Goal: Task Accomplishment & Management: Manage account settings

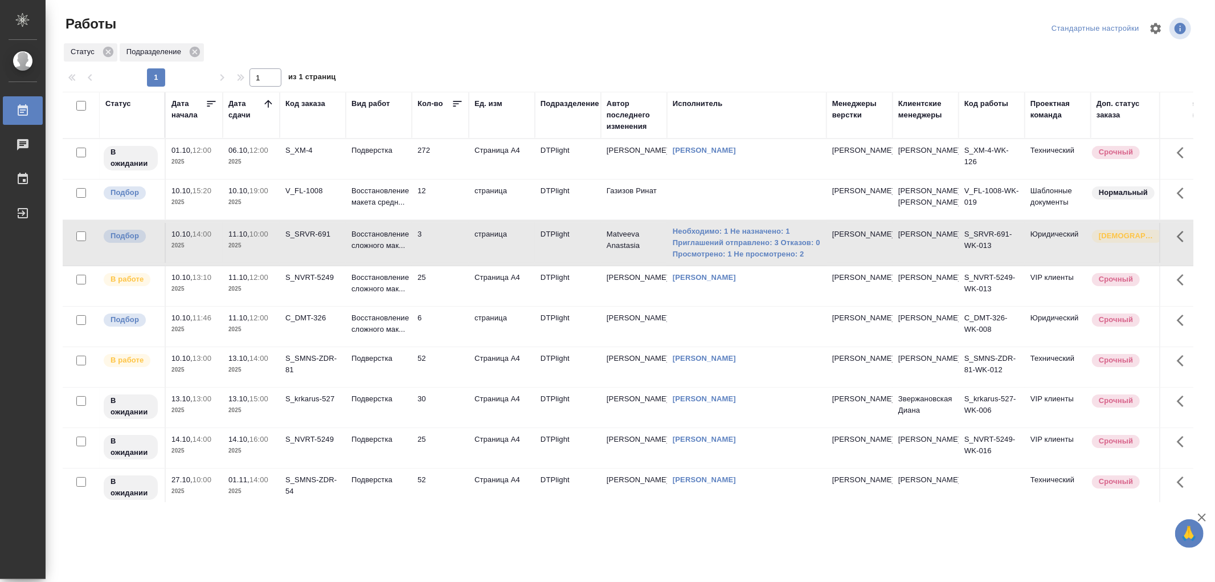
click at [387, 208] on p "Восстановление макета средн..." at bounding box center [378, 196] width 55 height 23
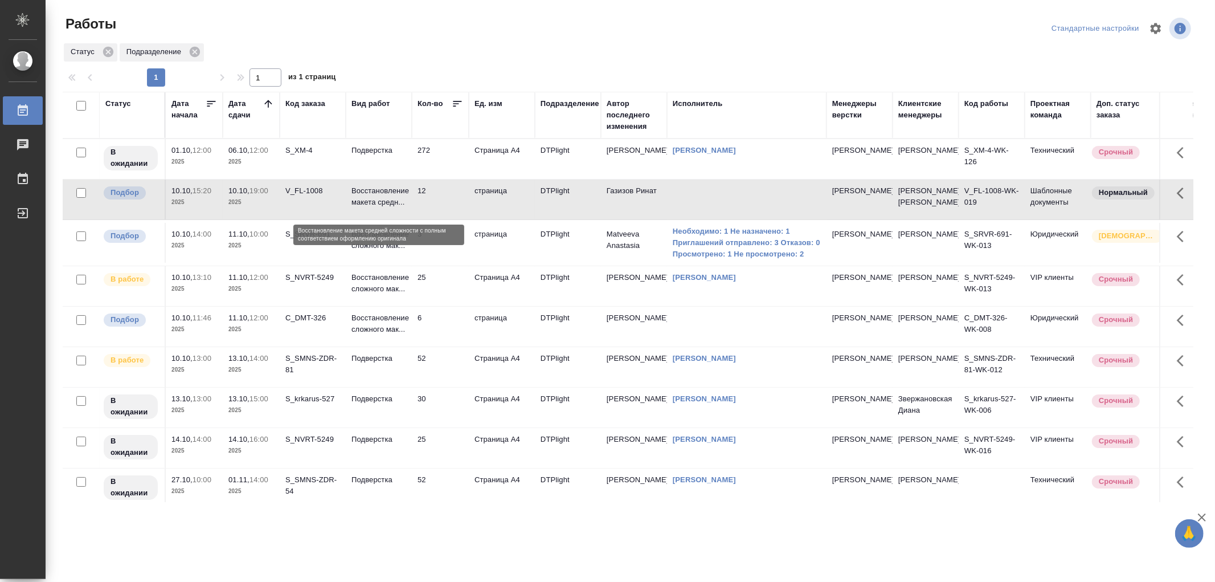
click at [387, 208] on p "Восстановление макета средн..." at bounding box center [378, 196] width 55 height 23
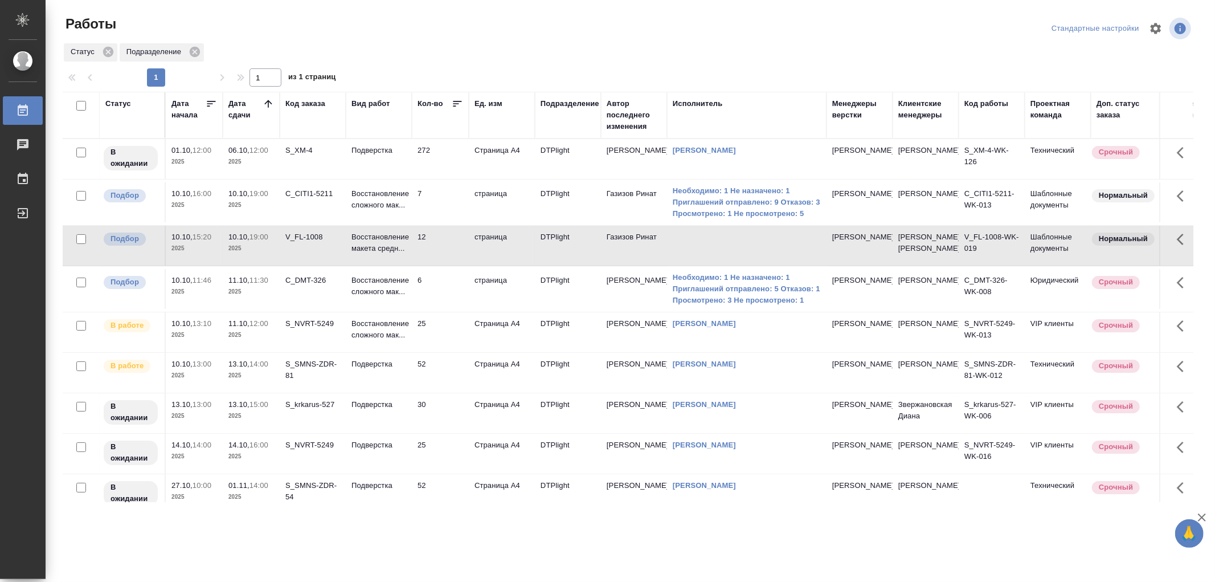
click at [379, 265] on td "Восстановление макета средн..." at bounding box center [379, 246] width 66 height 40
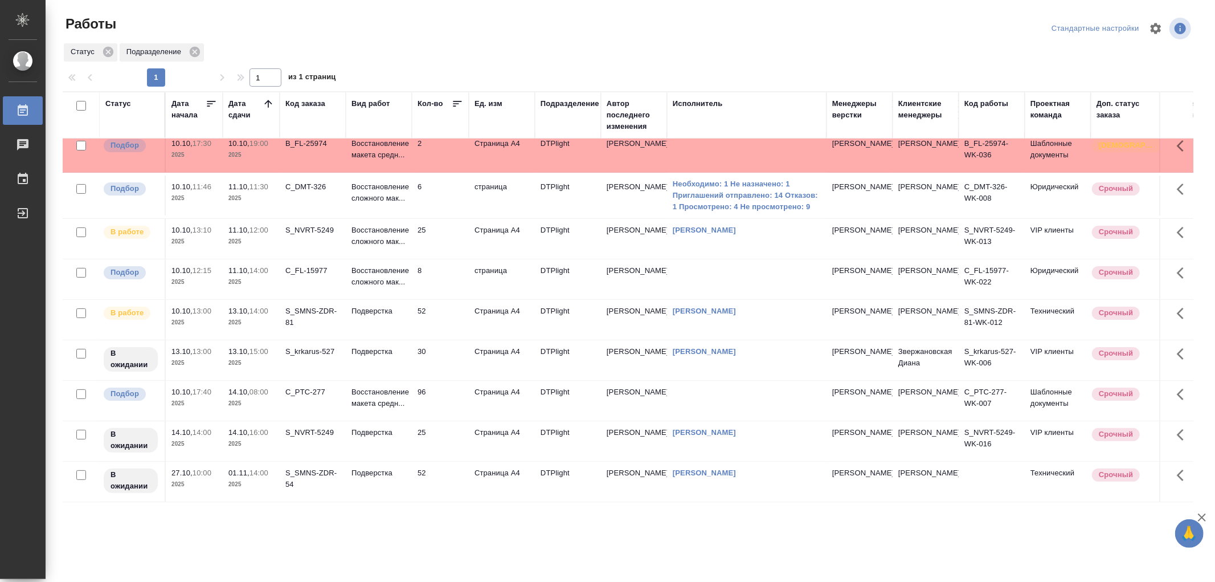
scroll to position [167, 0]
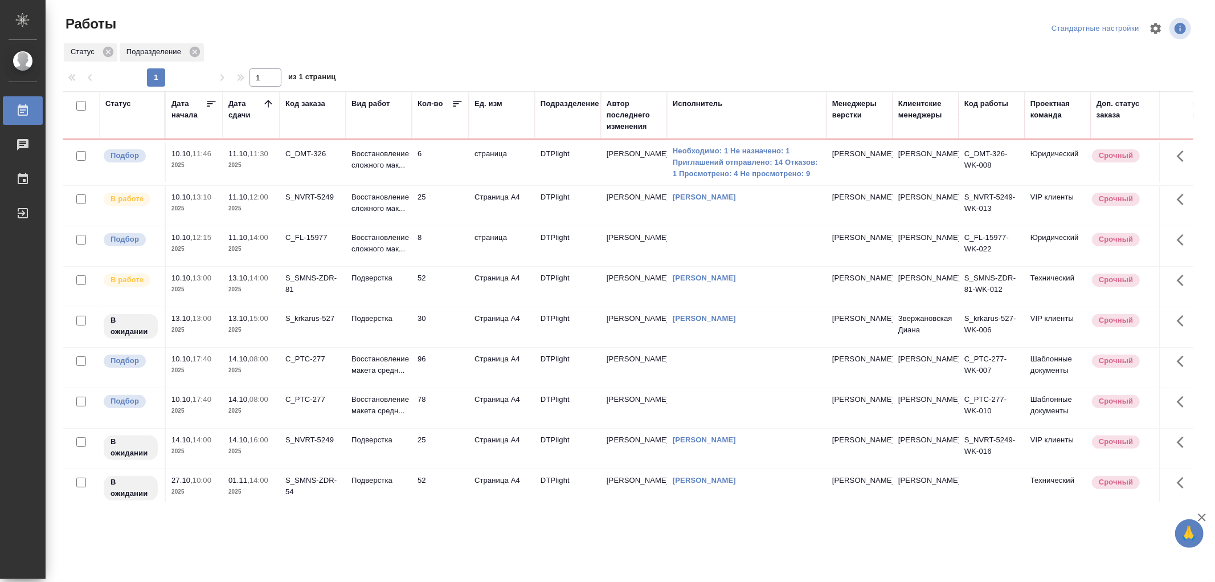
click at [401, 428] on td "Восстановление макета средн..." at bounding box center [379, 408] width 66 height 40
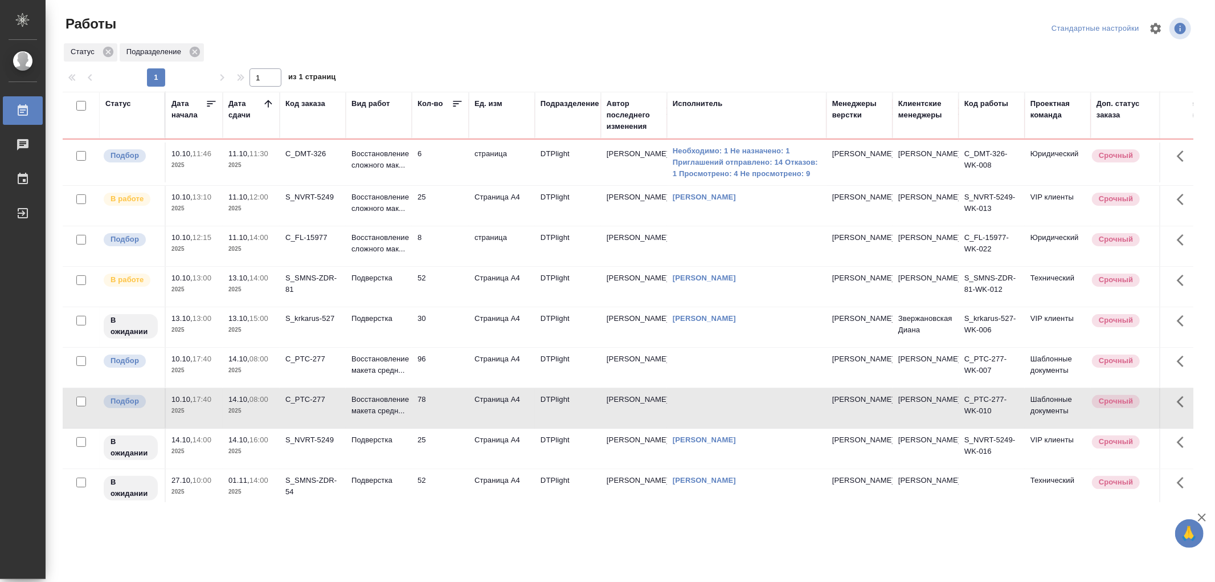
click at [401, 428] on td "Восстановление макета средн..." at bounding box center [379, 408] width 66 height 40
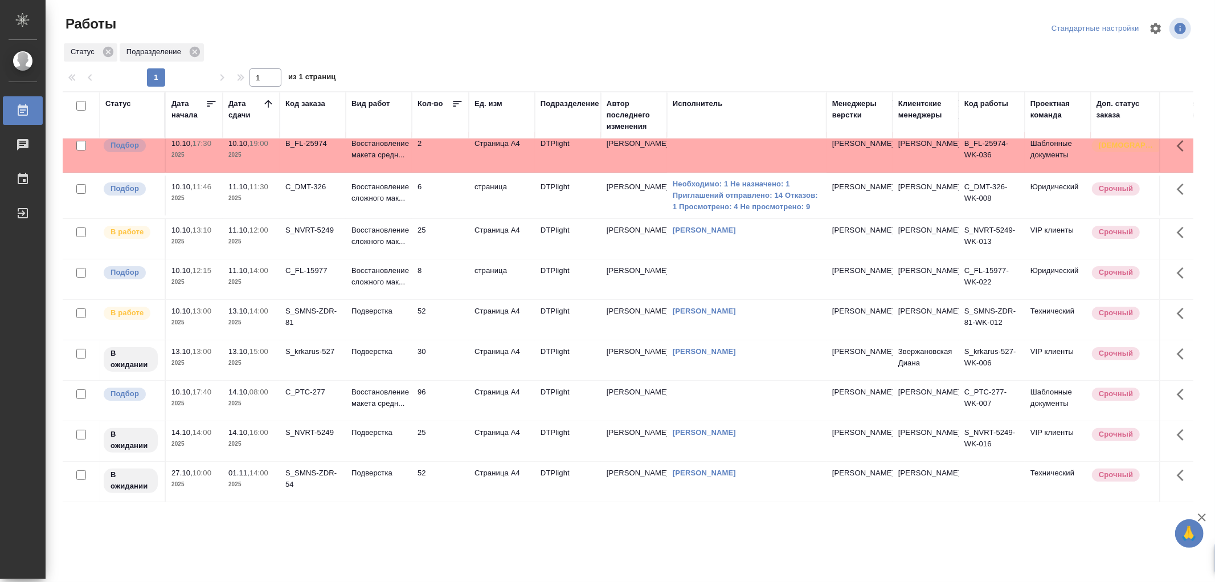
click at [408, 387] on td "Восстановление макета средн..." at bounding box center [379, 401] width 66 height 40
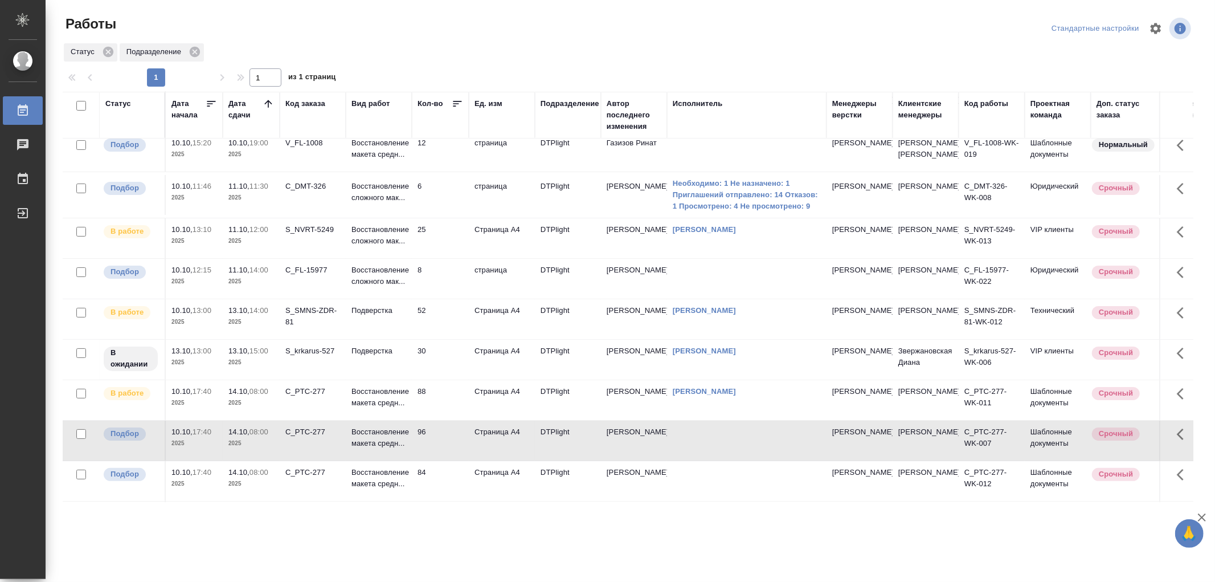
scroll to position [190, 0]
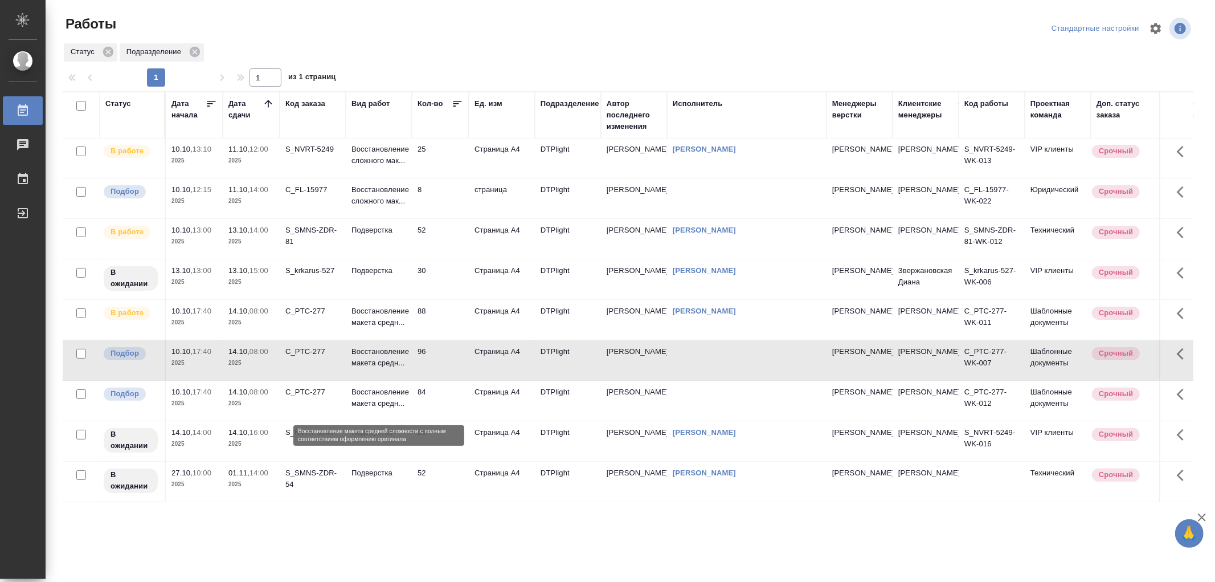
click at [399, 403] on p "Восстановление макета средн..." at bounding box center [378, 397] width 55 height 23
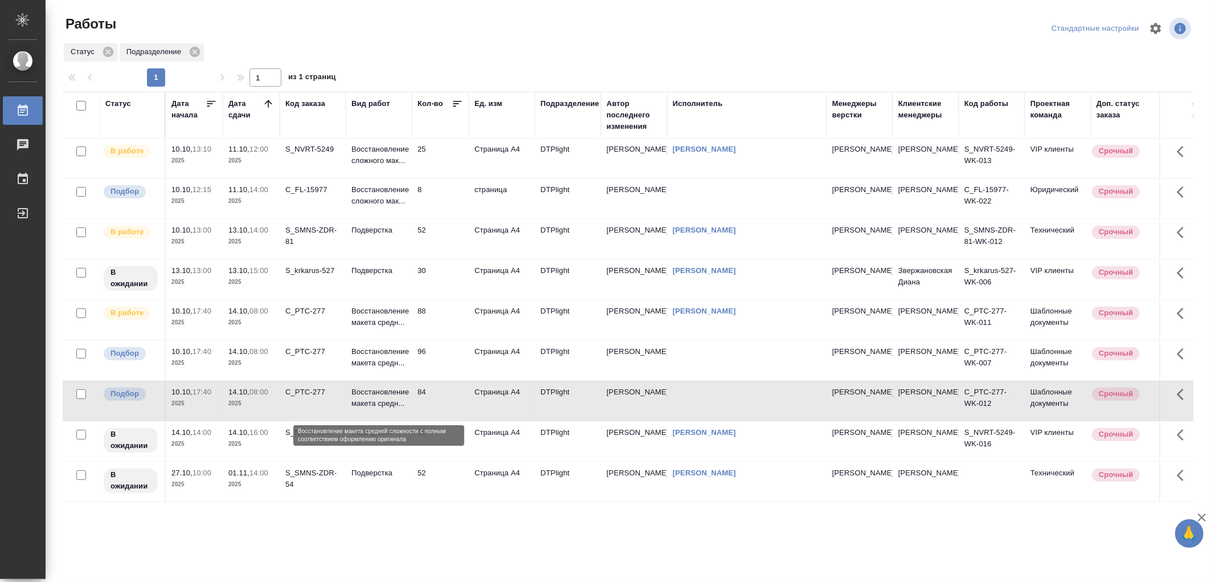
click at [399, 403] on p "Восстановление макета средн..." at bounding box center [378, 397] width 55 height 23
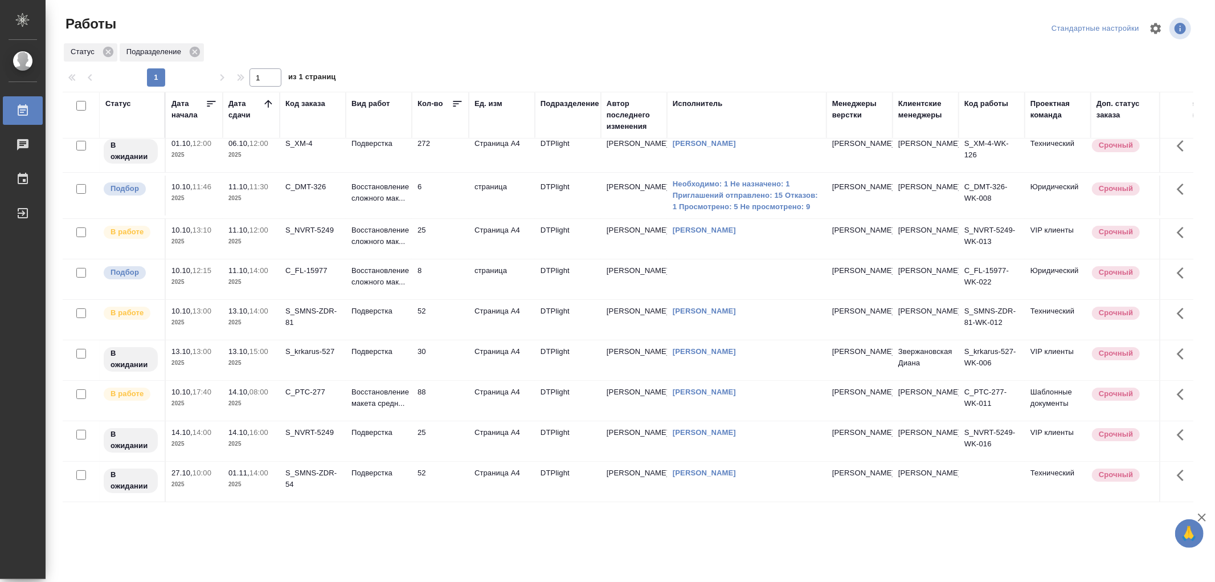
scroll to position [0, 0]
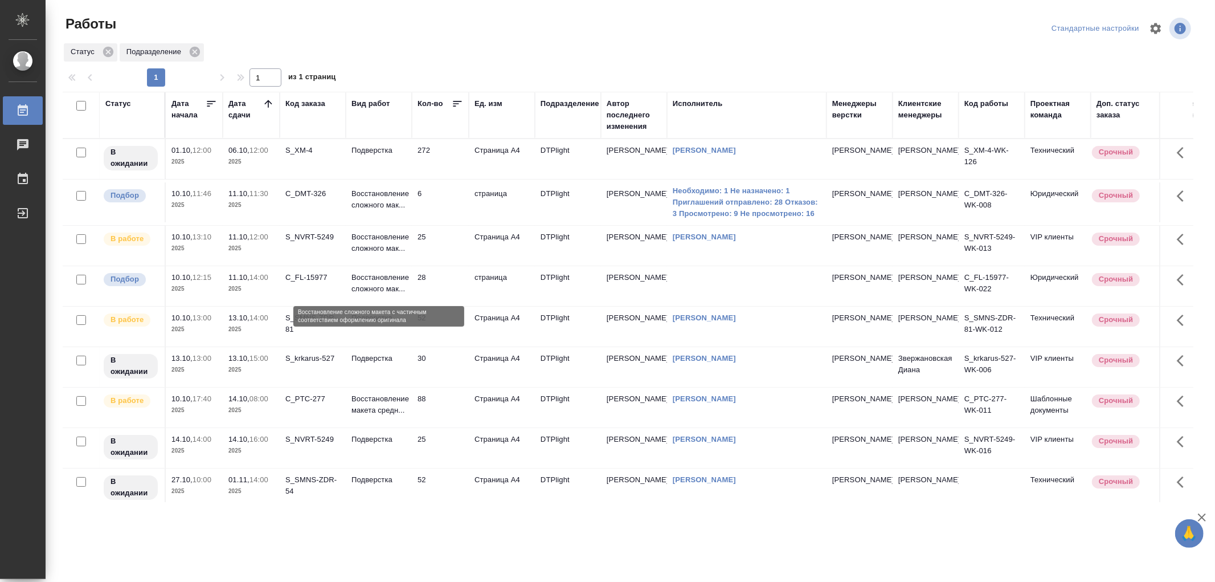
click at [395, 287] on p "Восстановление сложного мак..." at bounding box center [378, 283] width 55 height 23
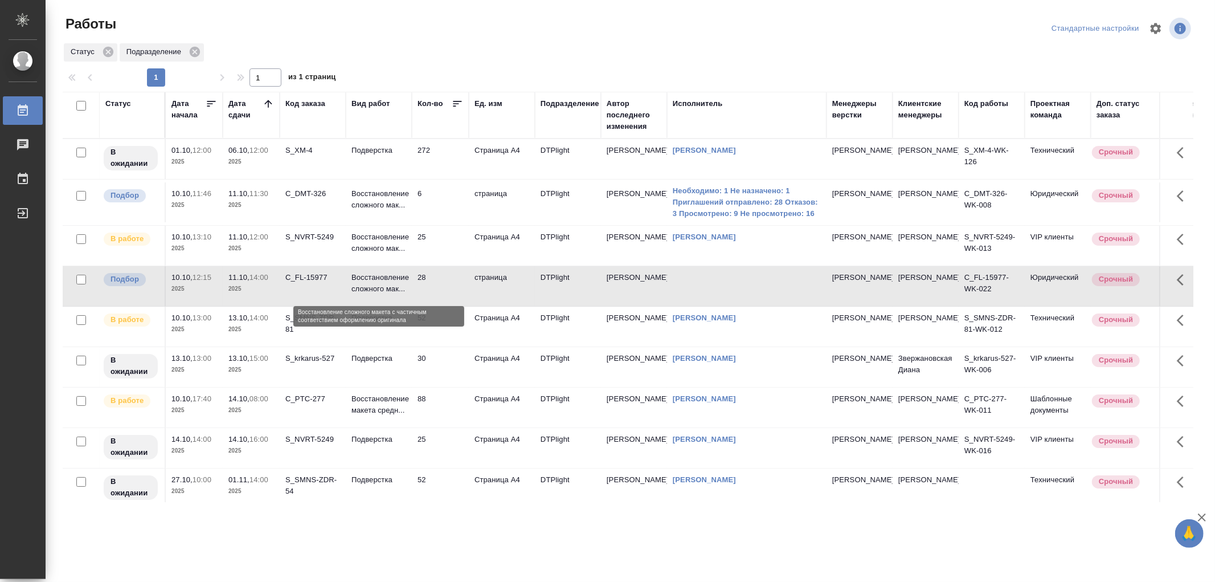
click at [395, 287] on p "Восстановление сложного мак..." at bounding box center [378, 283] width 55 height 23
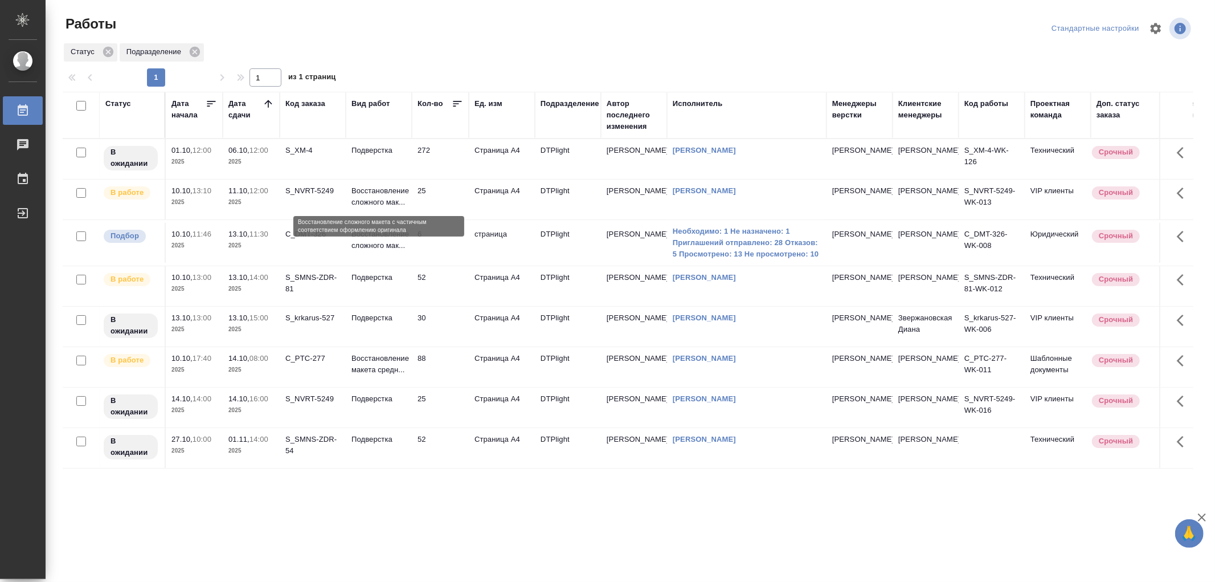
click at [391, 201] on p "Восстановление сложного мак..." at bounding box center [378, 196] width 55 height 23
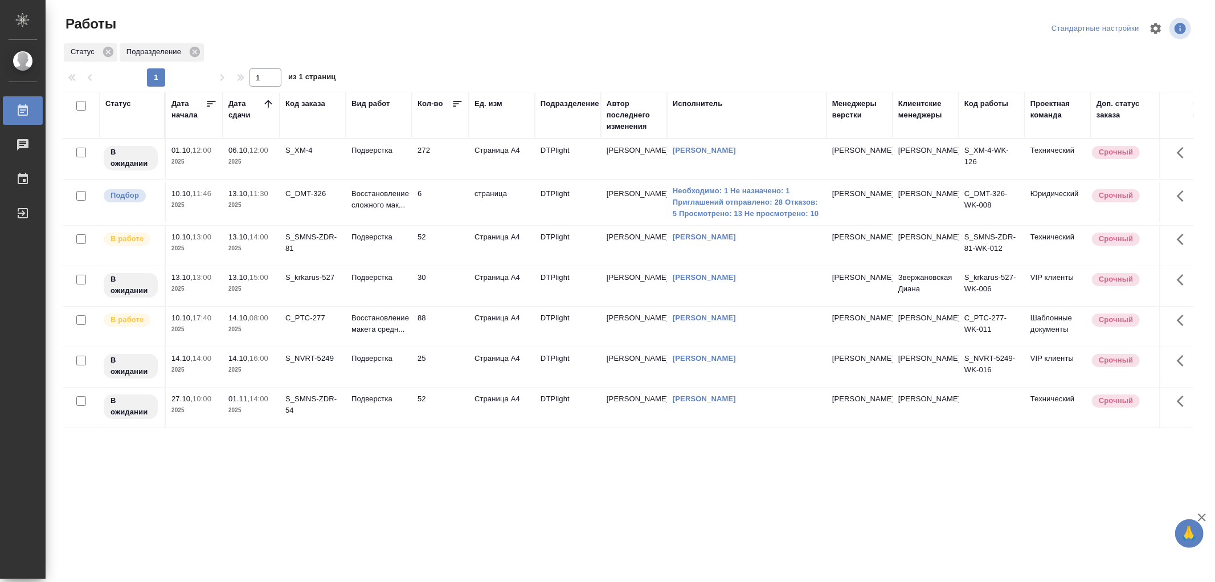
click at [379, 248] on td "Подверстка" at bounding box center [379, 246] width 66 height 40
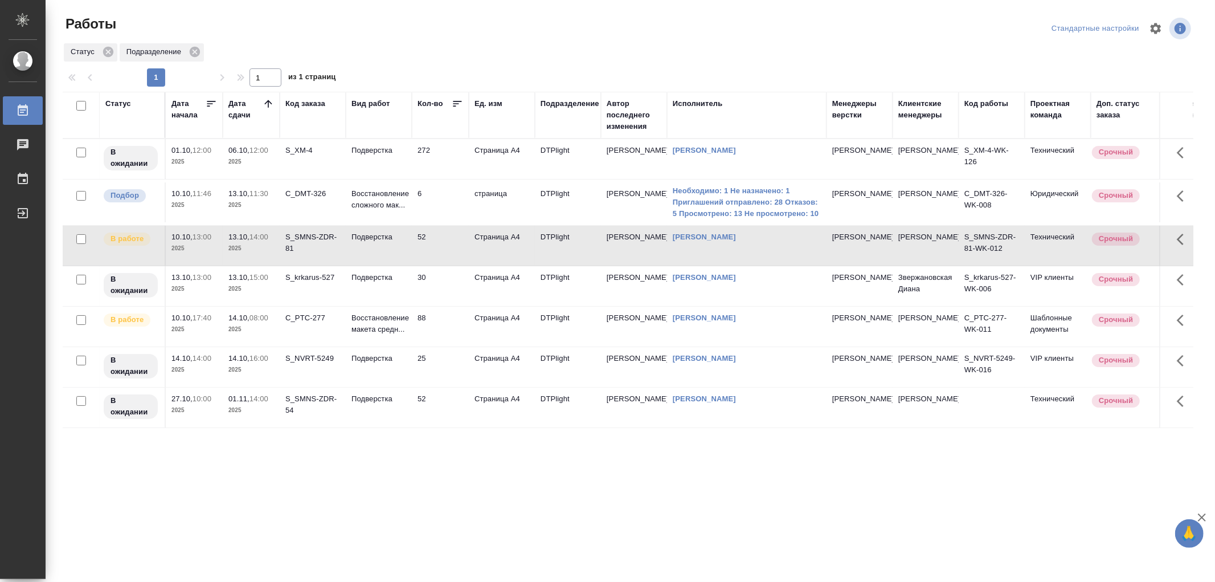
click at [379, 248] on td "Подверстка" at bounding box center [379, 246] width 66 height 40
click at [385, 238] on p "Подверстка" at bounding box center [378, 236] width 55 height 11
click at [676, 238] on link "Носкова Анна Николаевна" at bounding box center [704, 236] width 63 height 9
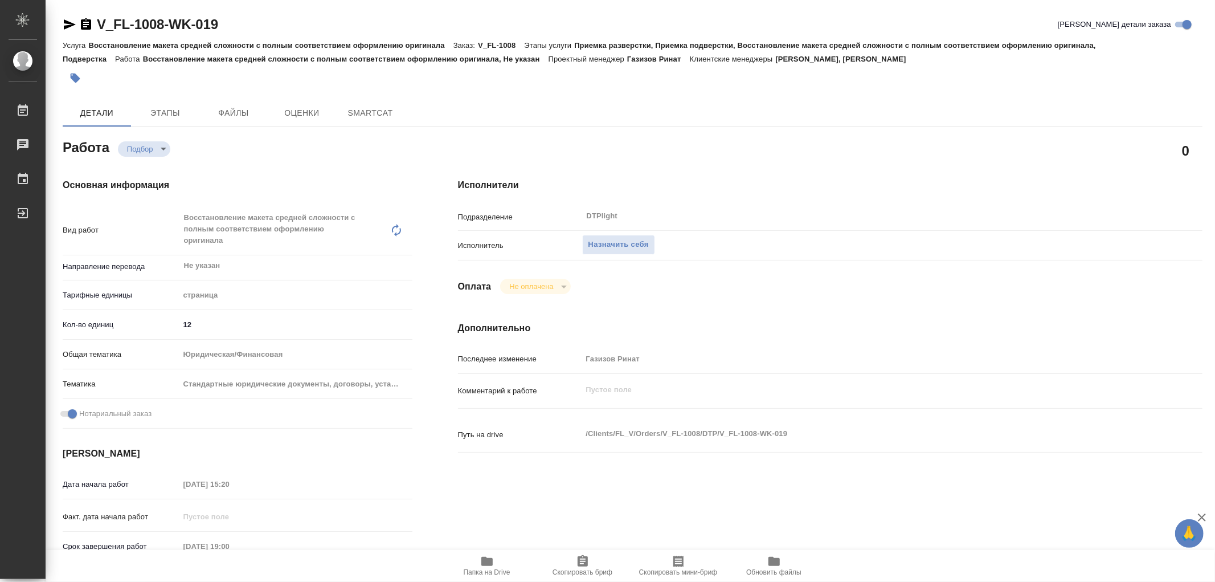
type textarea "x"
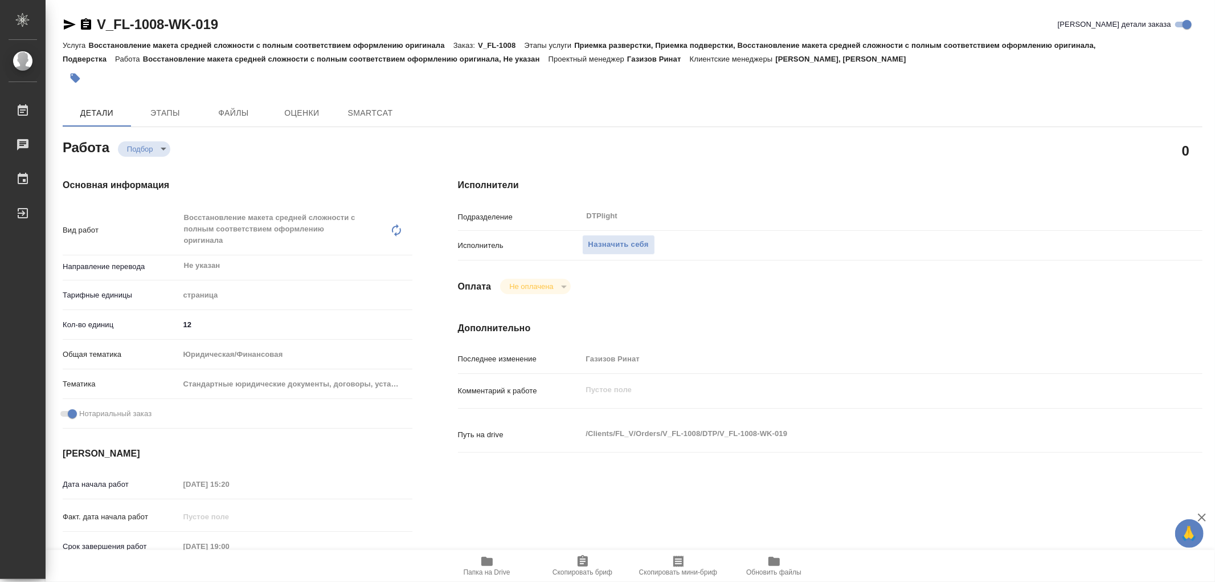
type textarea "x"
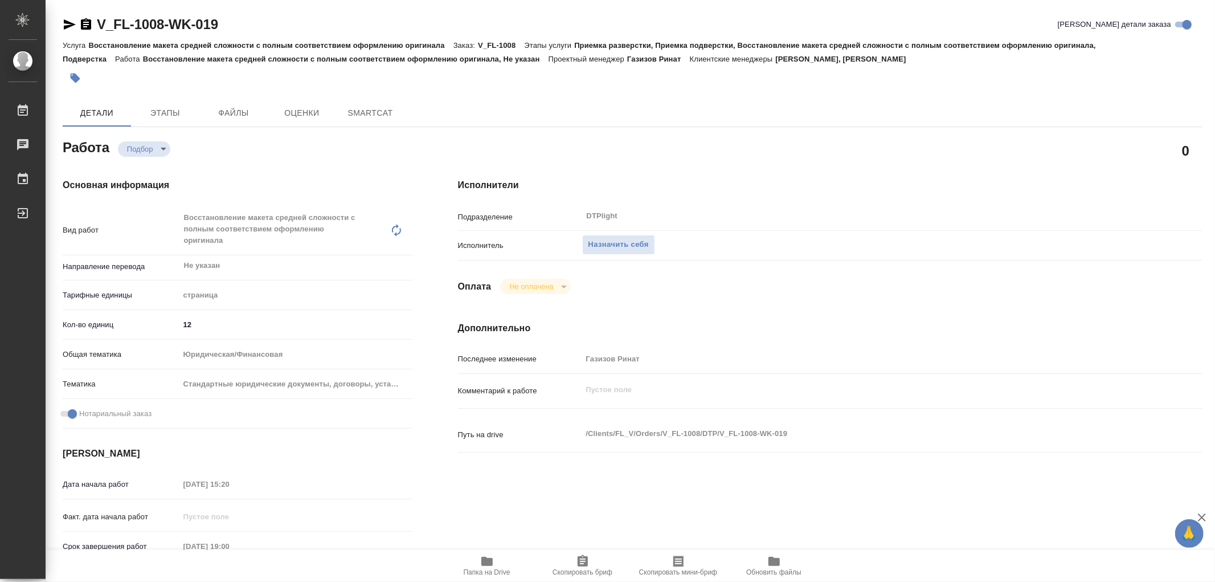
type textarea "x"
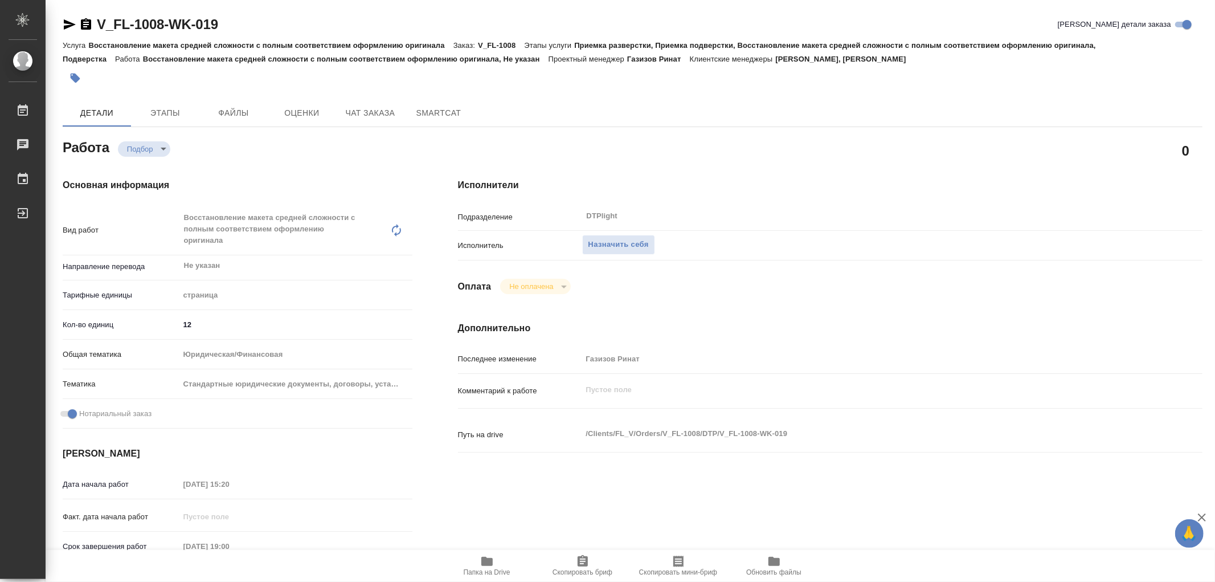
click at [494, 561] on span "Папка на Drive" at bounding box center [487, 565] width 82 height 22
type textarea "x"
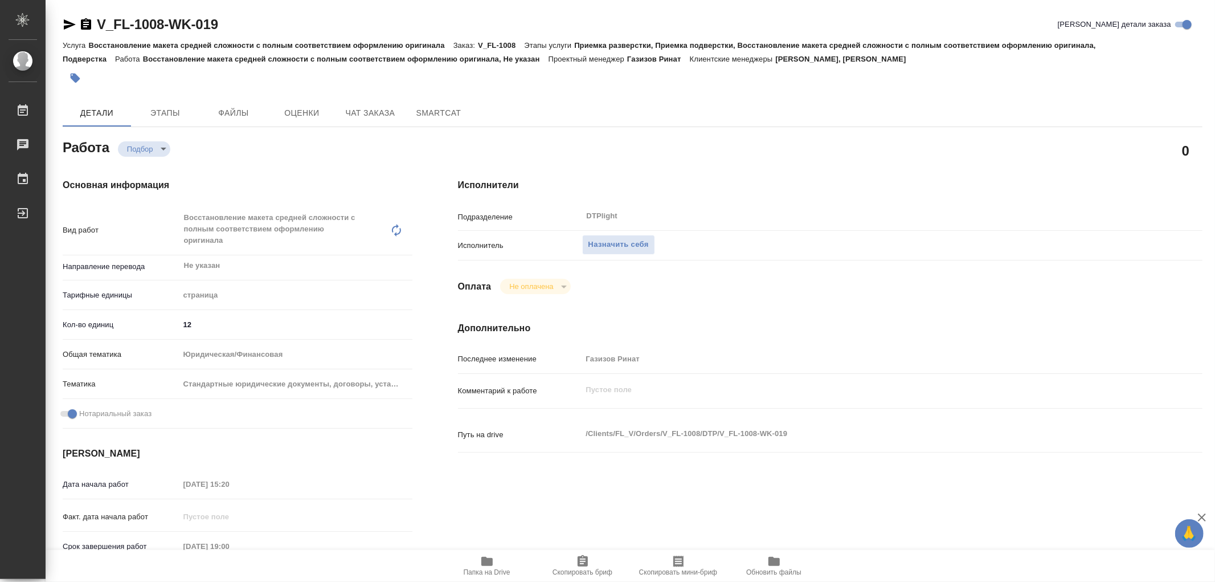
type textarea "x"
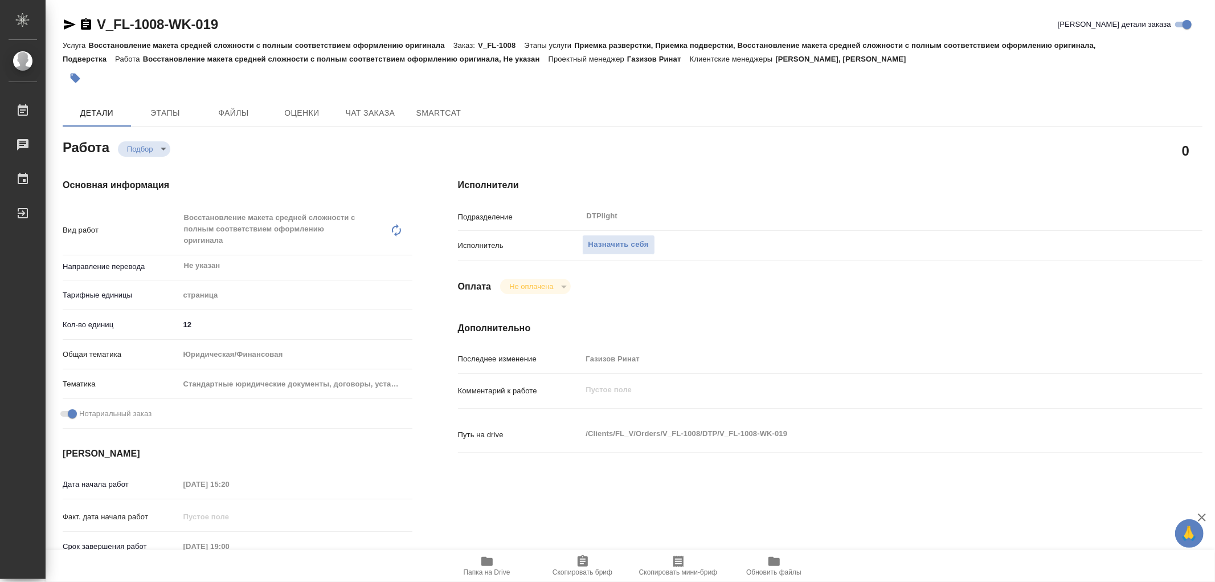
type textarea "x"
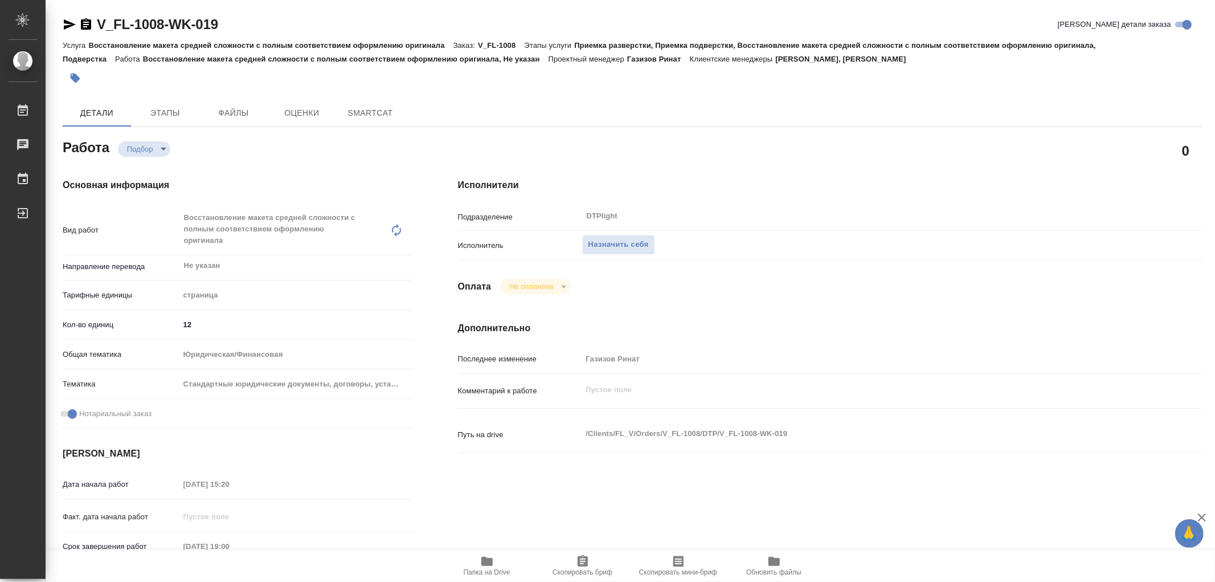
type textarea "x"
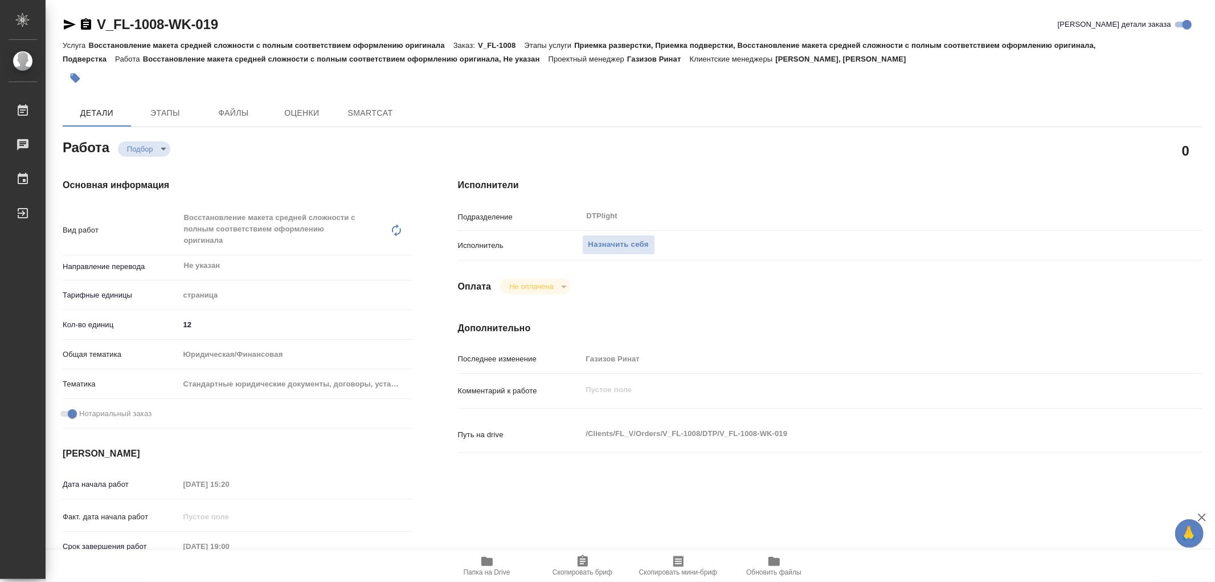
type textarea "x"
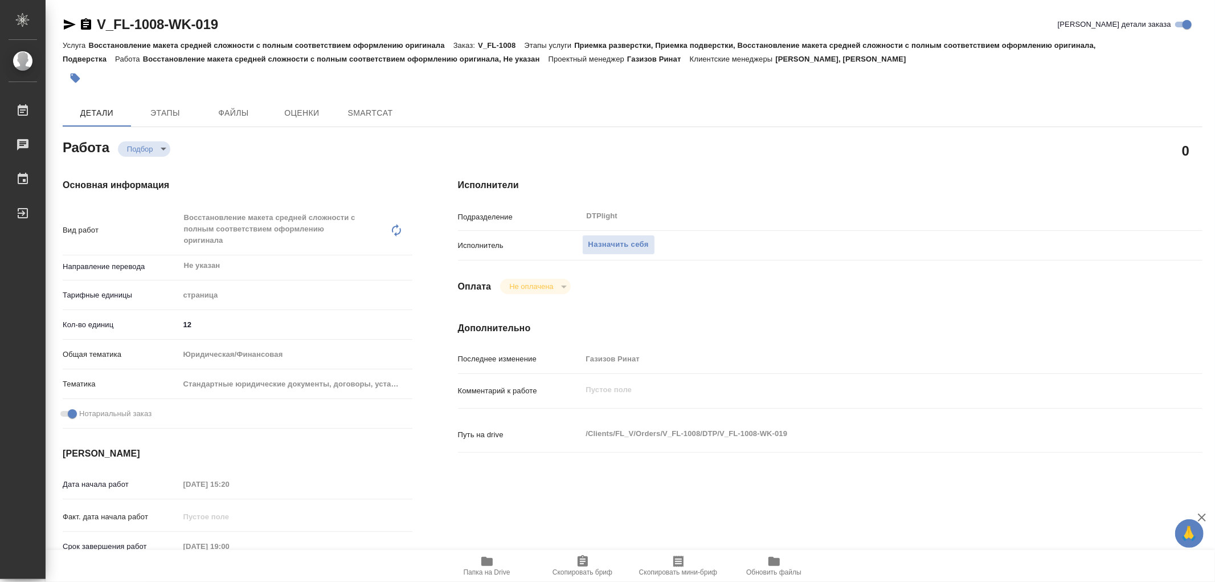
type textarea "x"
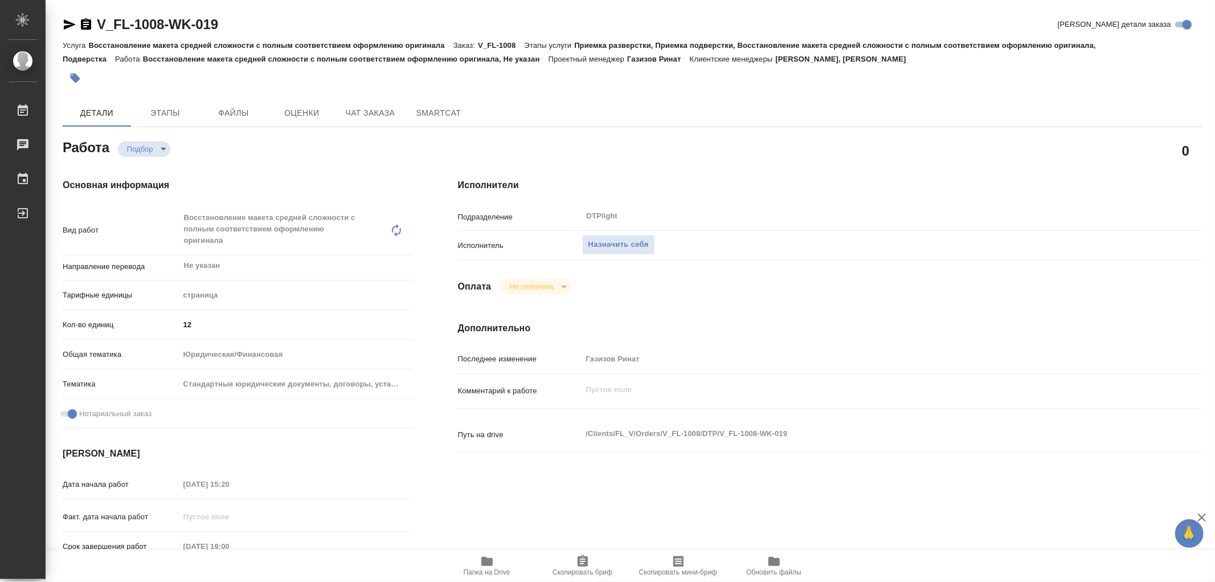
type textarea "x"
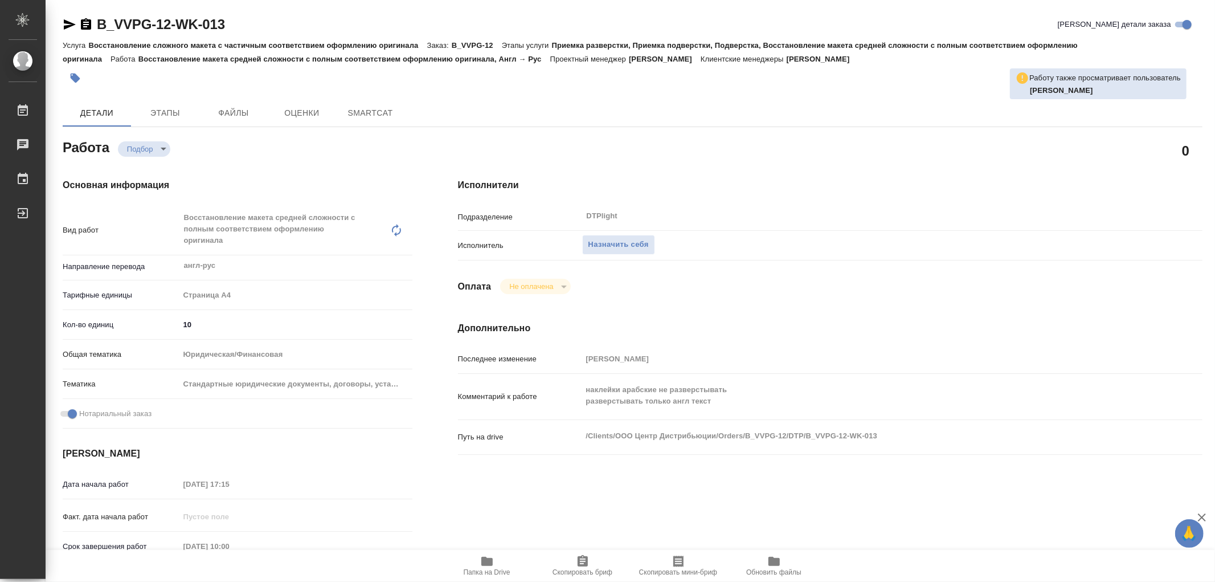
type textarea "x"
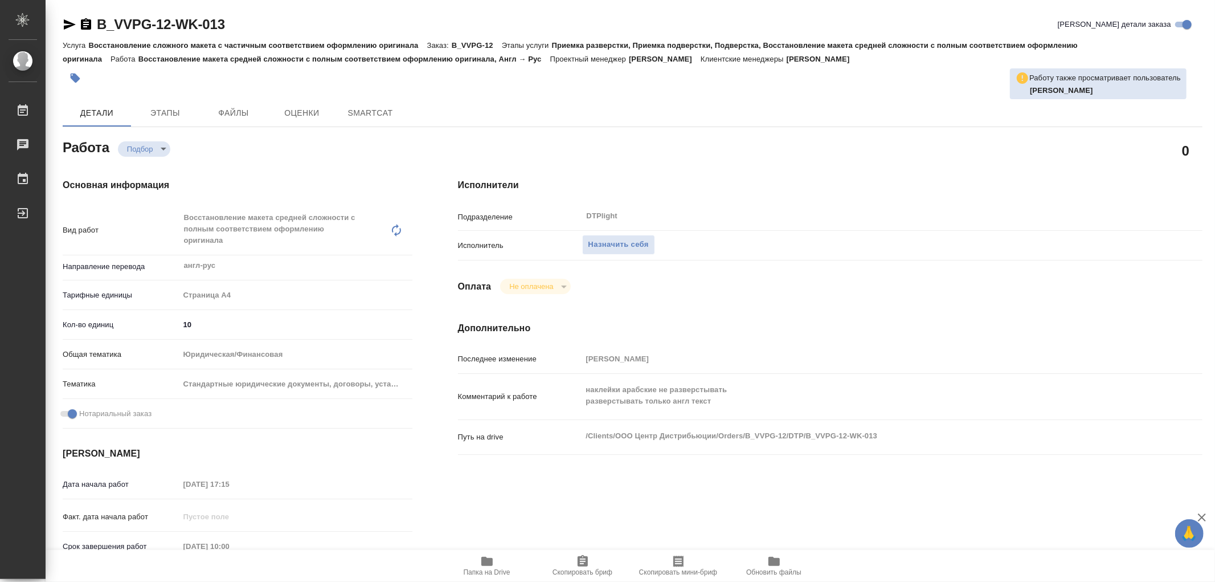
type textarea "x"
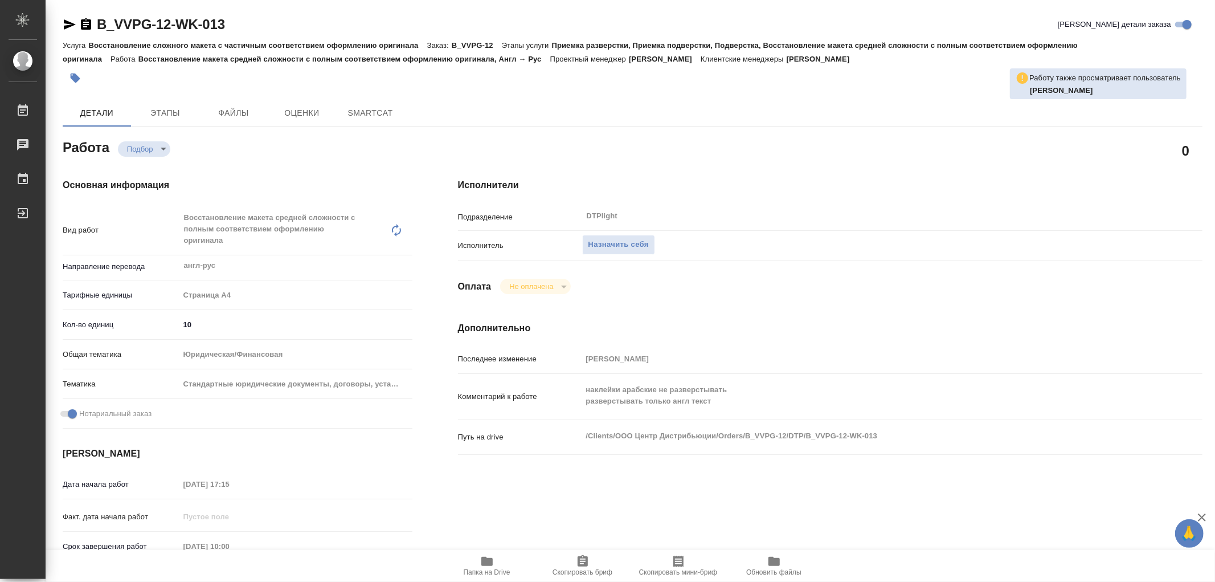
type textarea "x"
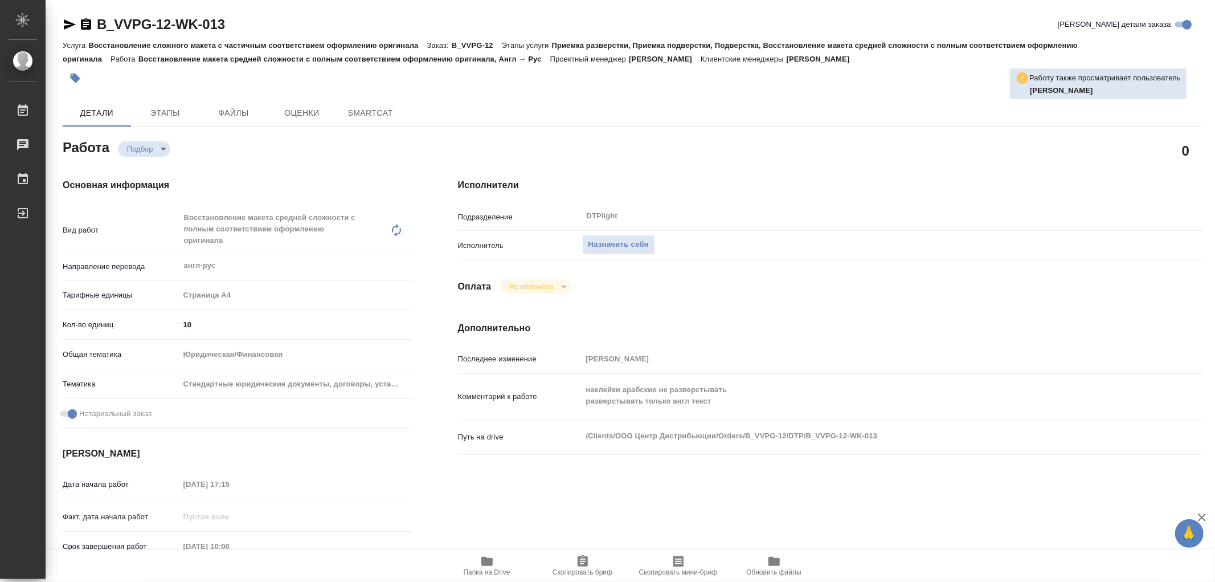
type textarea "x"
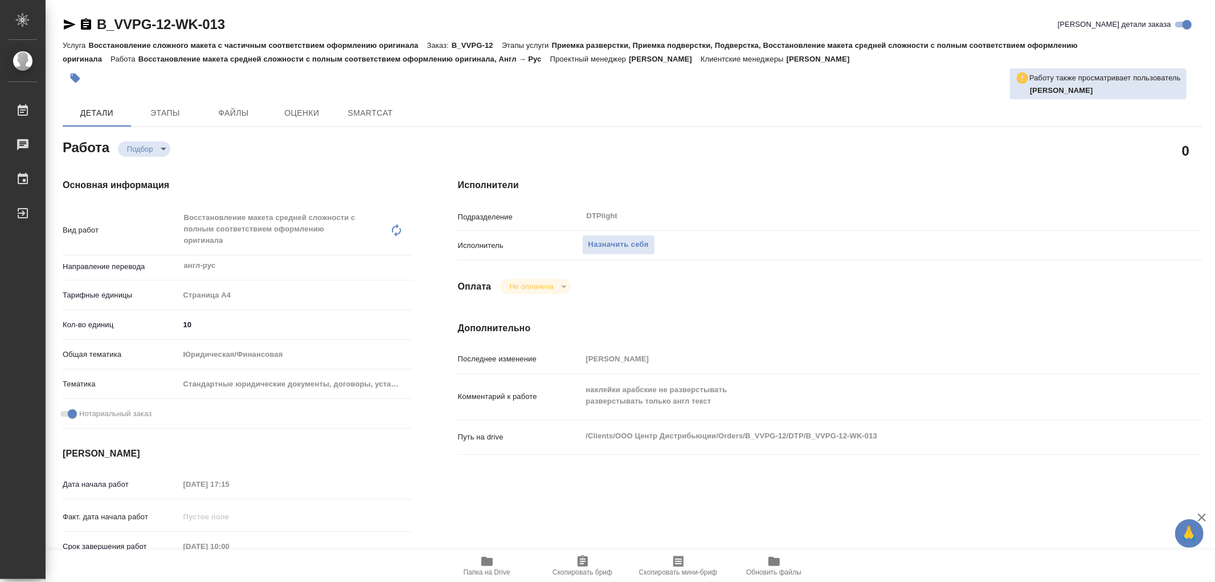
type textarea "x"
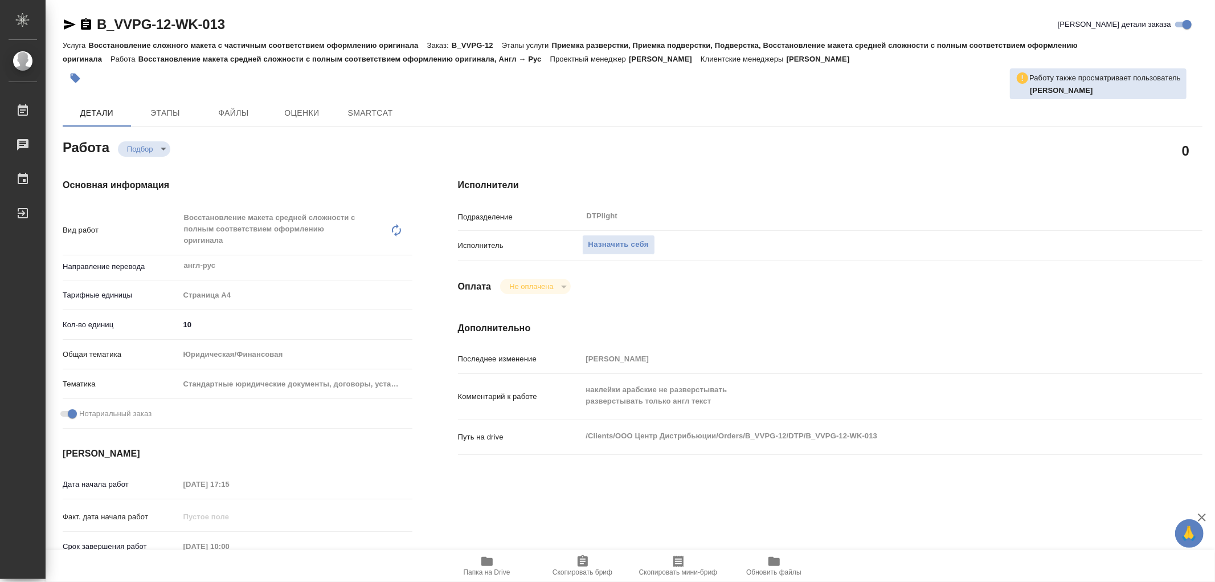
type textarea "x"
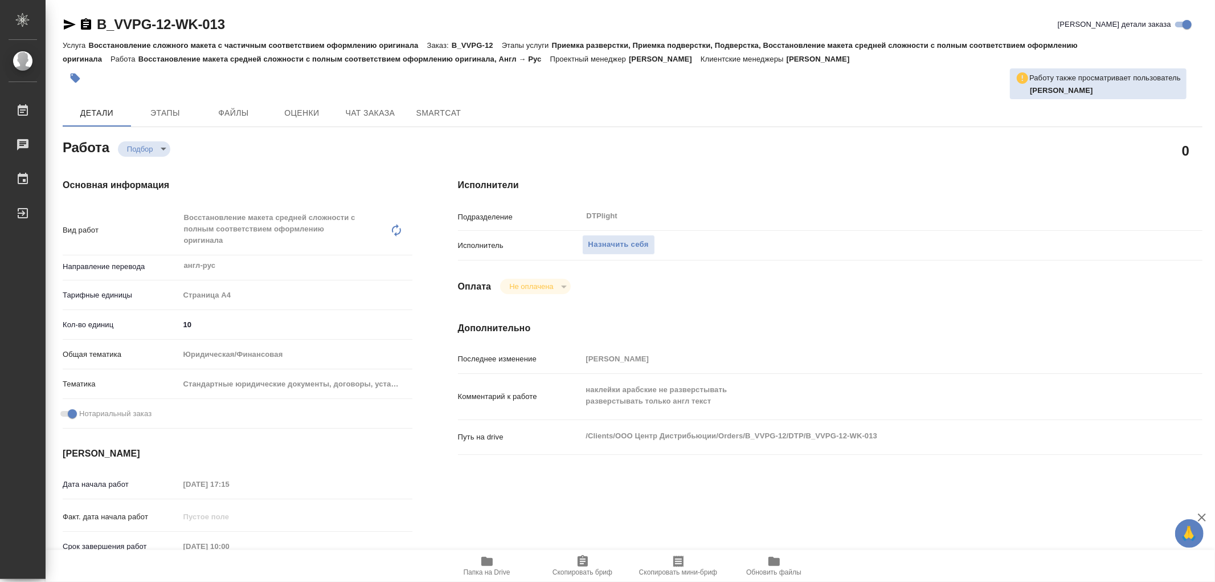
type textarea "x"
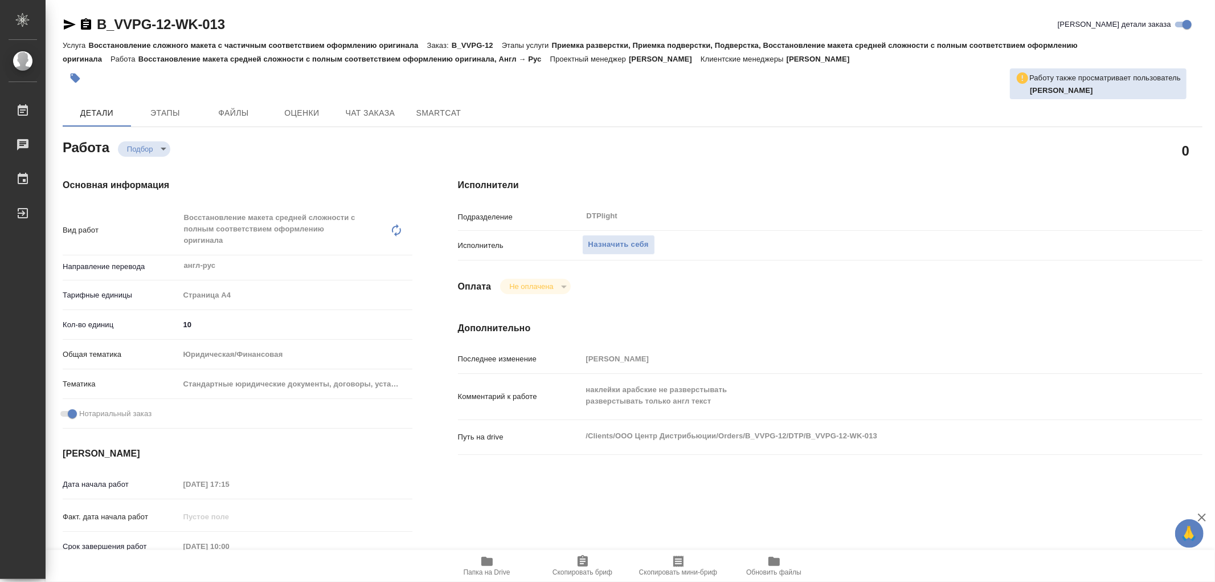
type textarea "x"
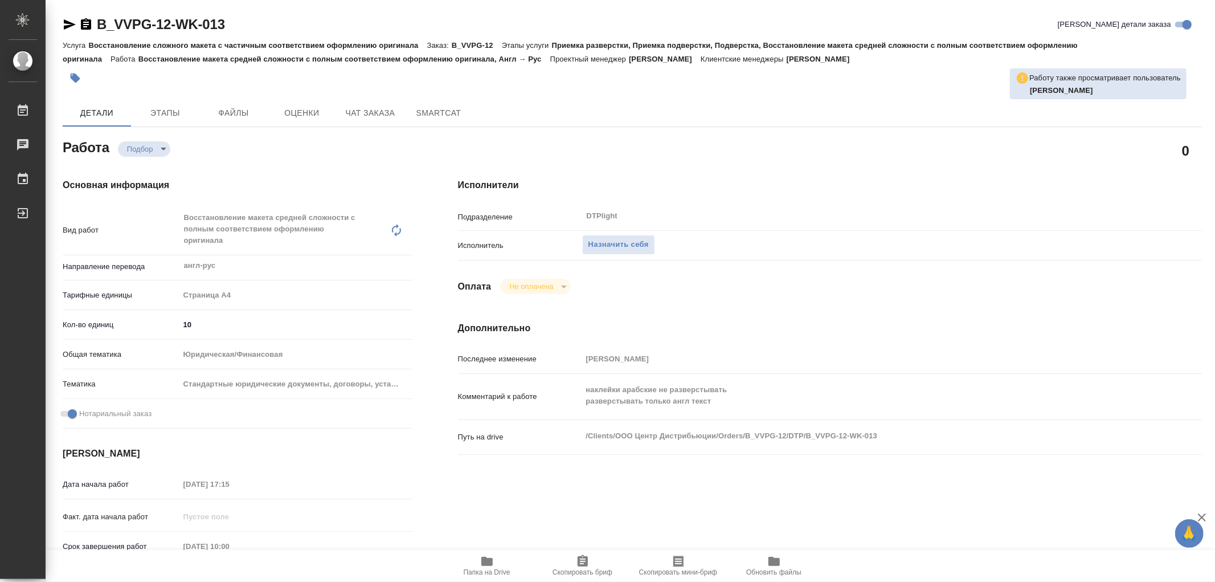
click at [493, 554] on button "Папка на Drive" at bounding box center [487, 566] width 96 height 32
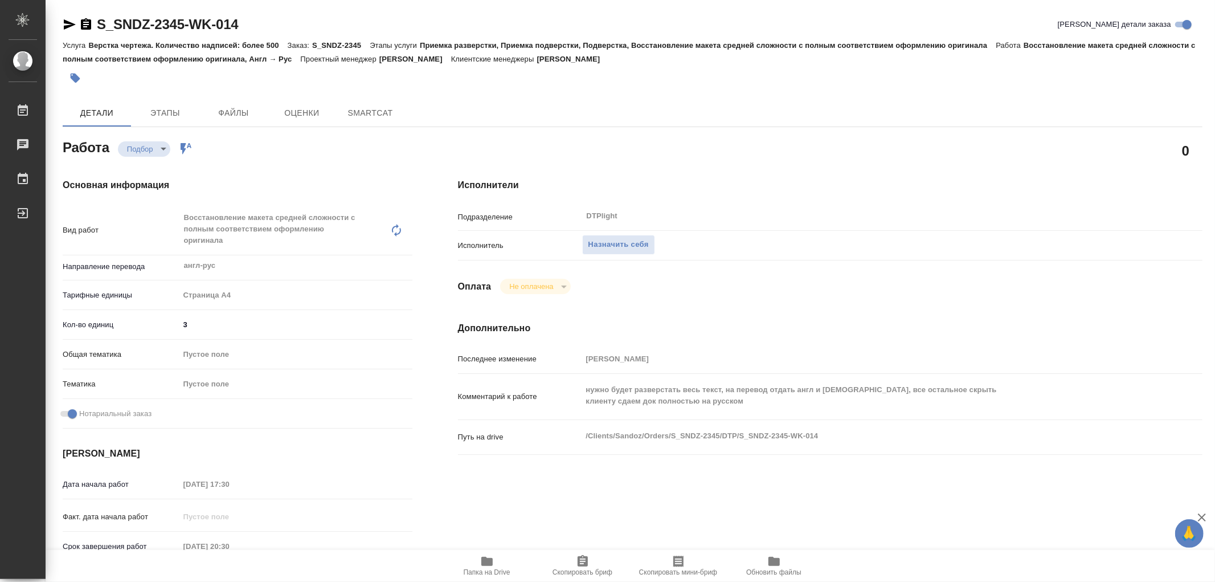
type textarea "x"
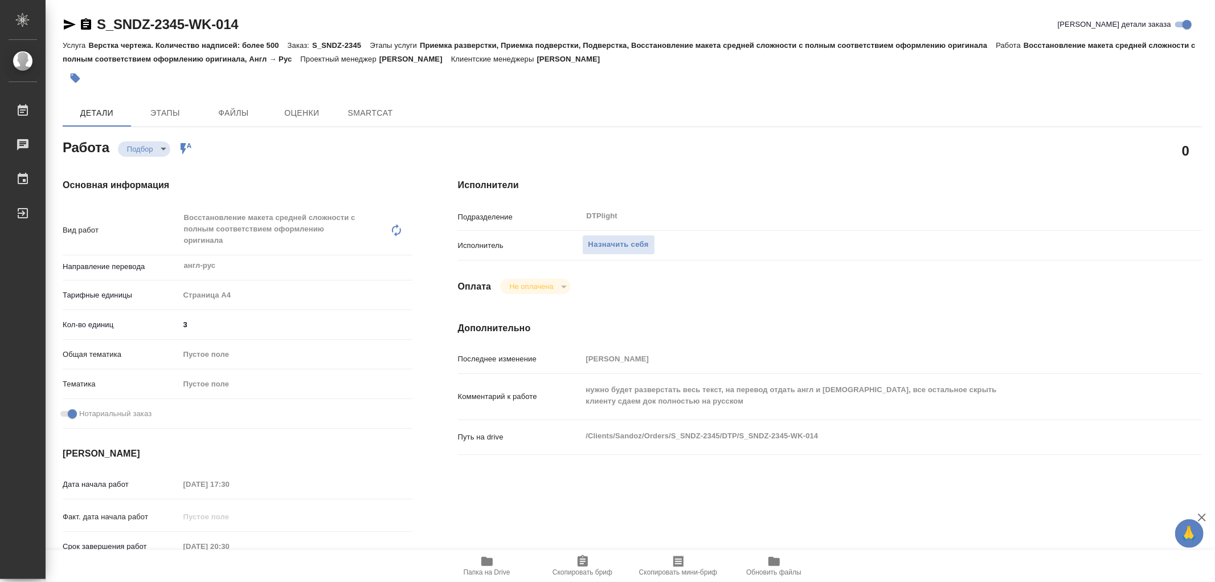
type textarea "x"
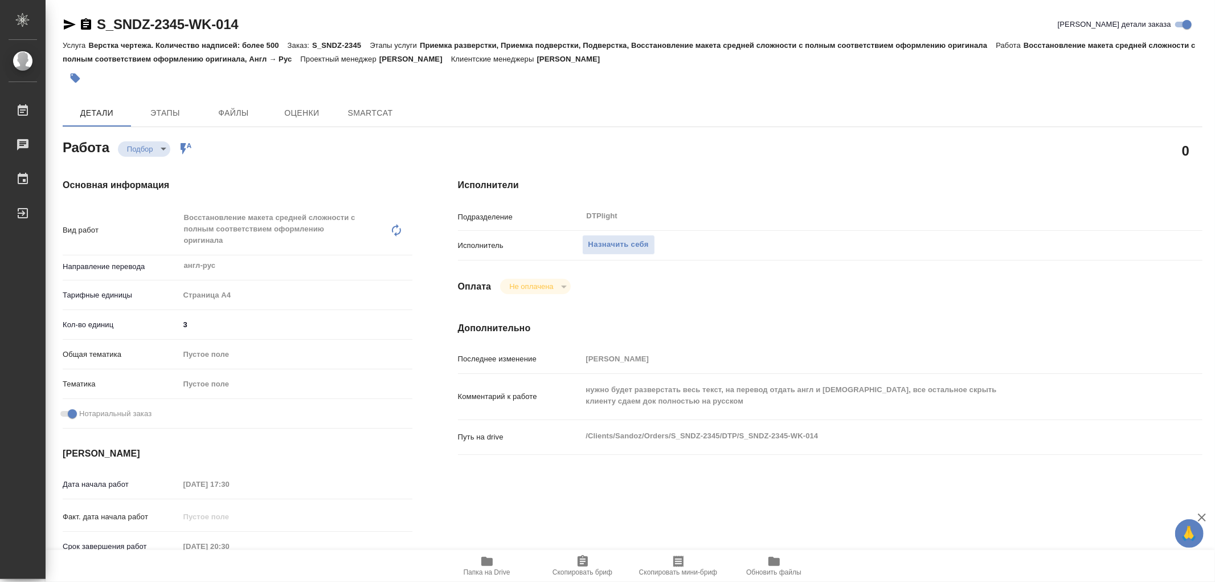
type textarea "x"
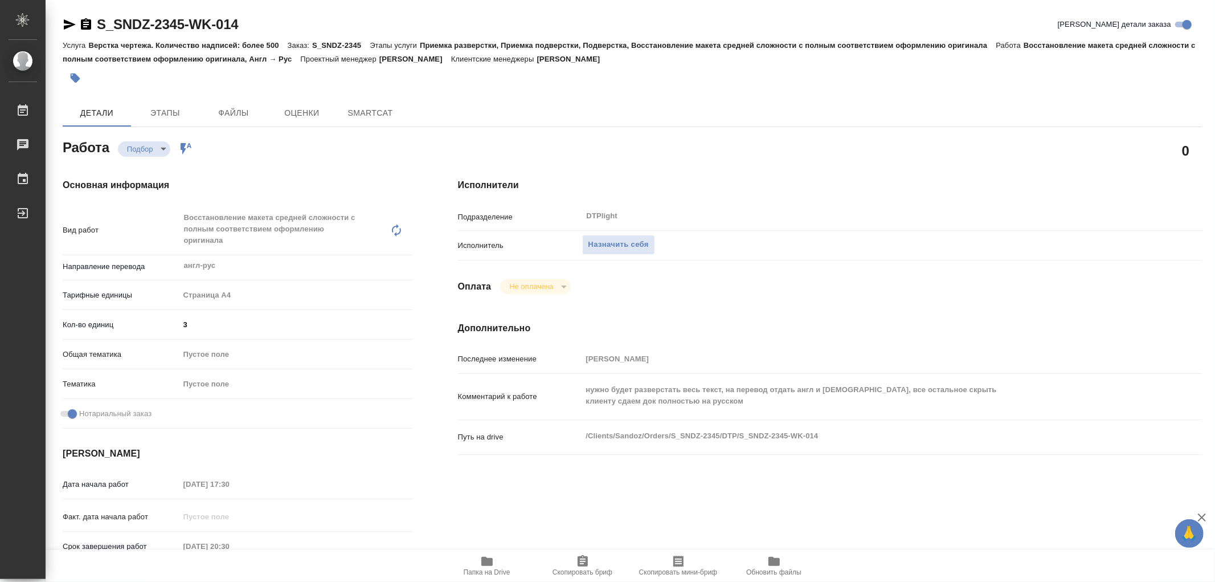
type textarea "x"
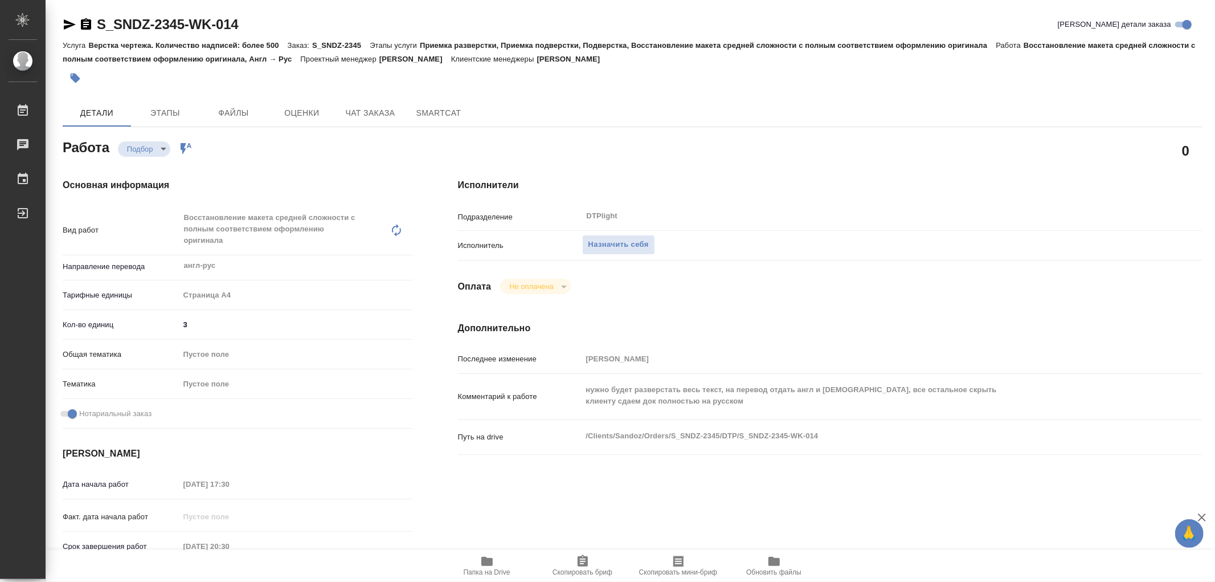
type textarea "x"
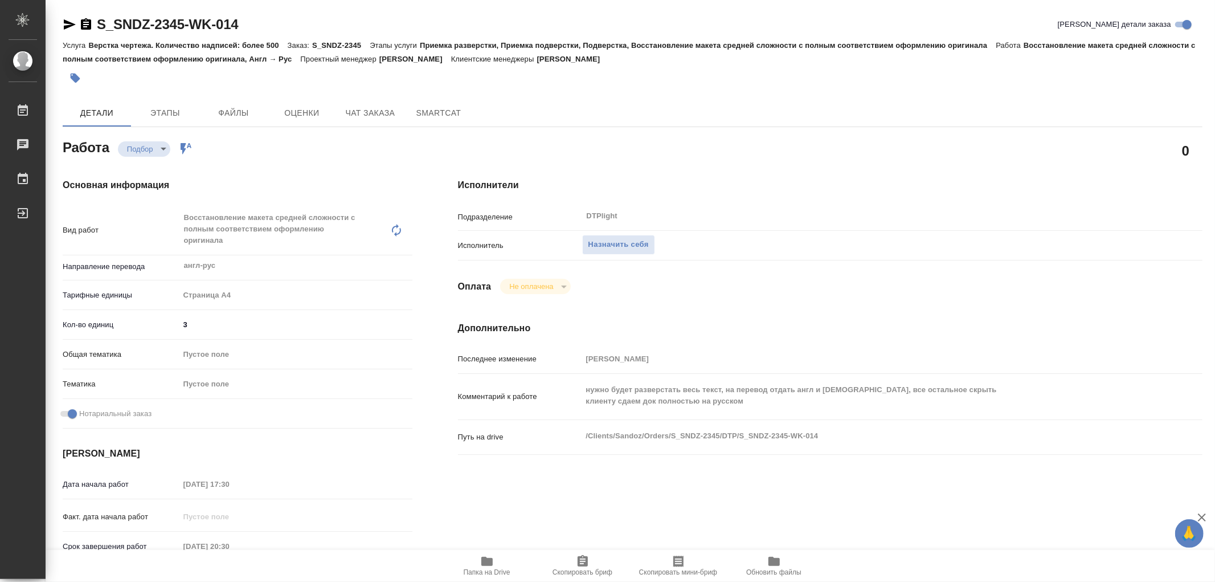
type textarea "x"
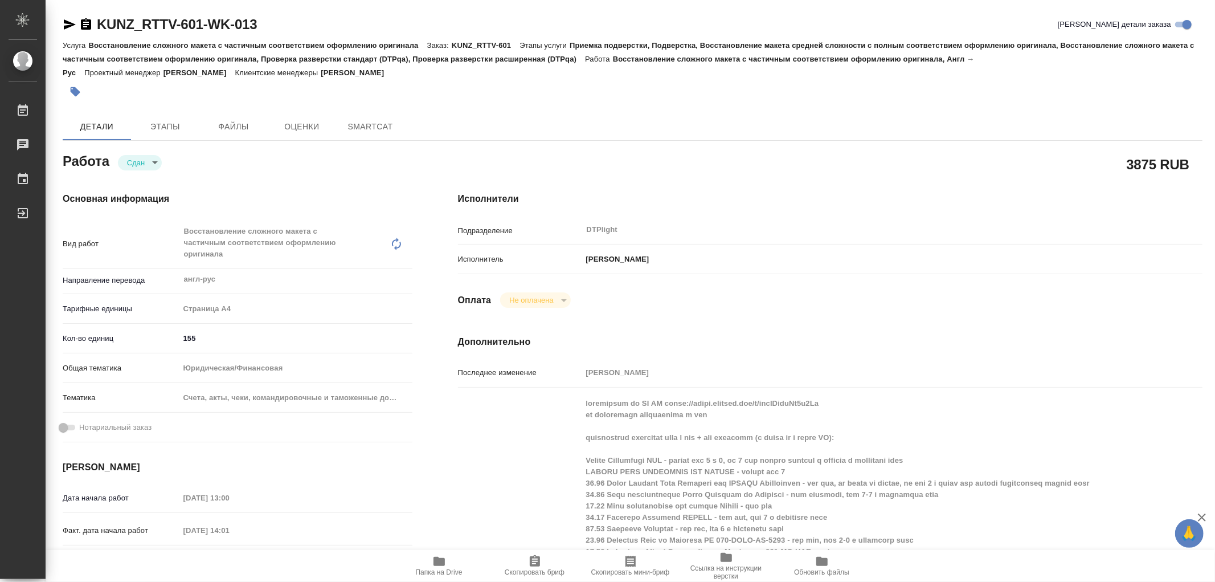
type textarea "x"
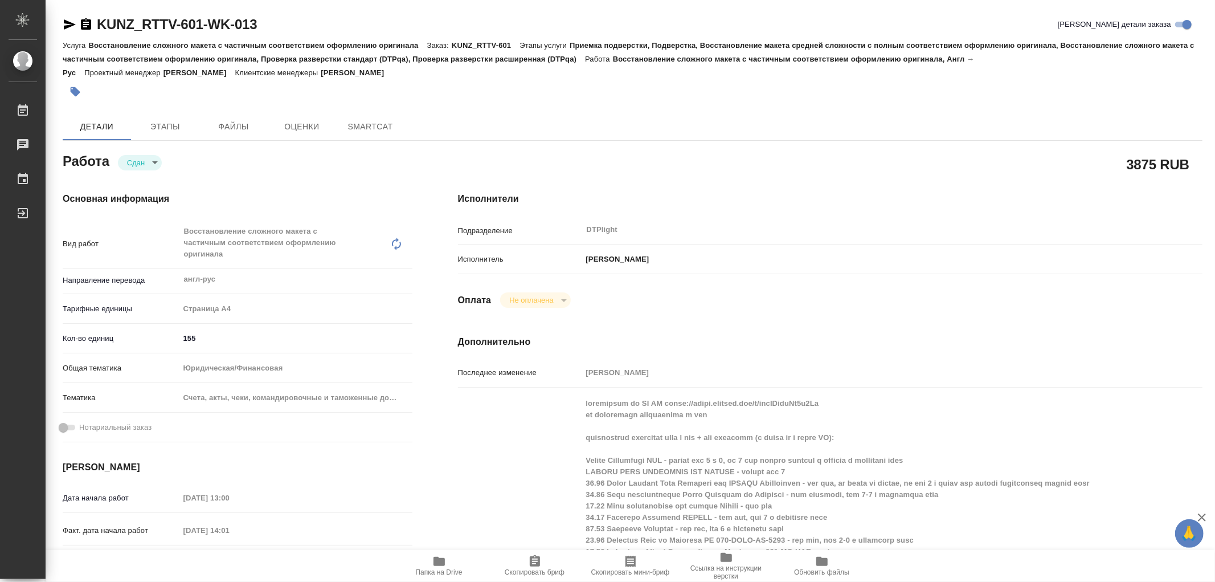
type textarea "x"
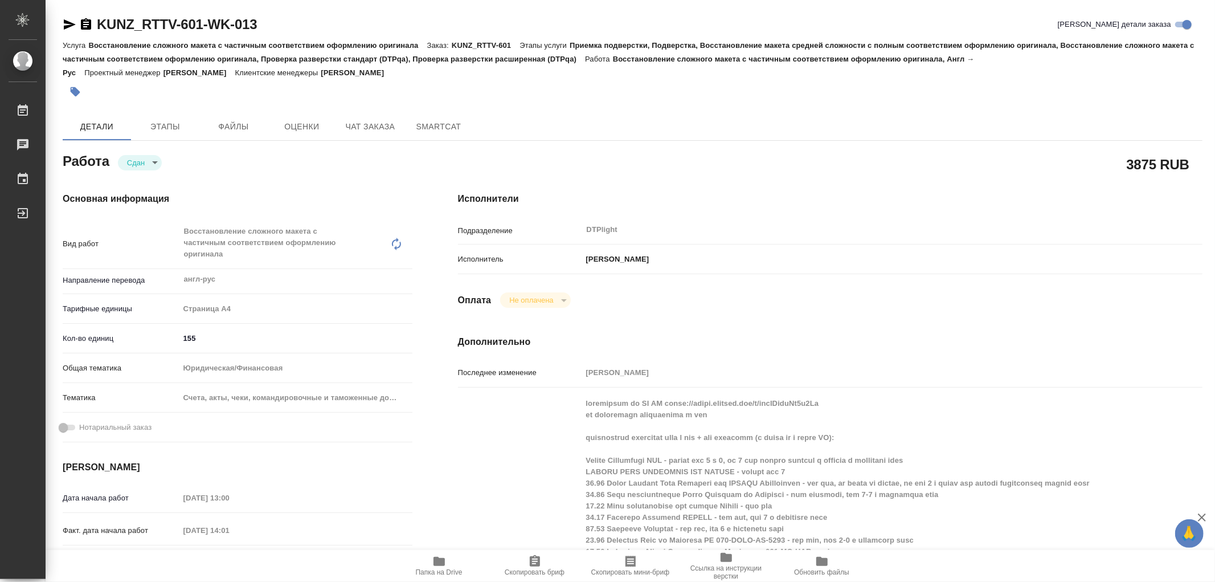
type textarea "x"
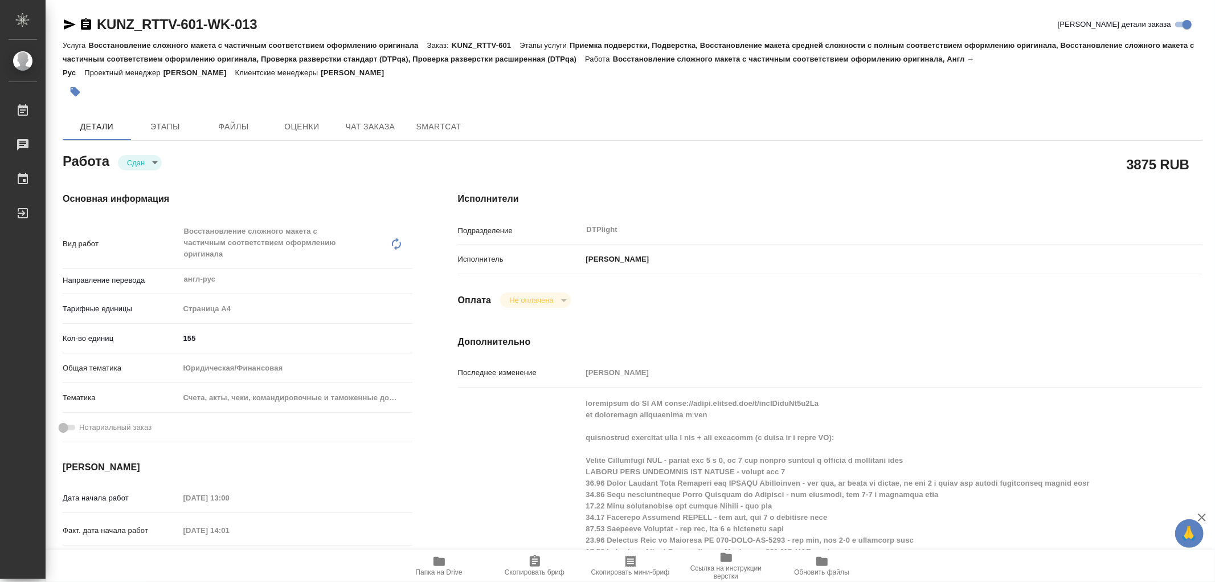
type textarea "x"
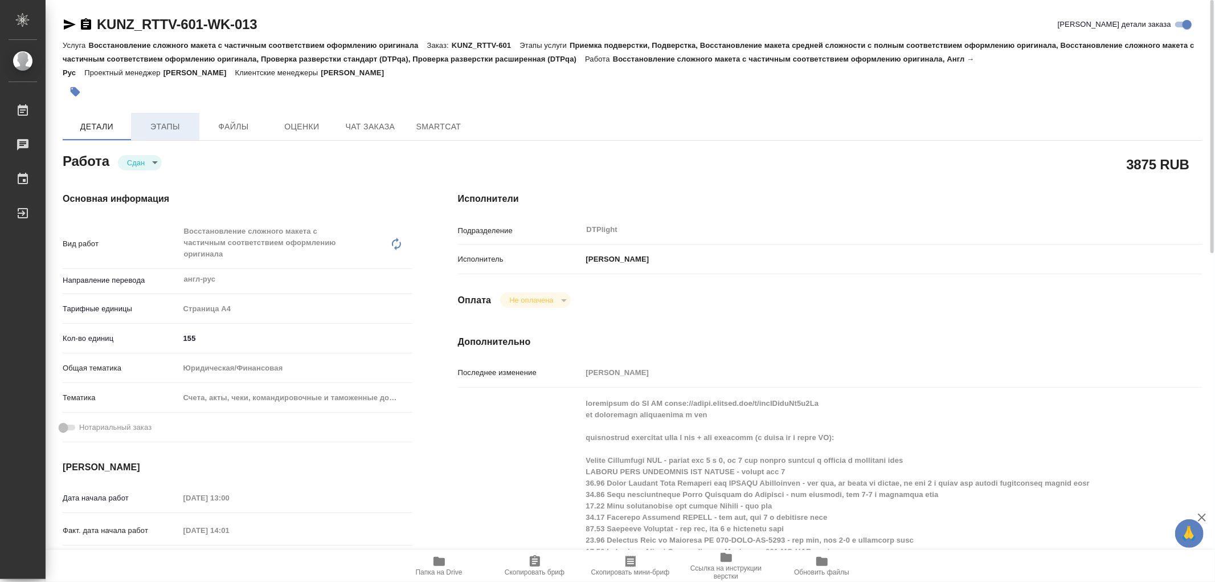
click at [181, 129] on span "Этапы" at bounding box center [165, 127] width 55 height 14
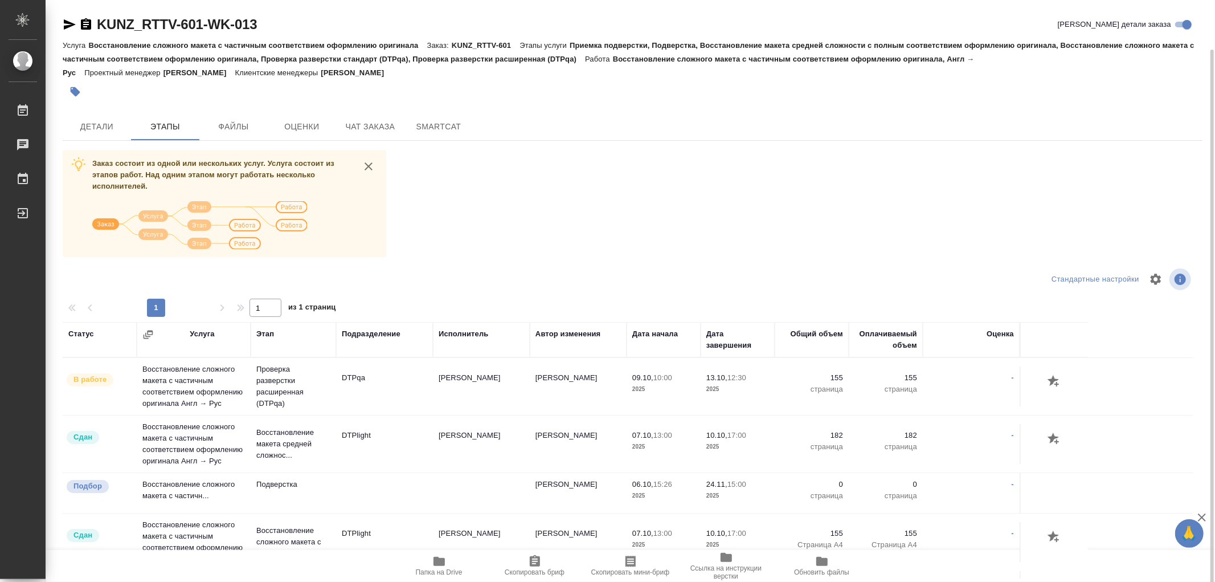
scroll to position [25, 0]
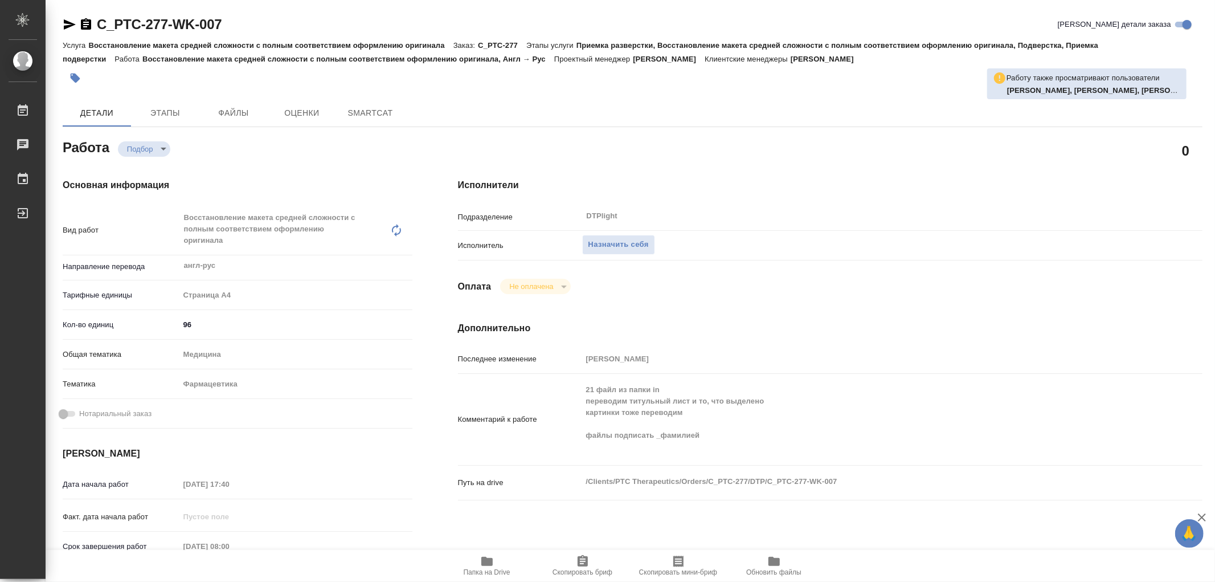
type textarea "x"
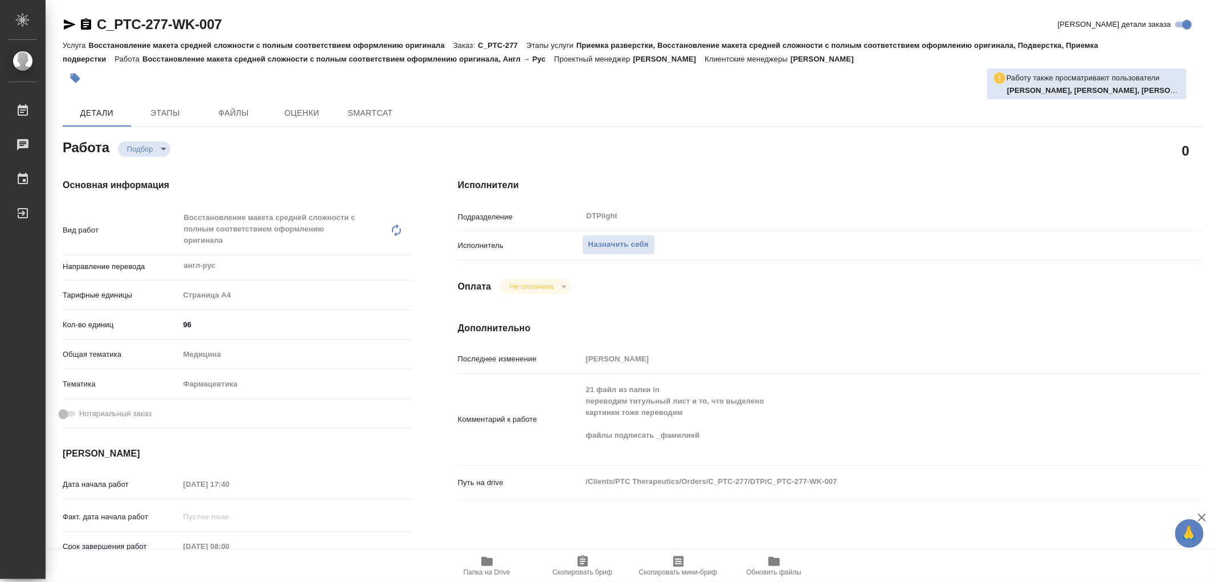
type textarea "x"
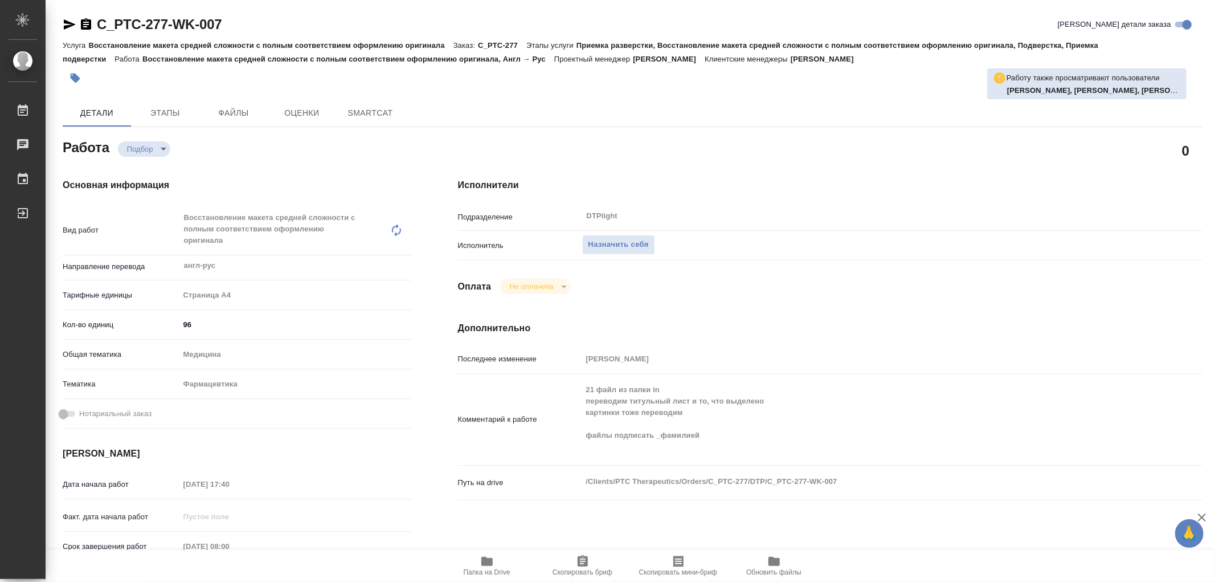
type textarea "x"
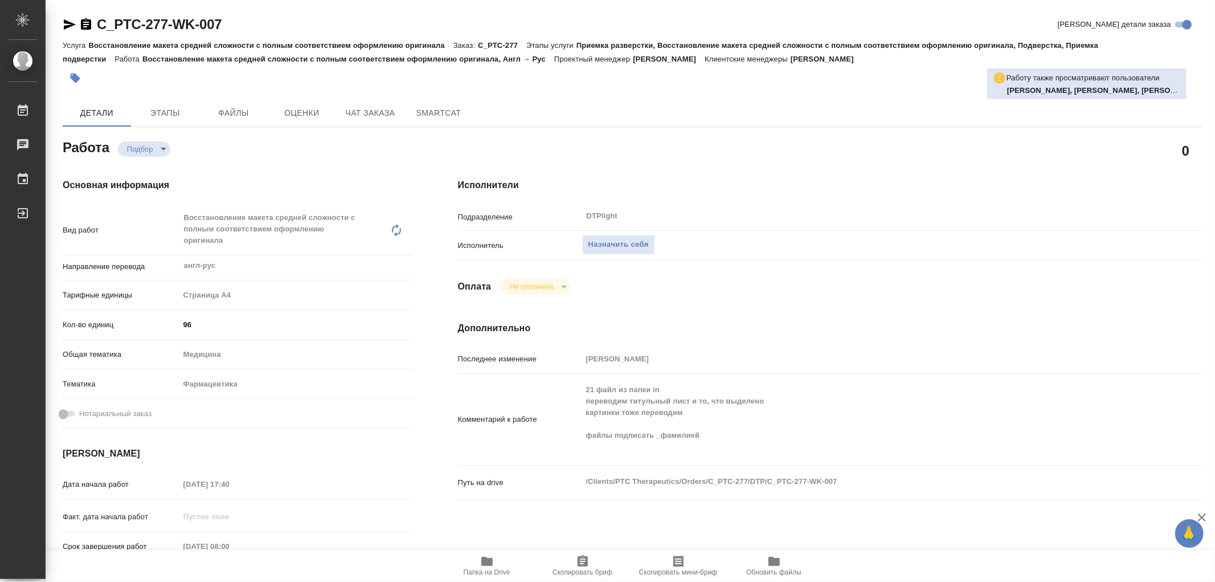
type textarea "x"
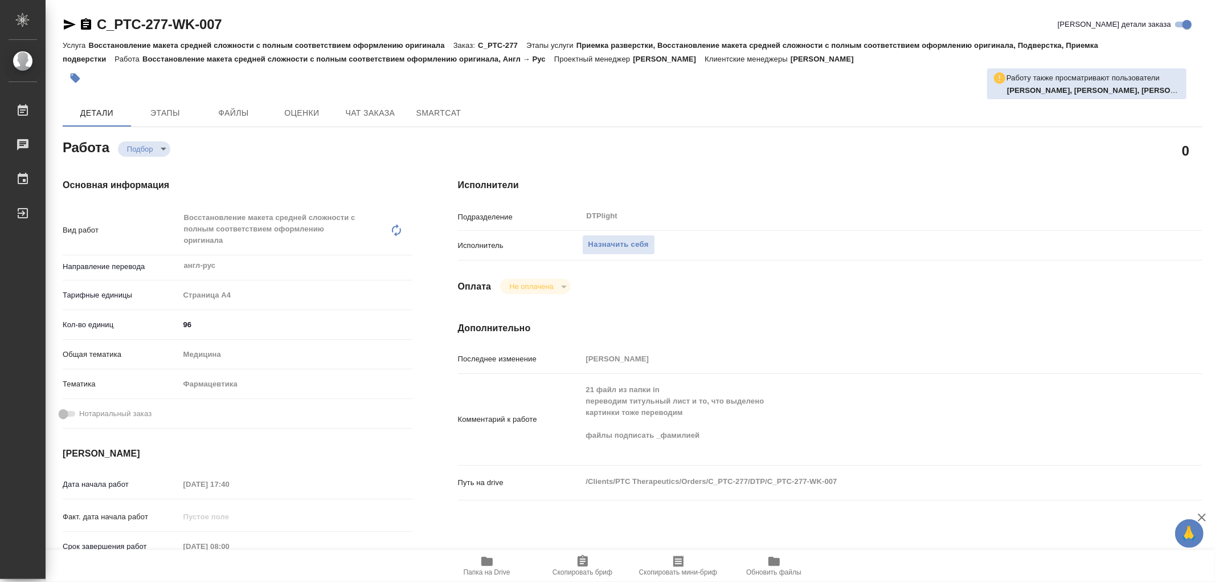
click at [483, 562] on icon "button" at bounding box center [486, 561] width 11 height 9
type textarea "x"
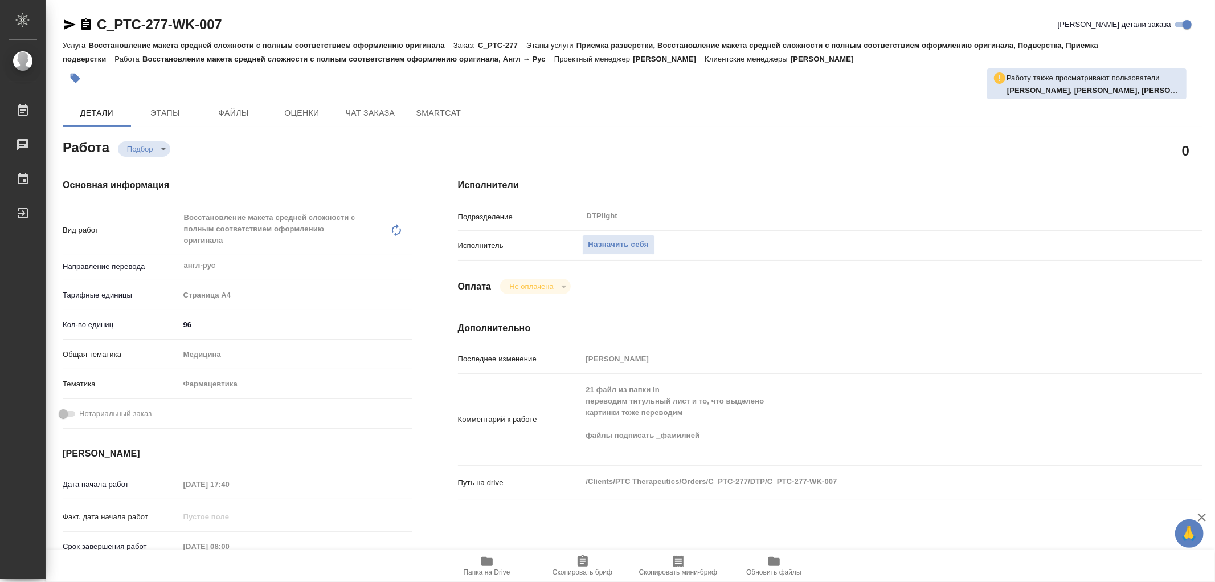
type textarea "x"
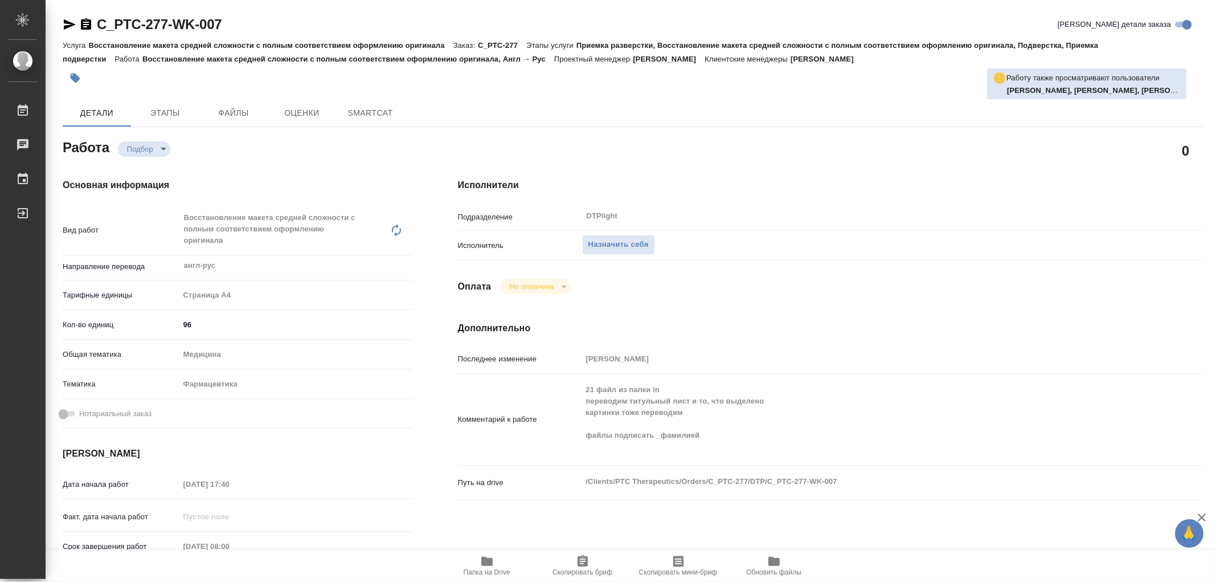
type textarea "x"
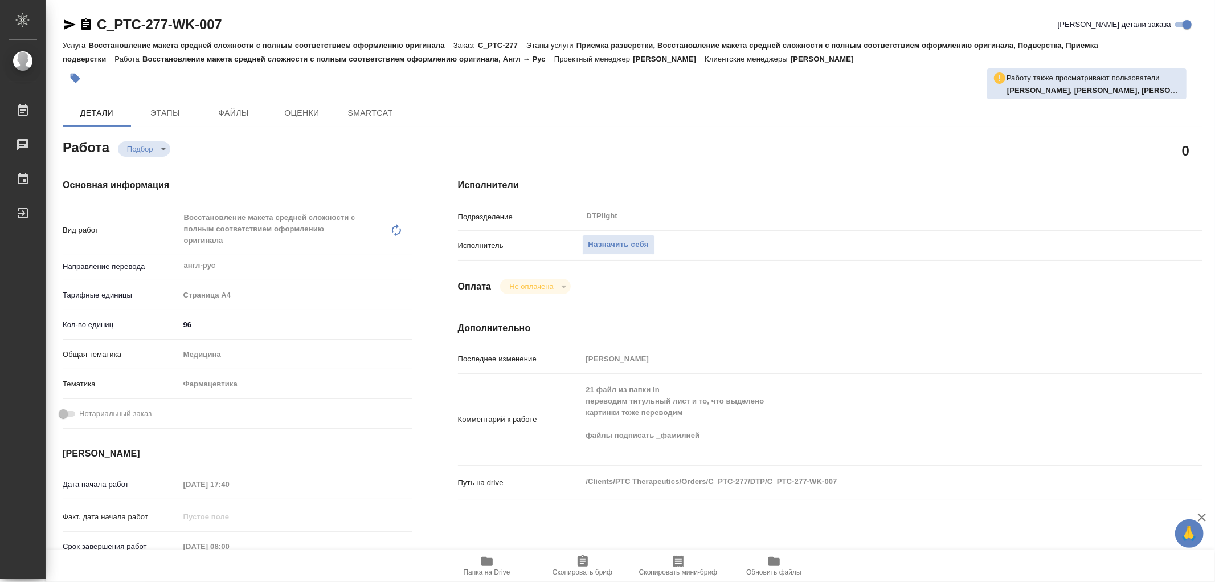
type textarea "x"
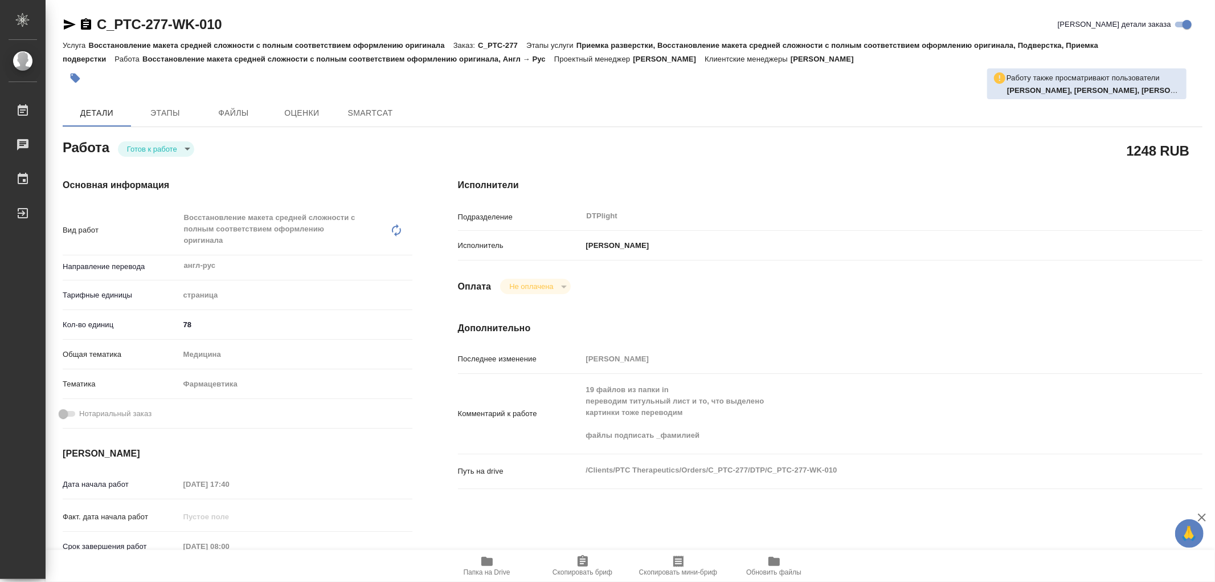
type textarea "x"
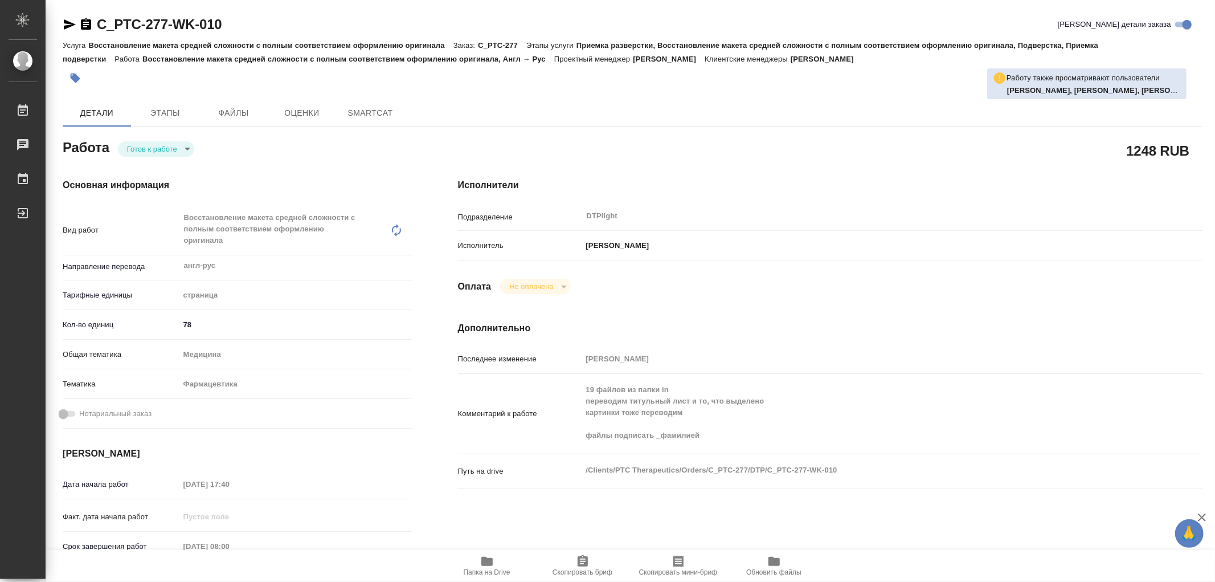
type textarea "x"
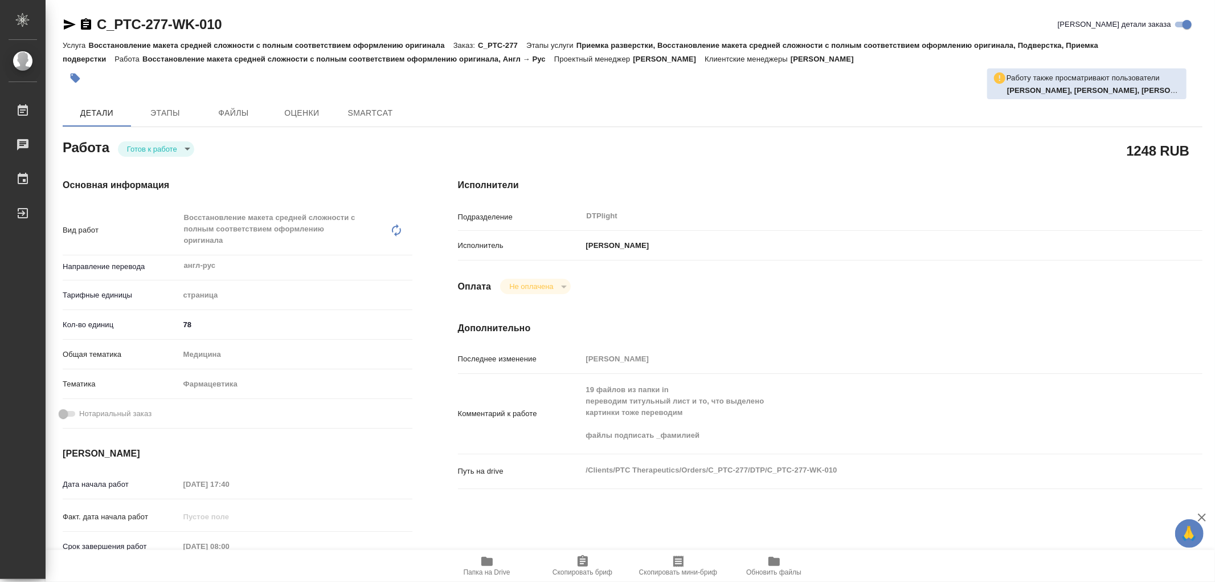
type textarea "x"
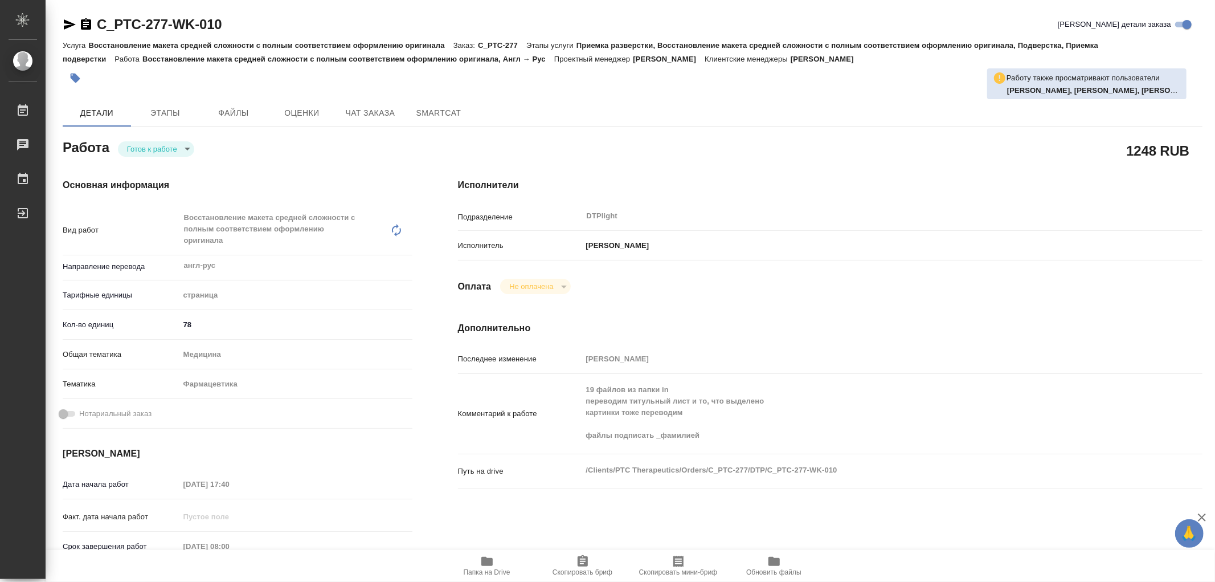
type textarea "x"
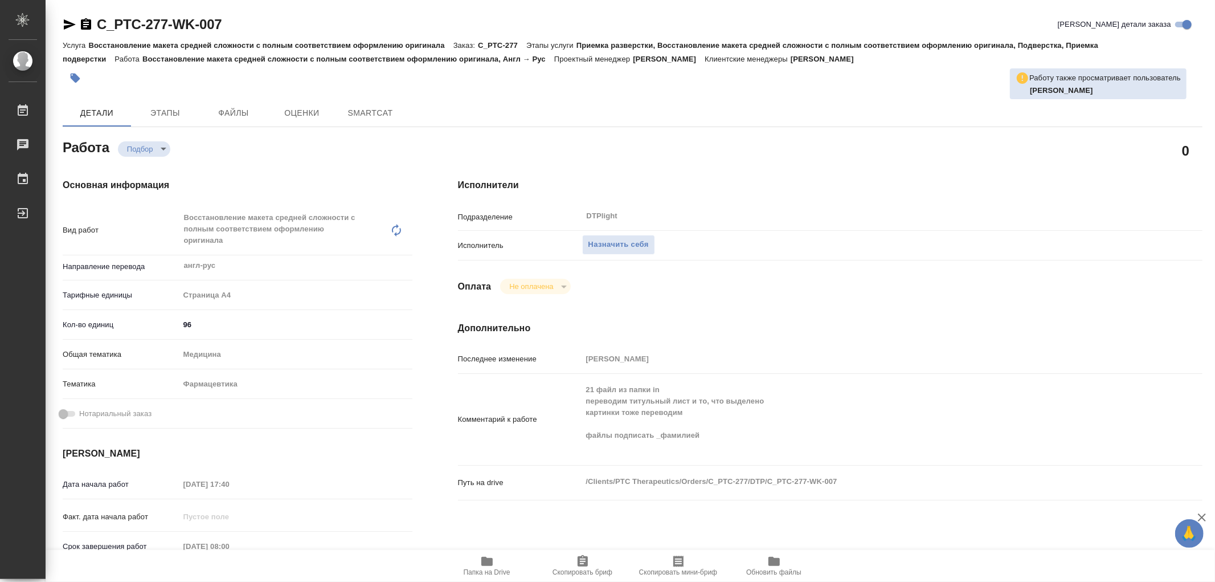
type textarea "x"
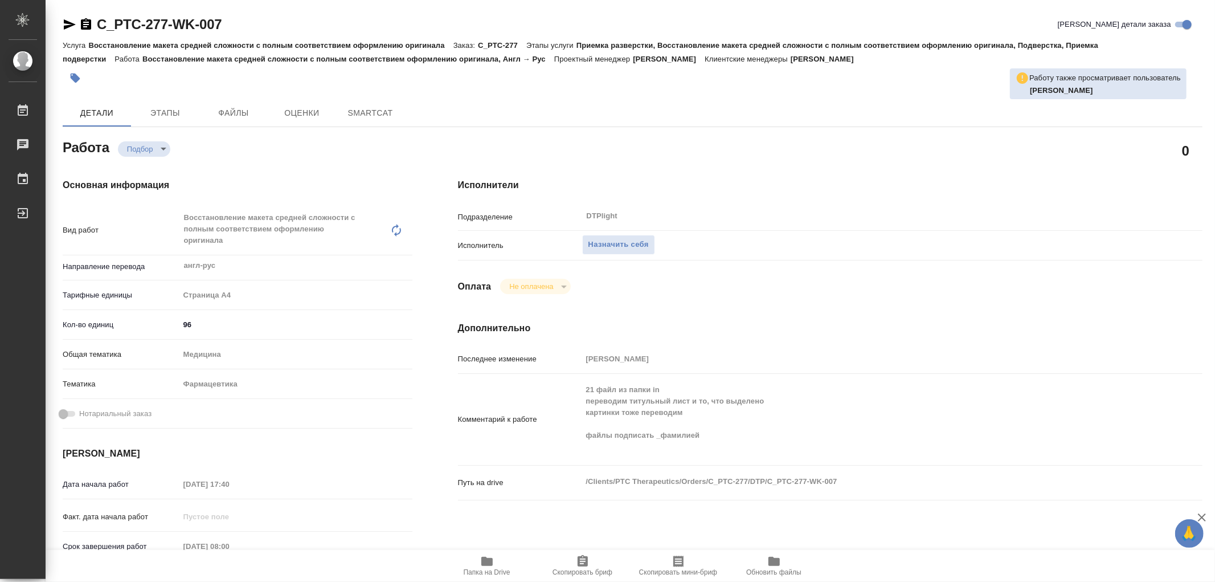
type textarea "x"
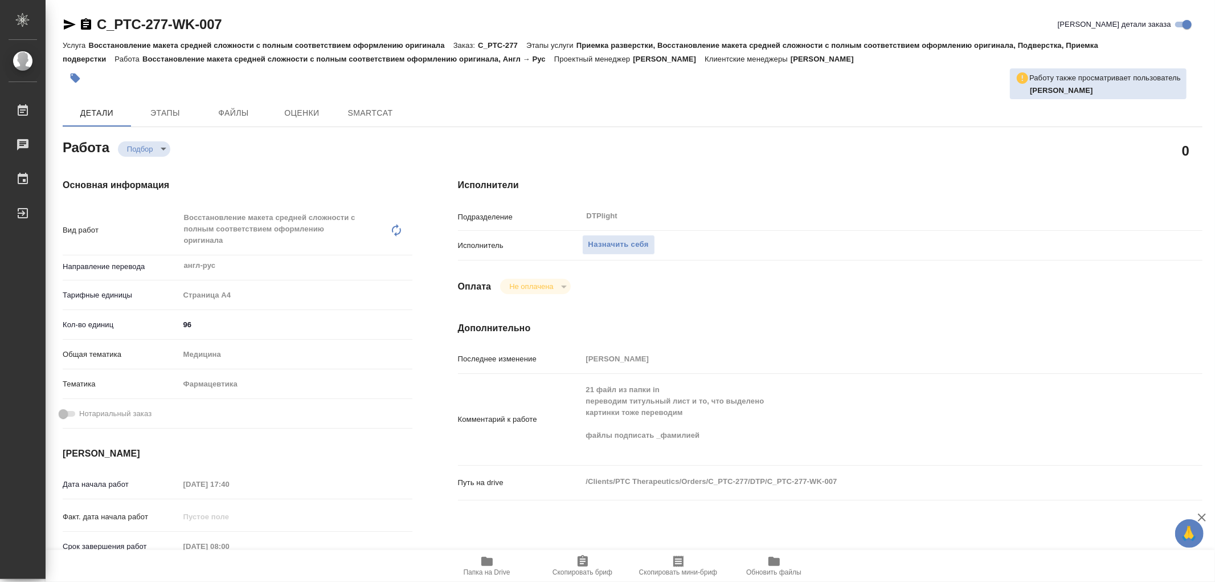
type textarea "x"
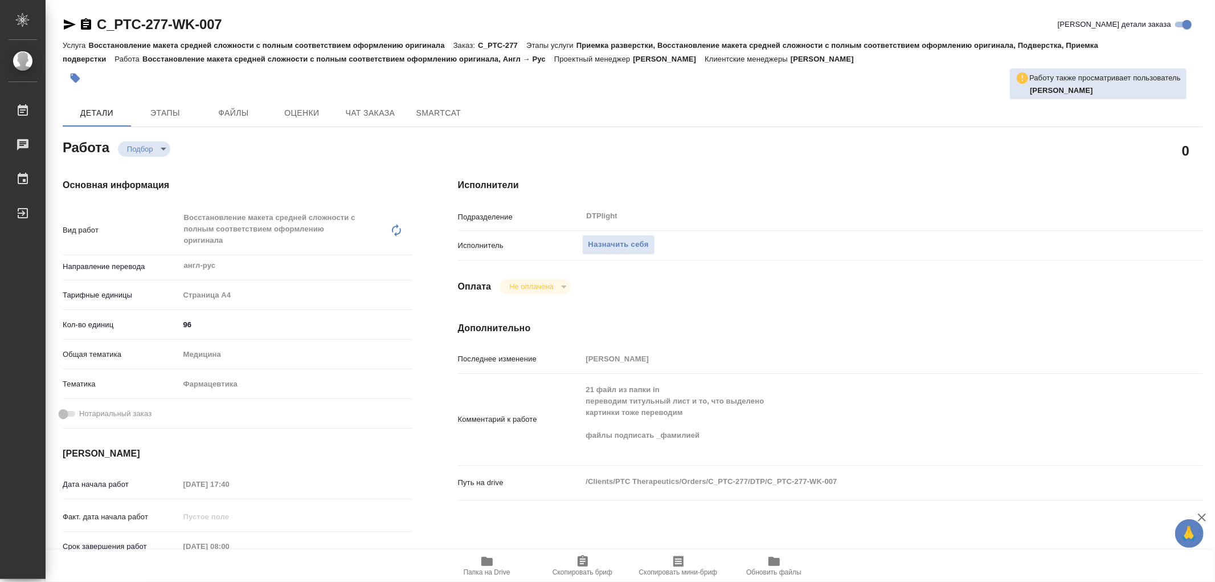
type textarea "x"
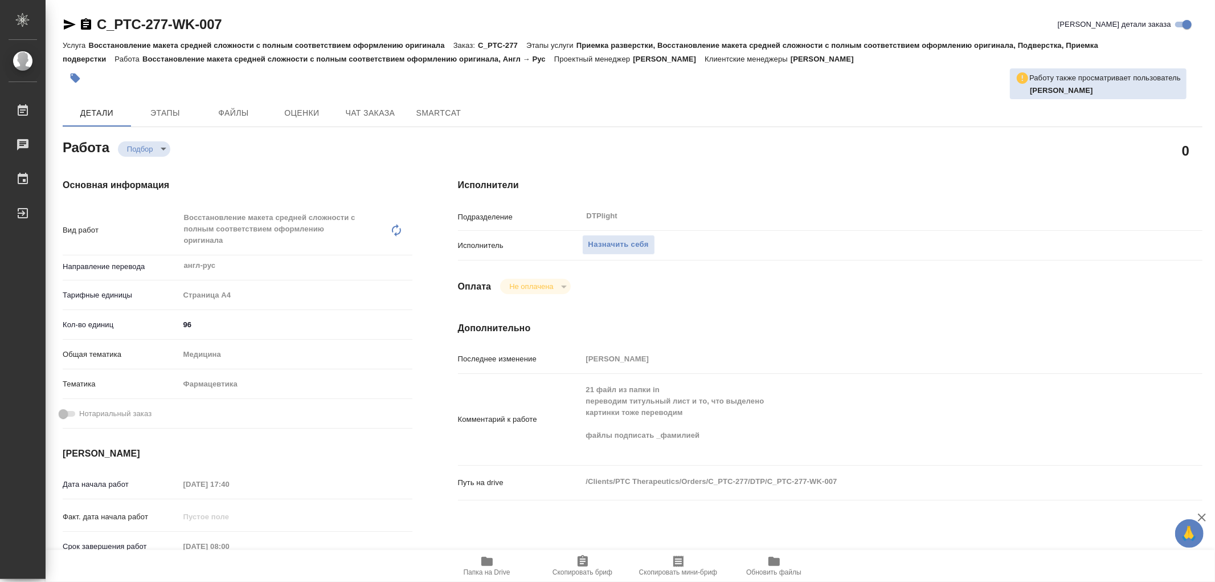
type textarea "x"
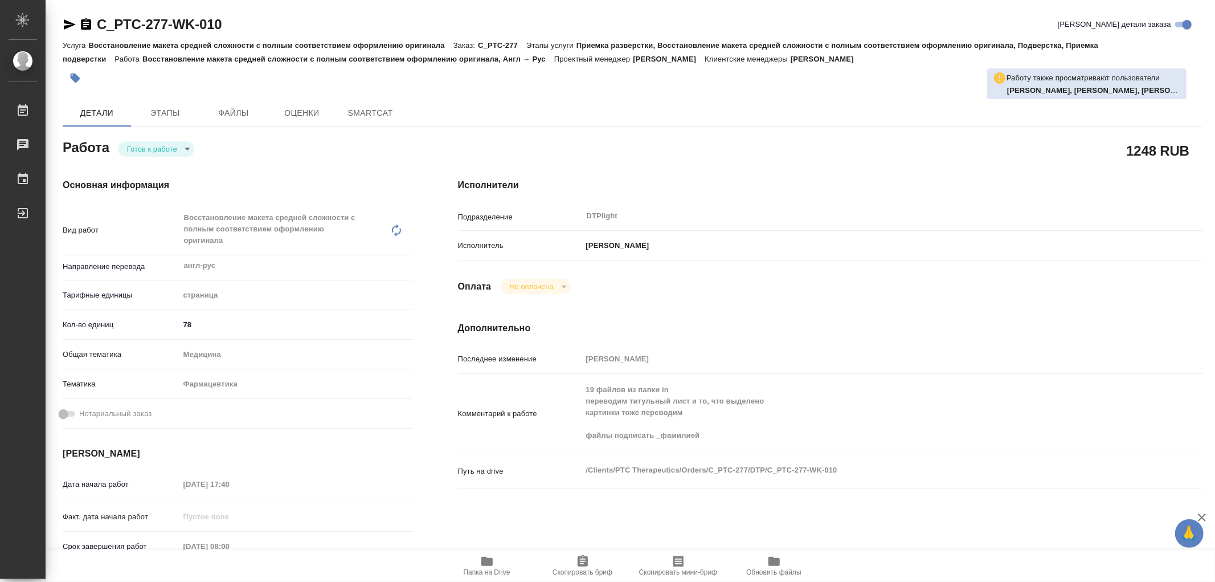
type textarea "x"
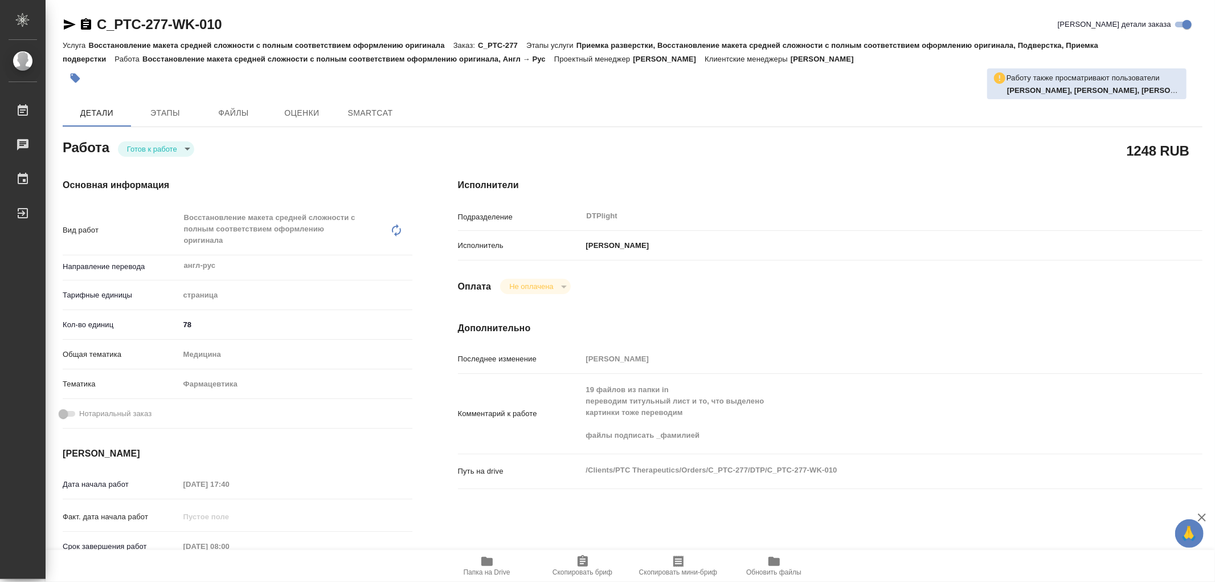
type textarea "x"
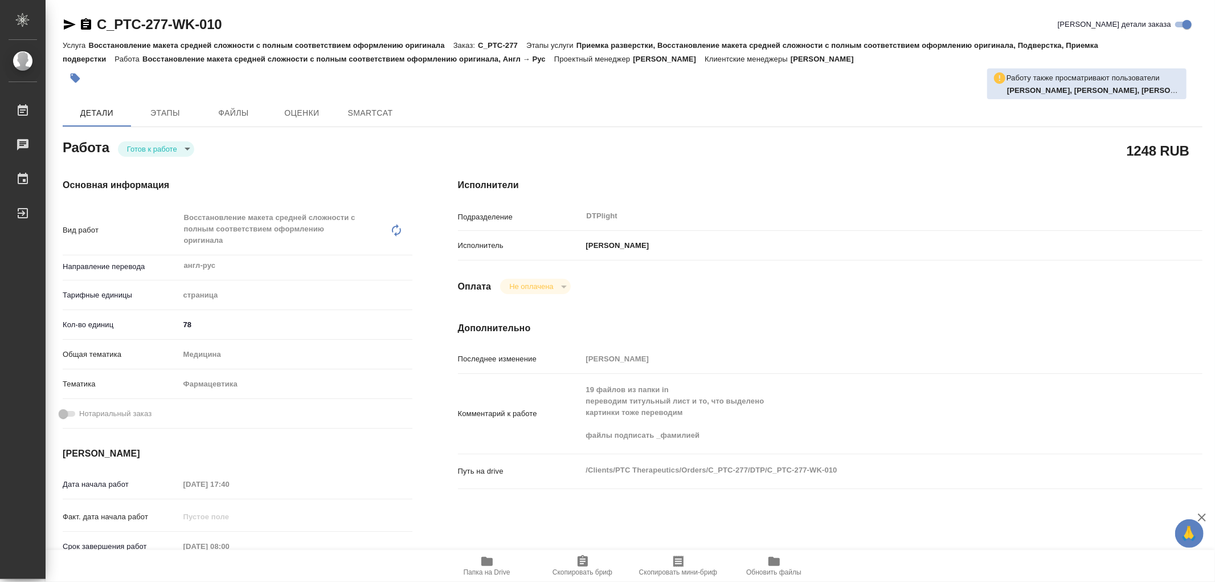
type textarea "x"
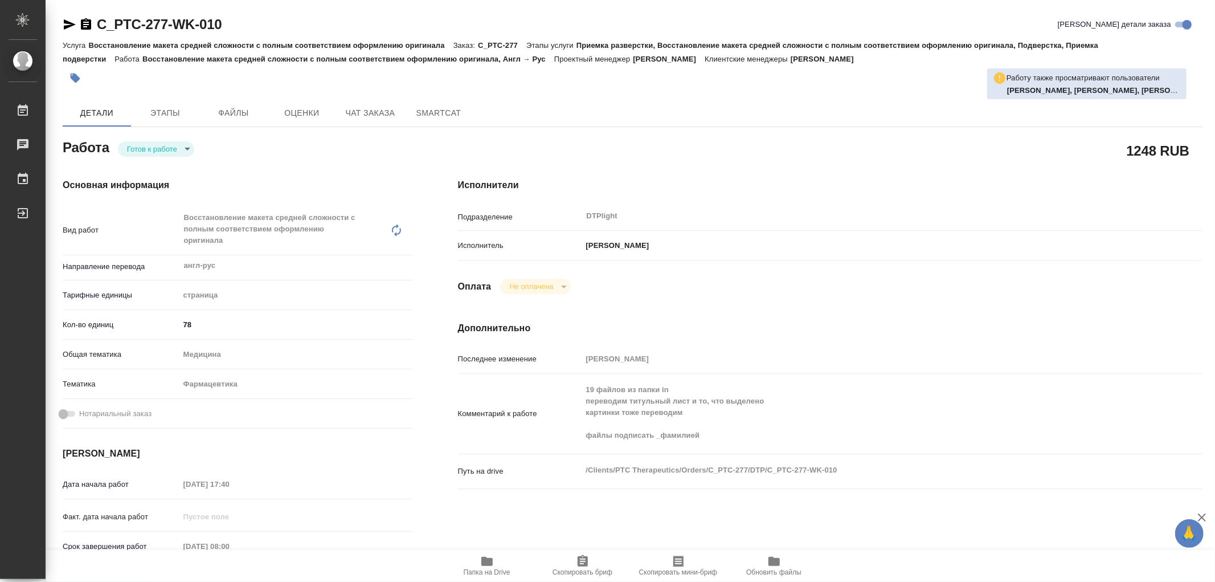
scroll to position [63, 0]
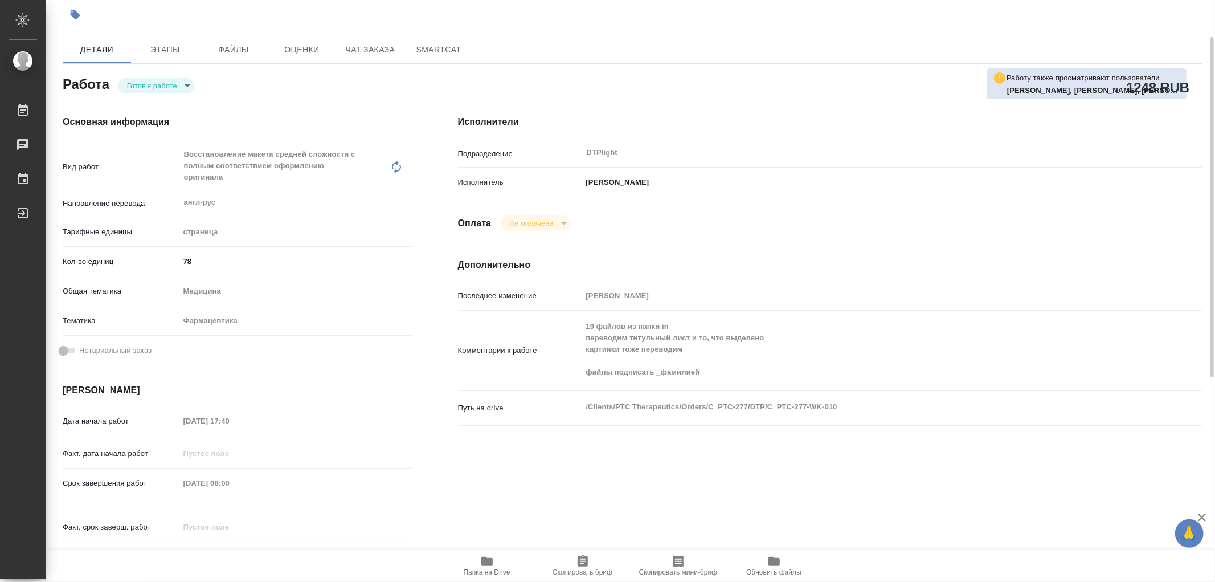
type textarea "x"
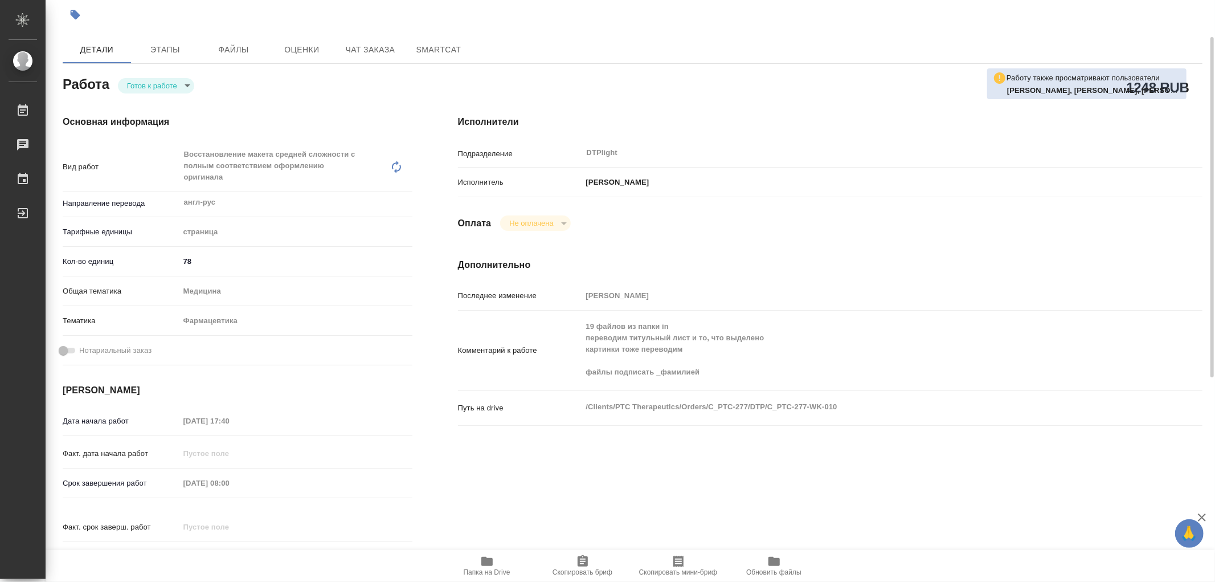
type textarea "x"
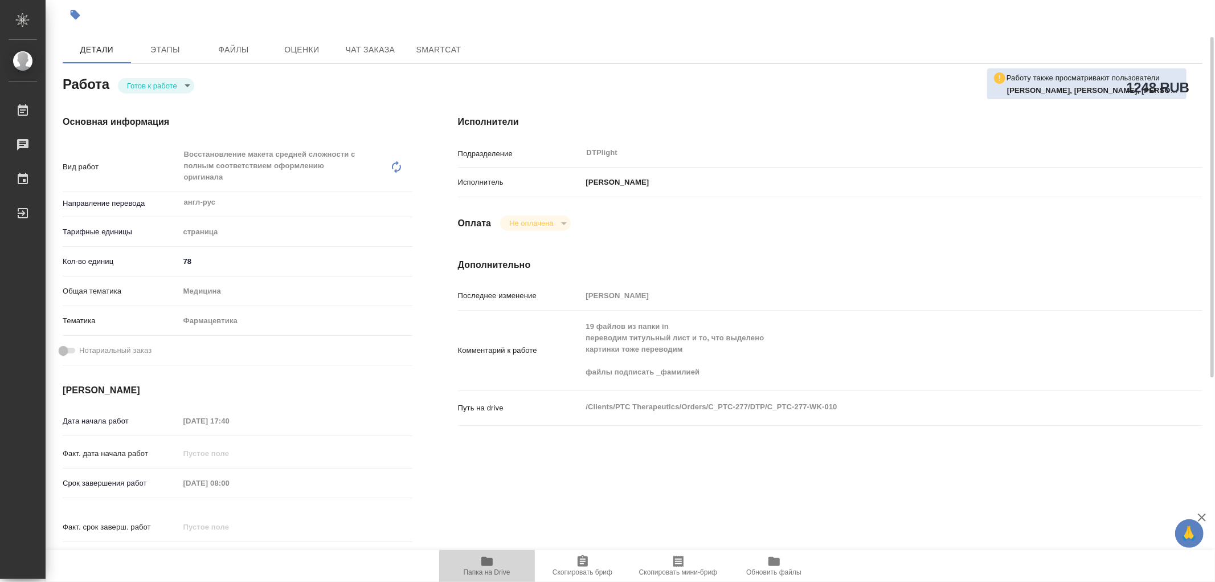
click at [496, 560] on span "Папка на Drive" at bounding box center [487, 565] width 82 height 22
click at [171, 38] on button "Этапы" at bounding box center [165, 49] width 68 height 27
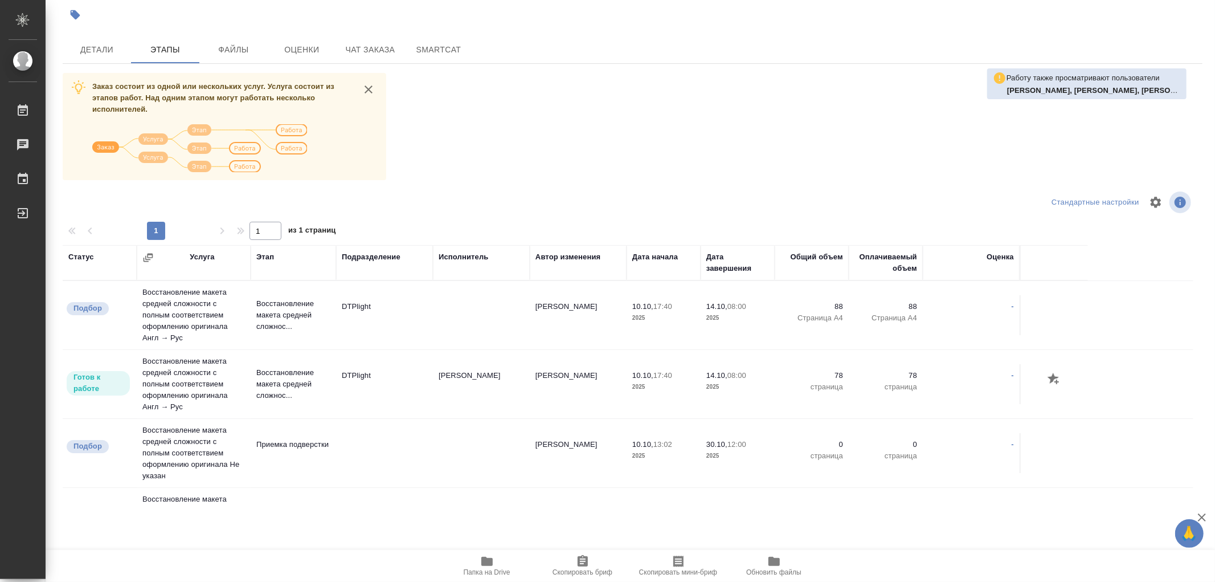
scroll to position [12, 0]
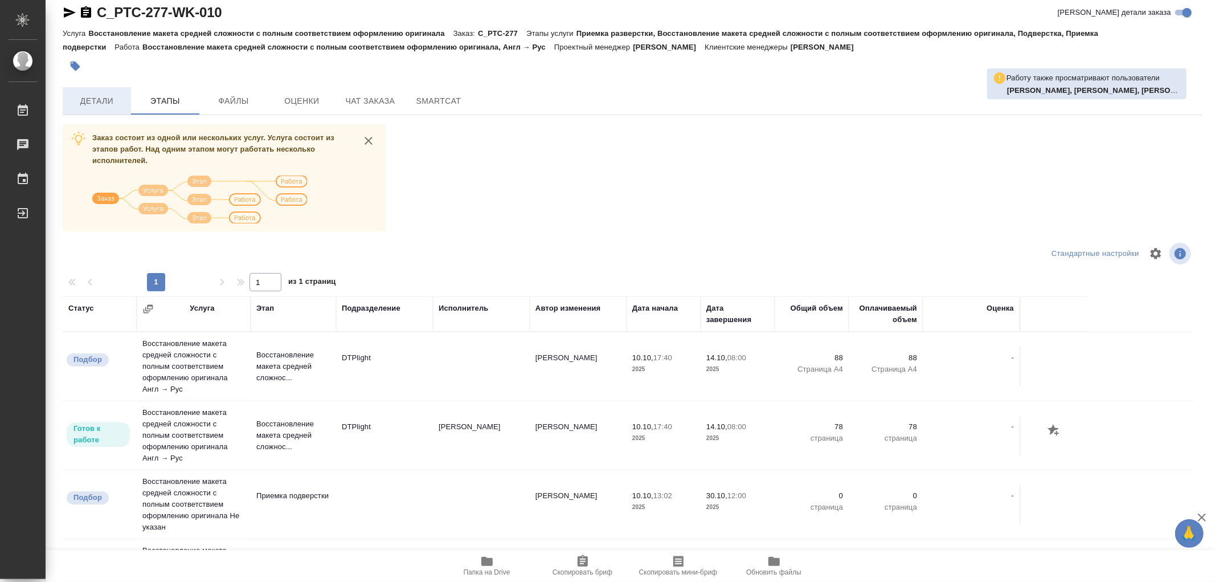
click at [94, 99] on span "Детали" at bounding box center [96, 101] width 55 height 14
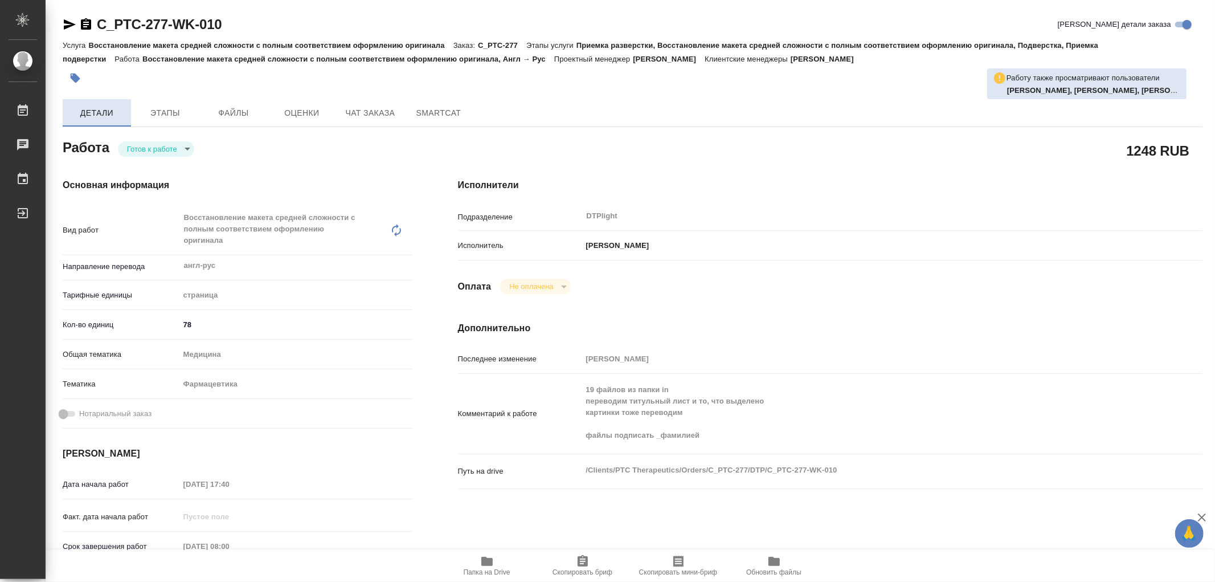
type textarea "x"
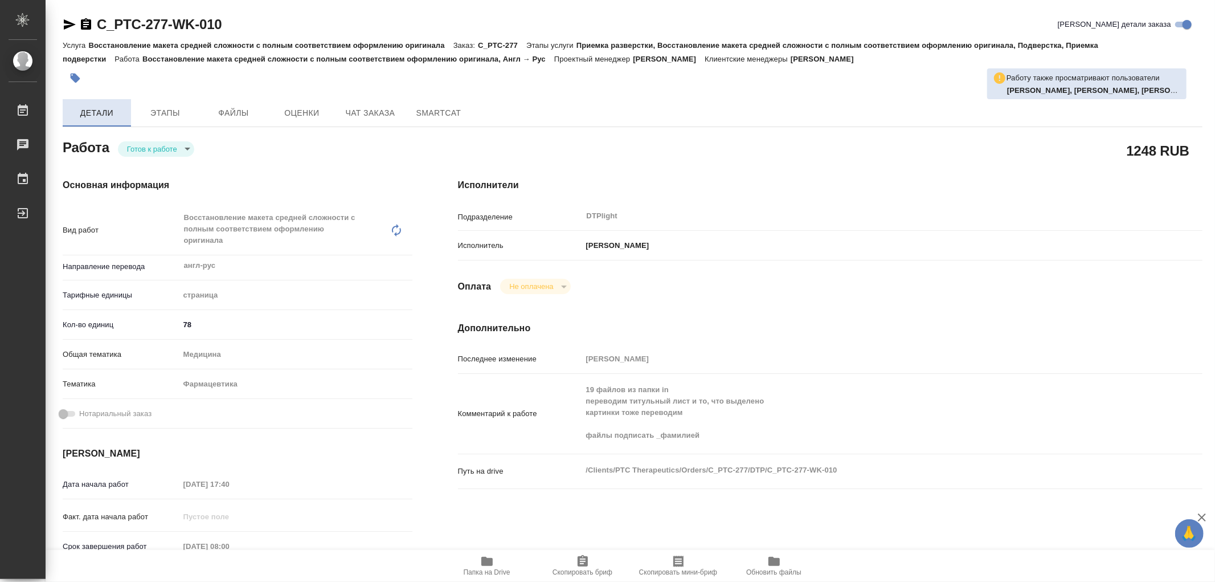
type textarea "x"
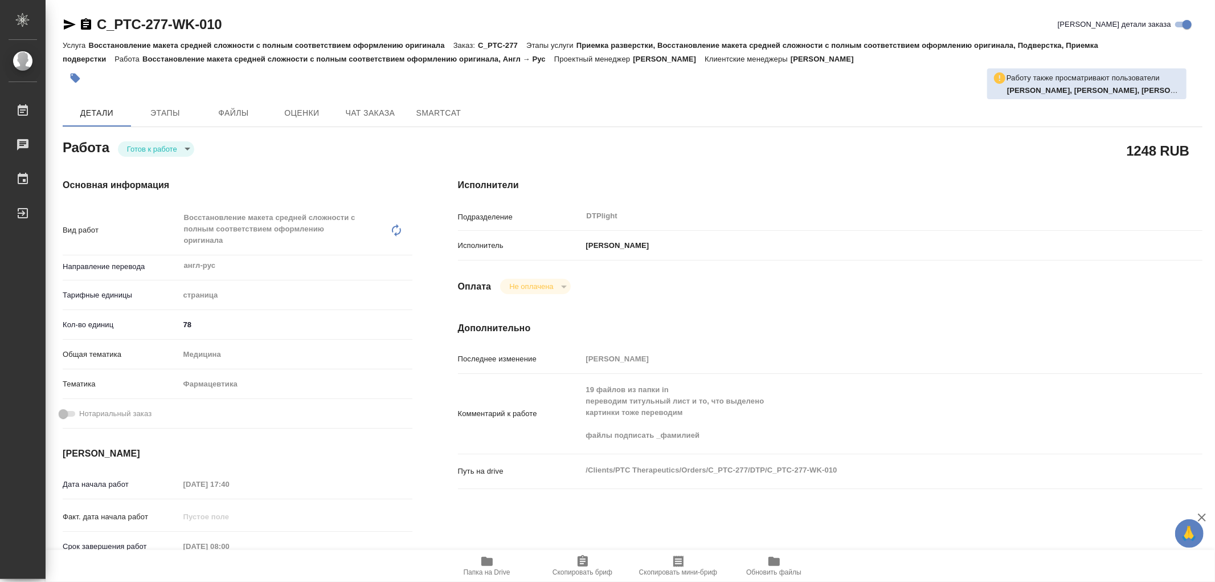
type textarea "x"
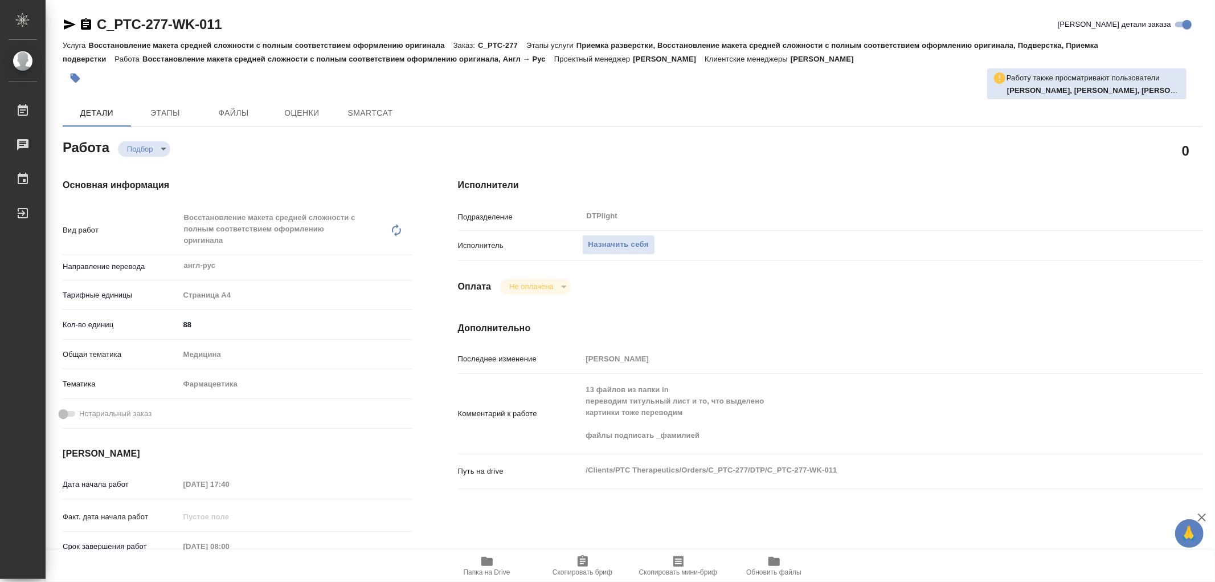
type textarea "x"
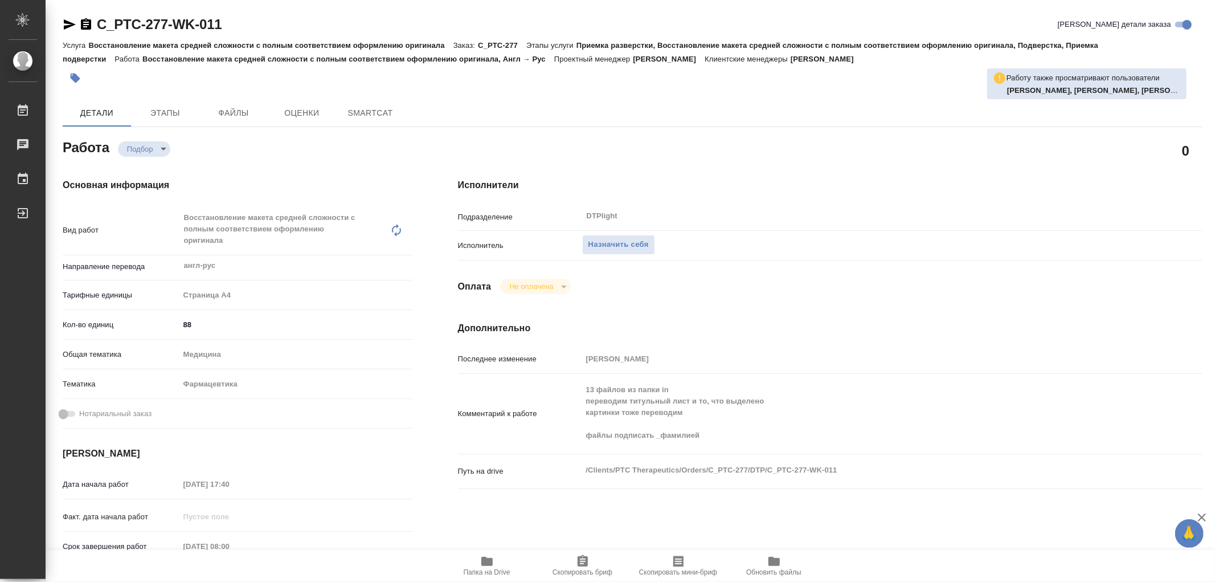
type textarea "x"
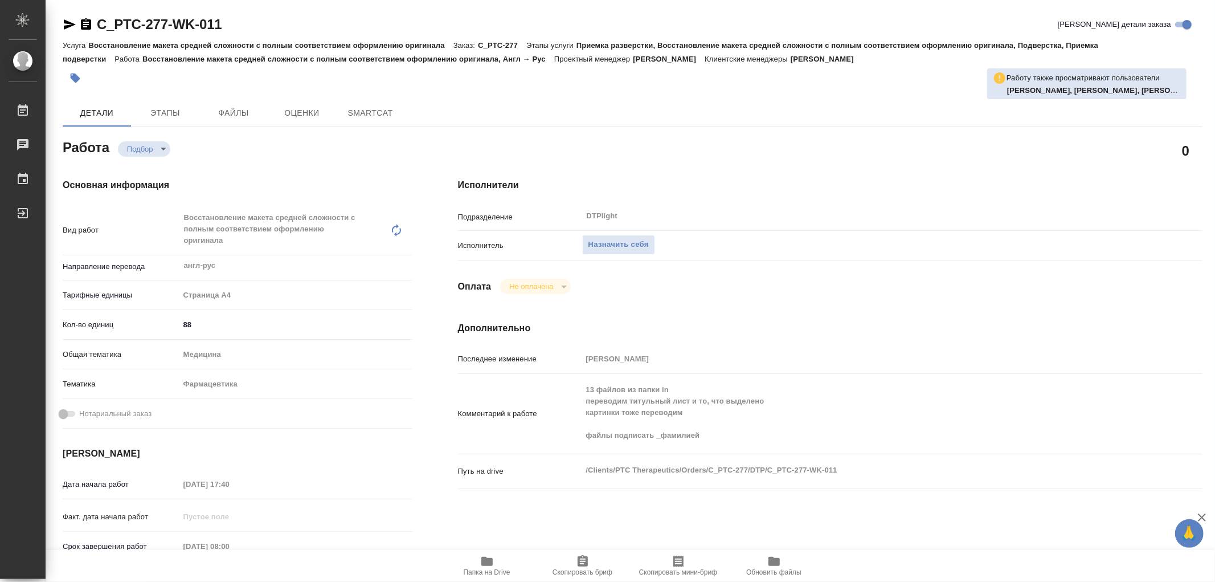
type textarea "x"
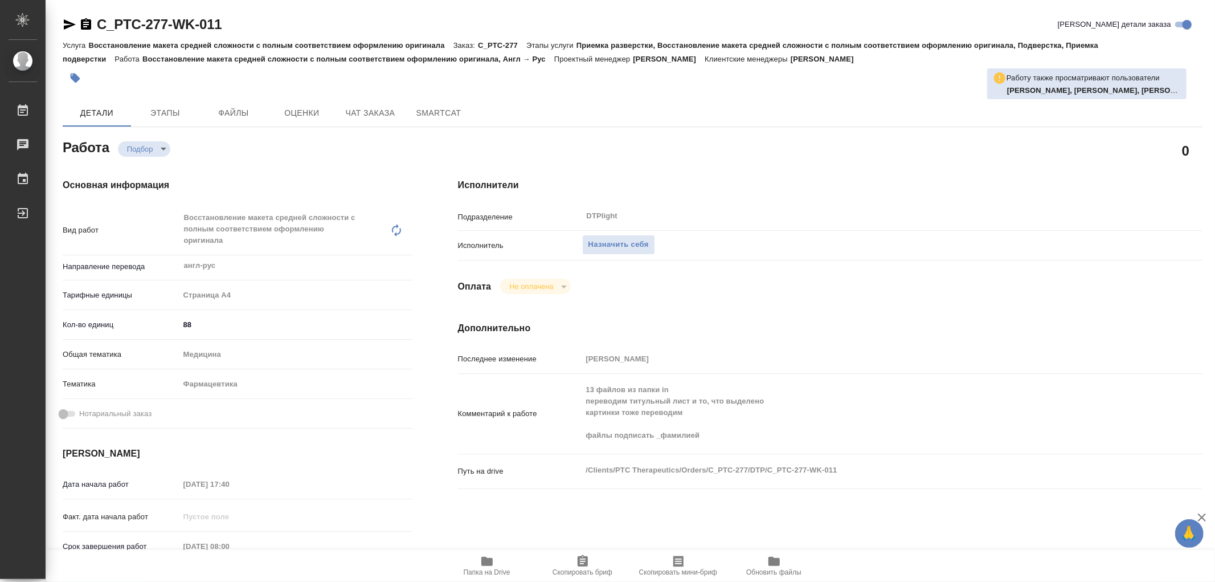
type textarea "x"
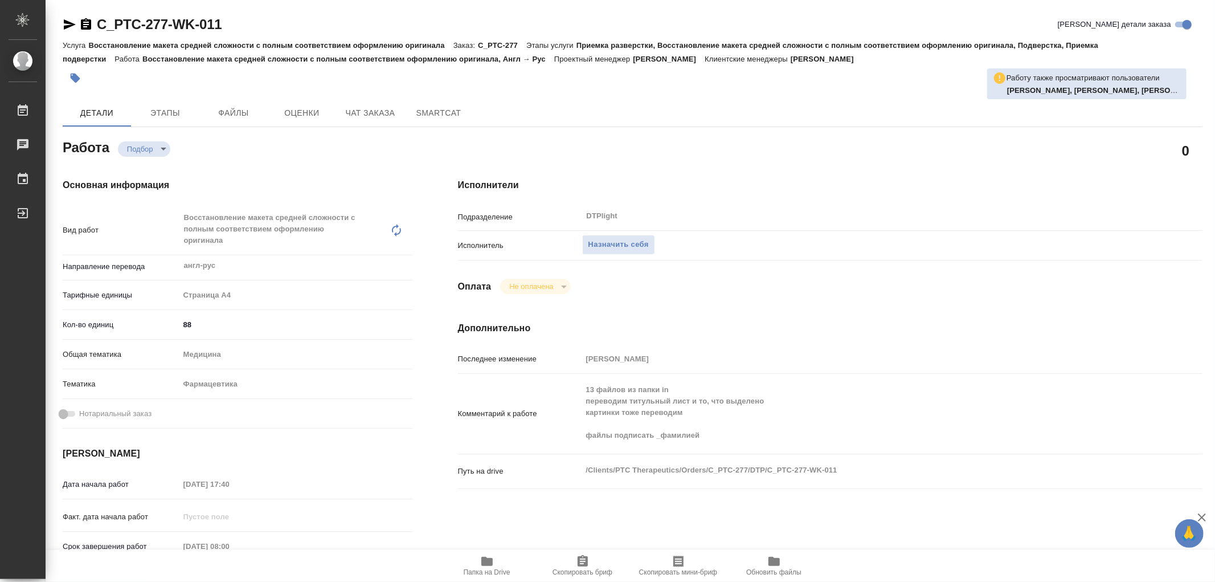
click at [488, 561] on icon "button" at bounding box center [486, 561] width 11 height 9
type textarea "x"
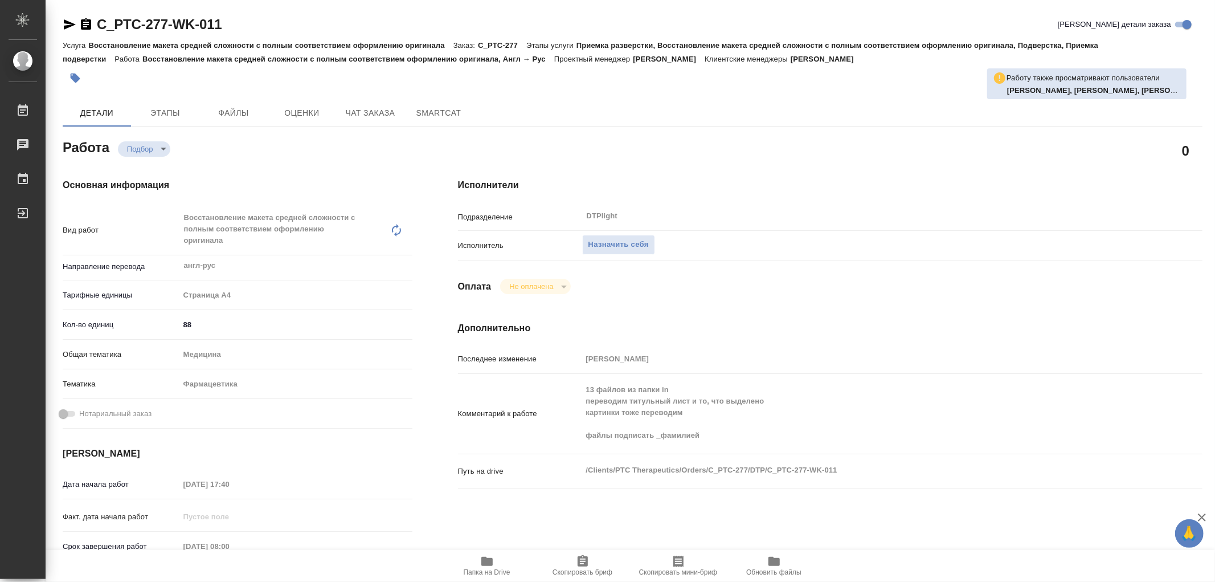
type textarea "x"
click at [628, 240] on span "Назначить себя" at bounding box center [618, 244] width 60 height 13
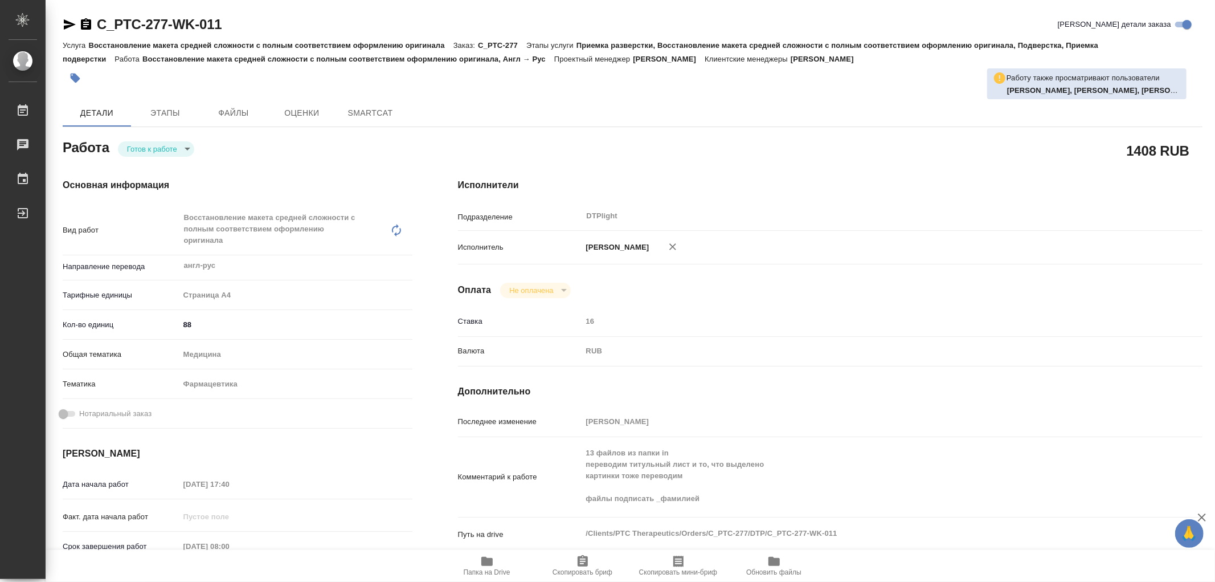
type textarea "x"
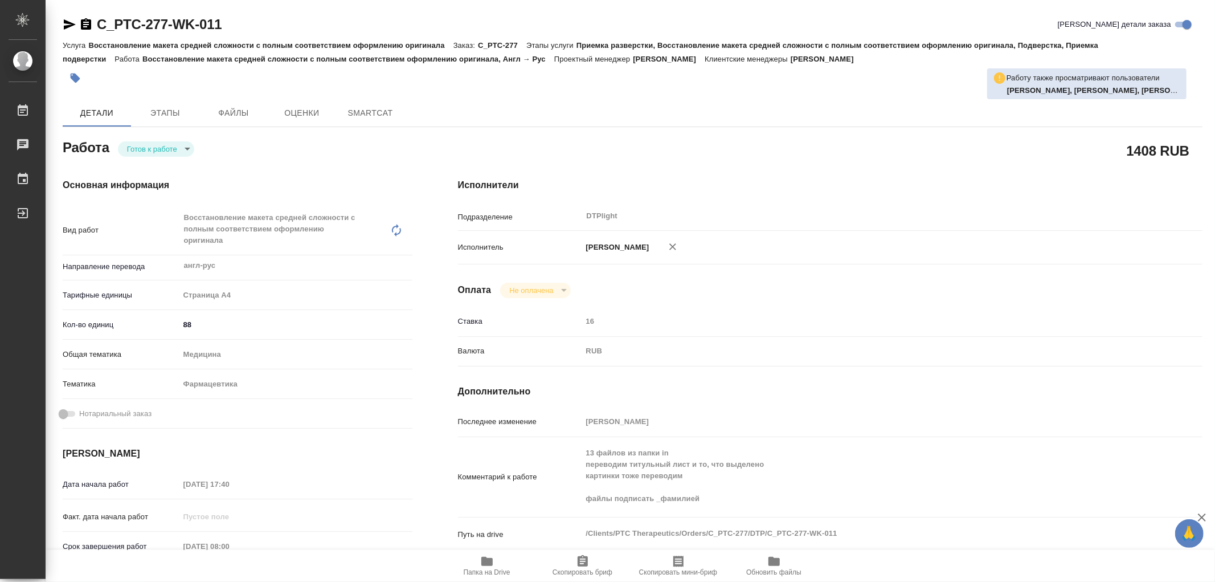
type textarea "x"
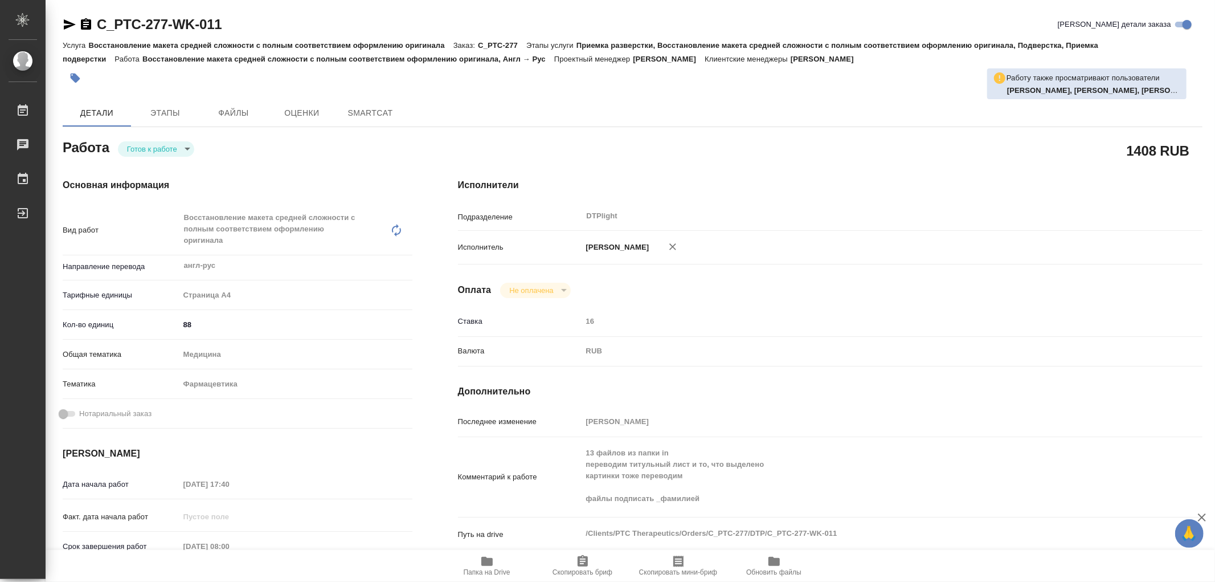
type textarea "x"
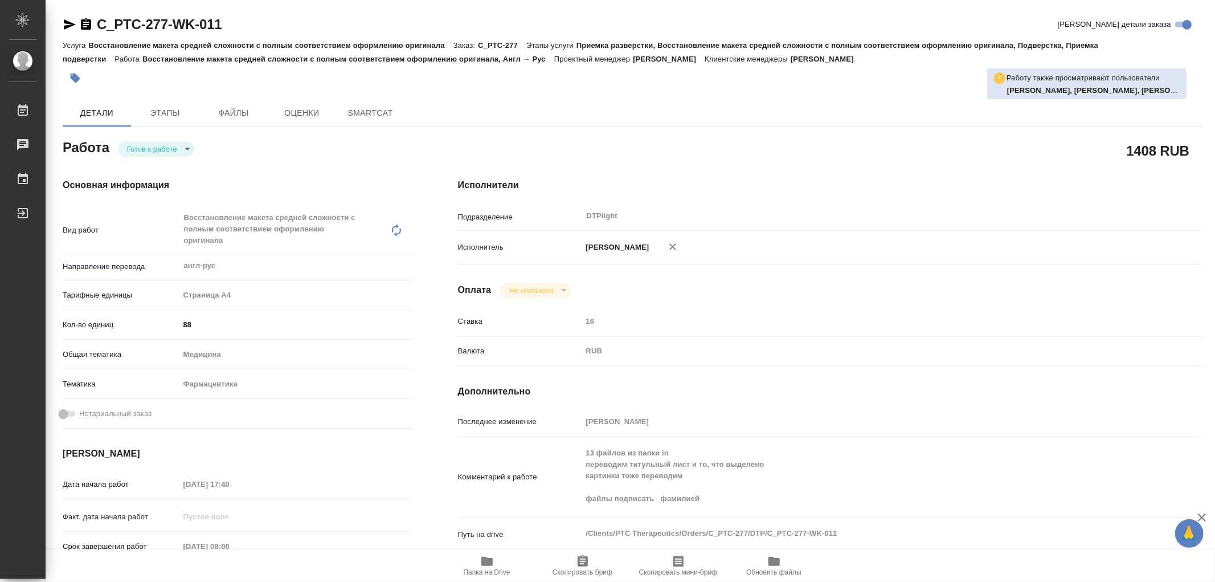
type textarea "x"
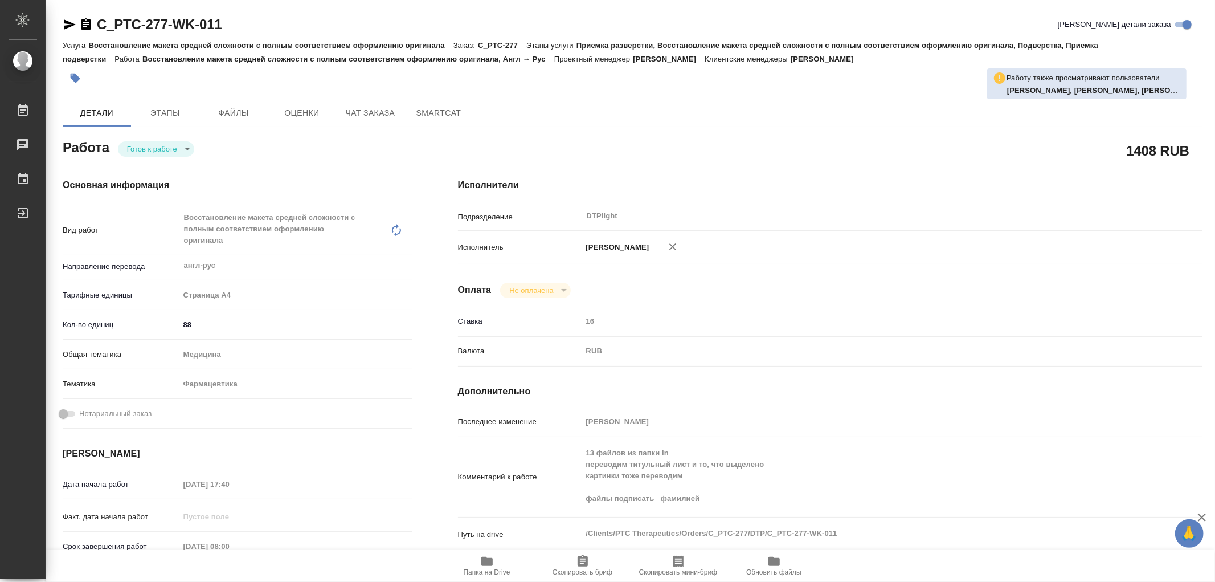
type textarea "x"
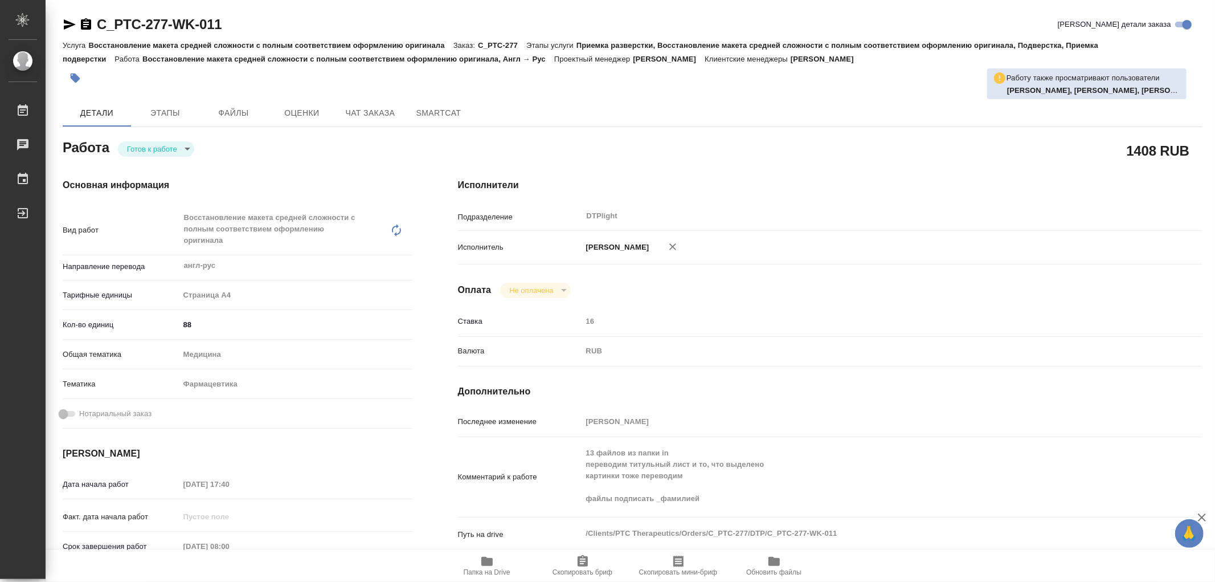
type textarea "x"
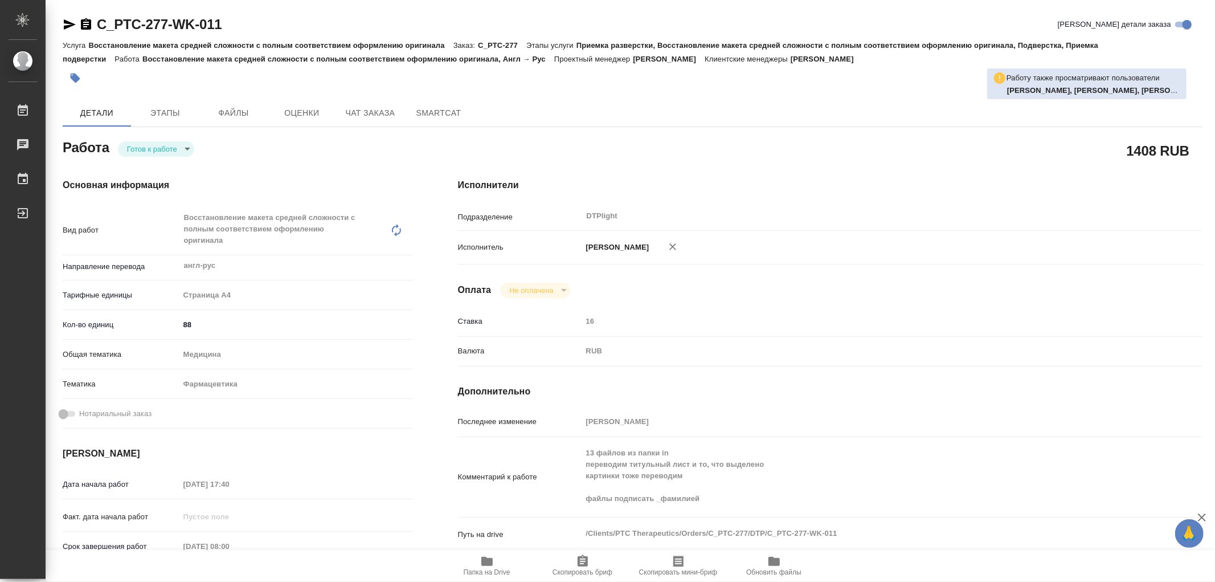
click at [146, 154] on body "🙏 .cls-1 fill:#fff; AWATERA Работы 0 Чаты График Выйти C_PTC-277-WK-011 Кратко …" at bounding box center [607, 291] width 1215 height 582
click at [146, 154] on button "В работе" at bounding box center [146, 148] width 38 height 13
type textarea "x"
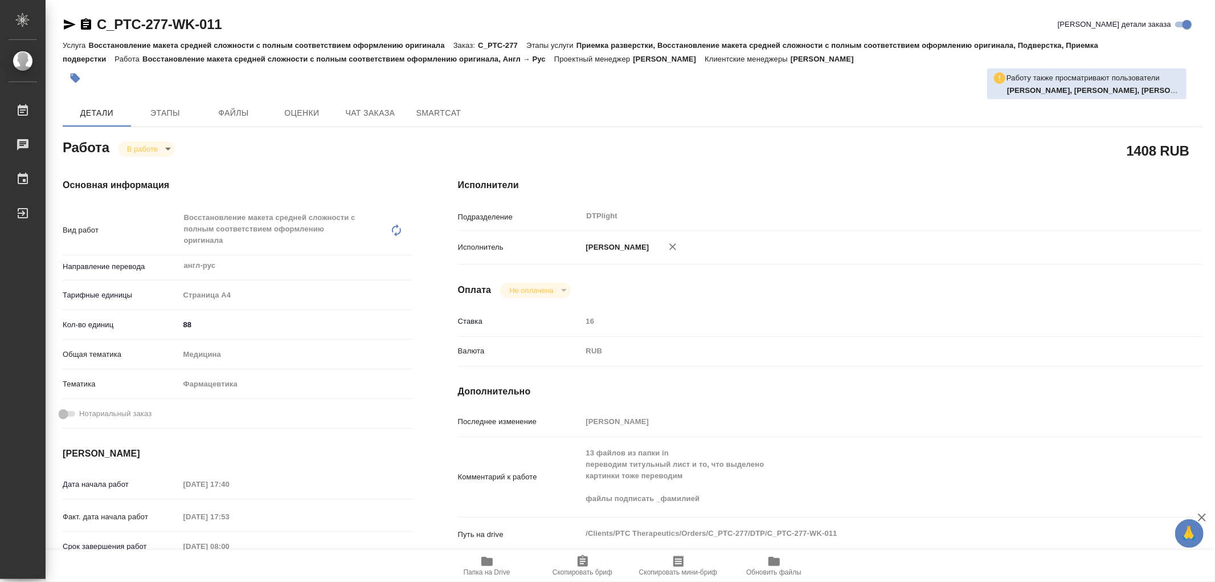
type textarea "x"
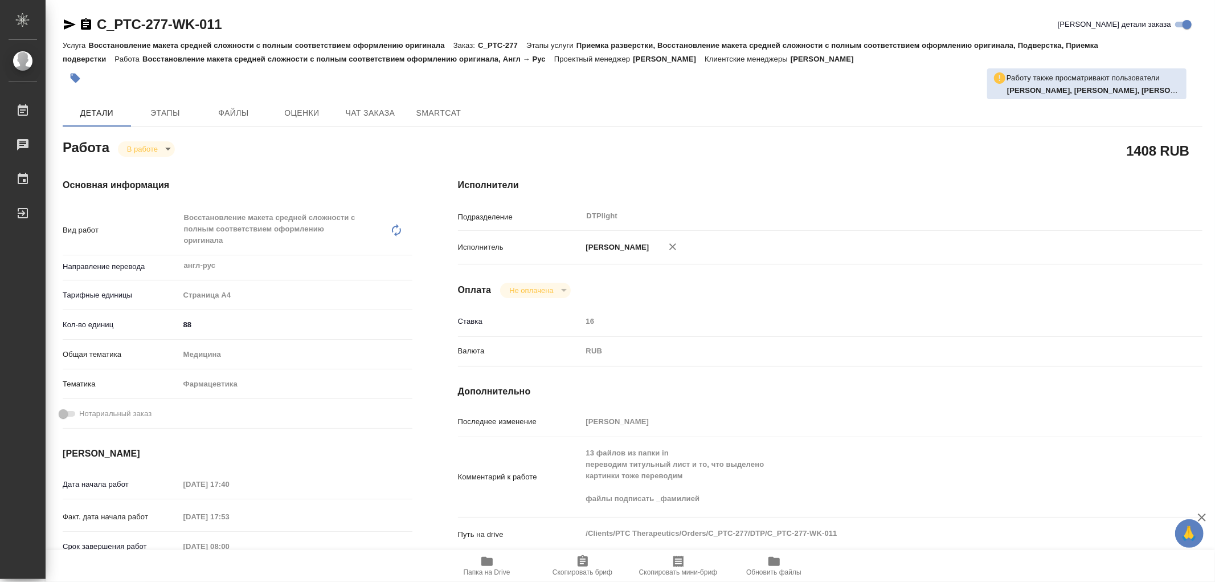
type textarea "x"
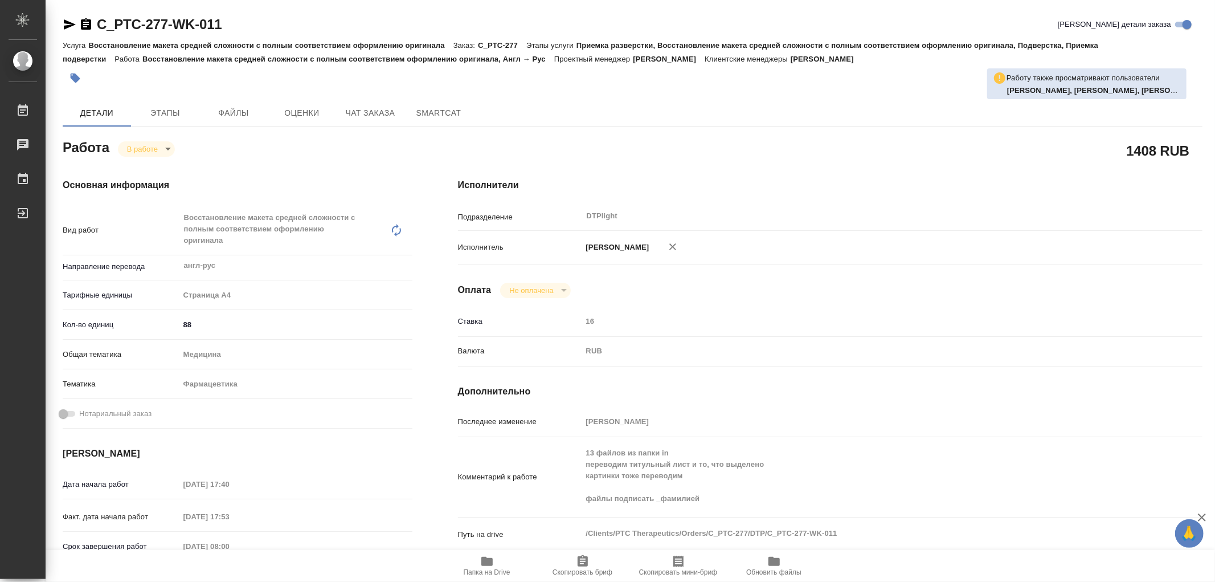
type textarea "x"
click at [489, 573] on span "Папка на Drive" at bounding box center [487, 572] width 47 height 8
click at [487, 559] on icon "button" at bounding box center [486, 561] width 11 height 9
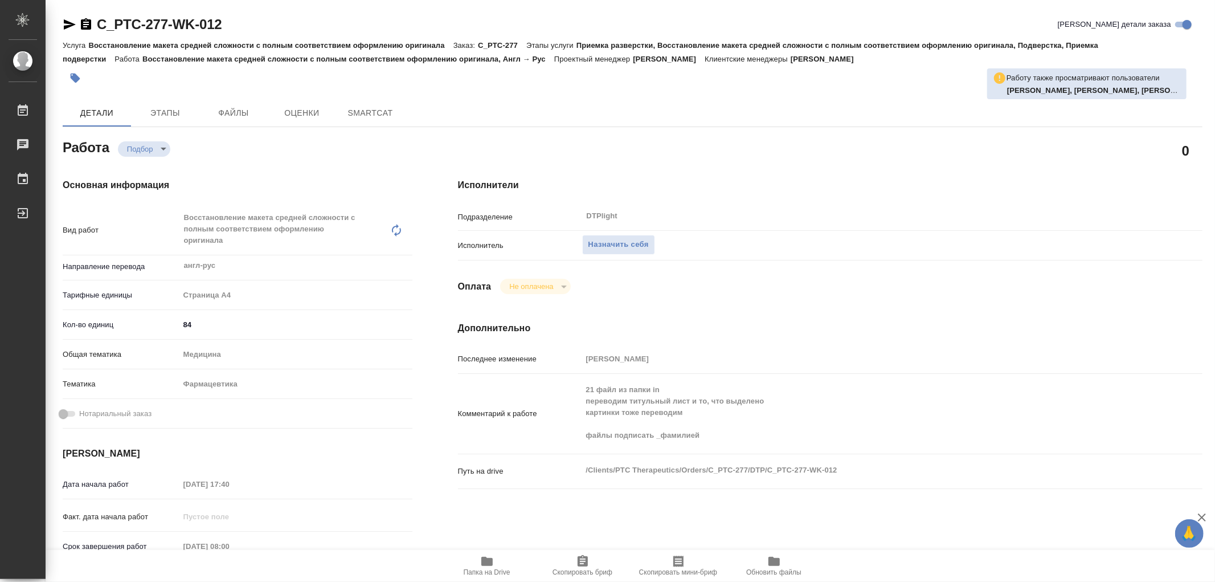
type textarea "x"
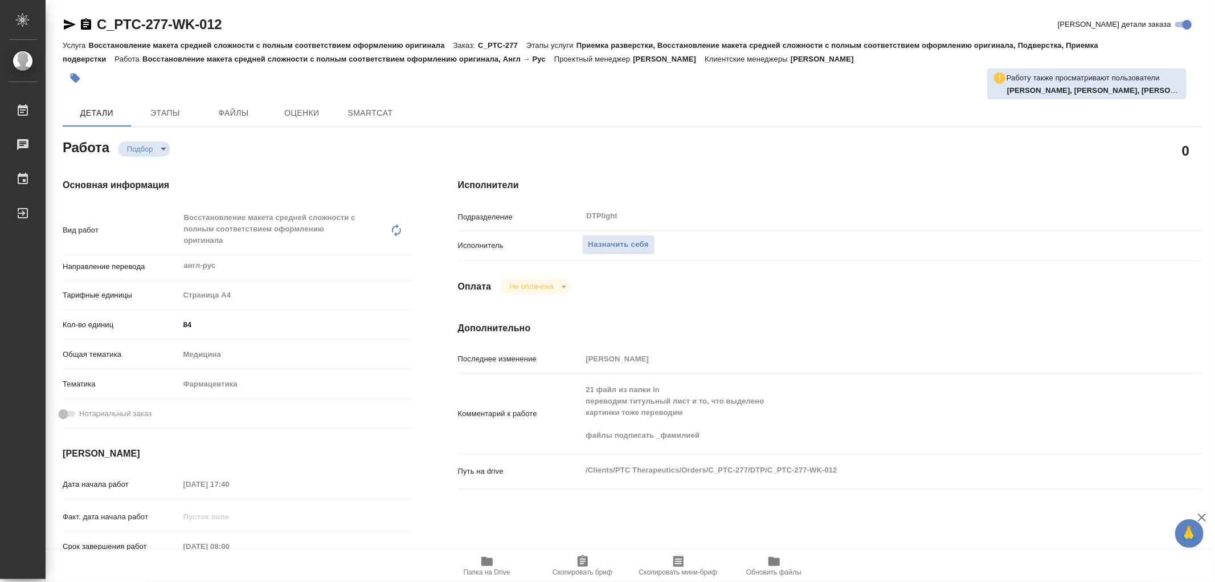
type textarea "x"
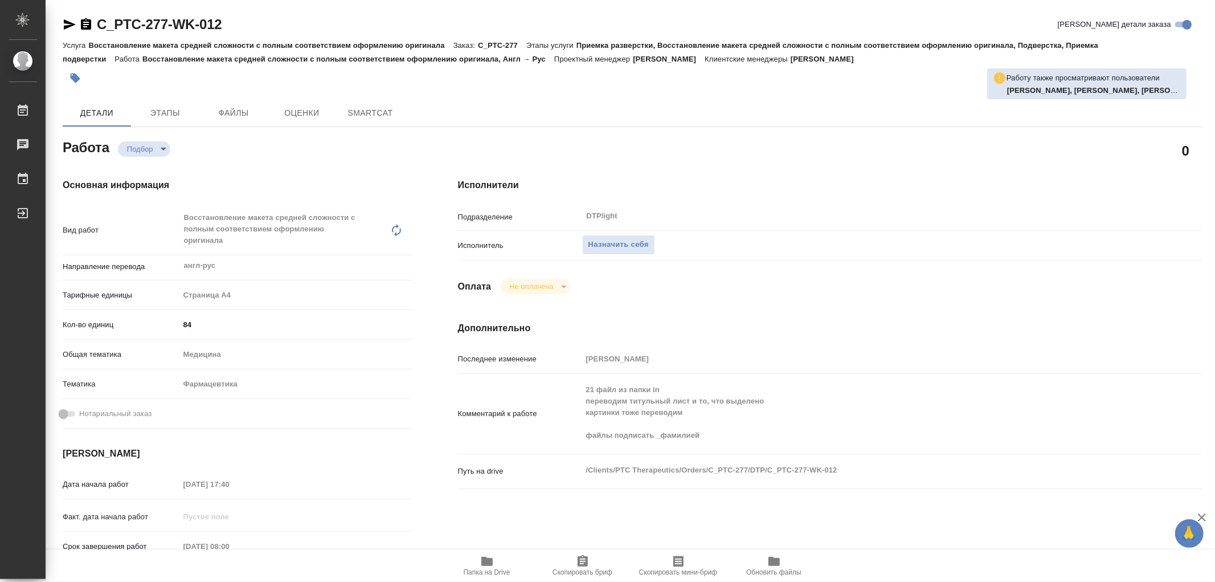
type textarea "x"
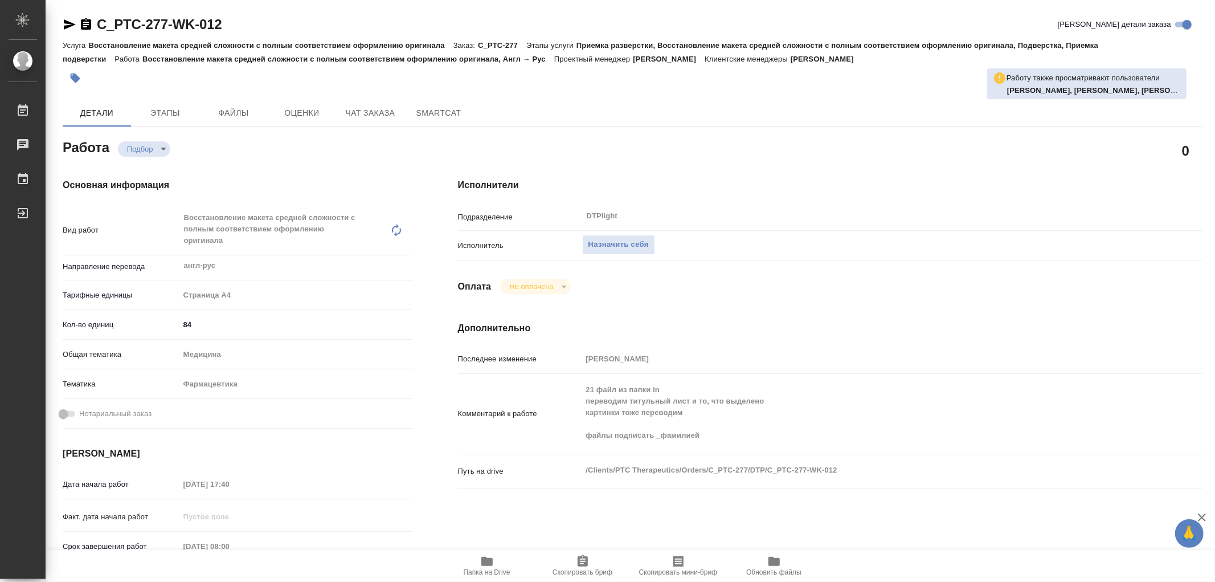
type textarea "x"
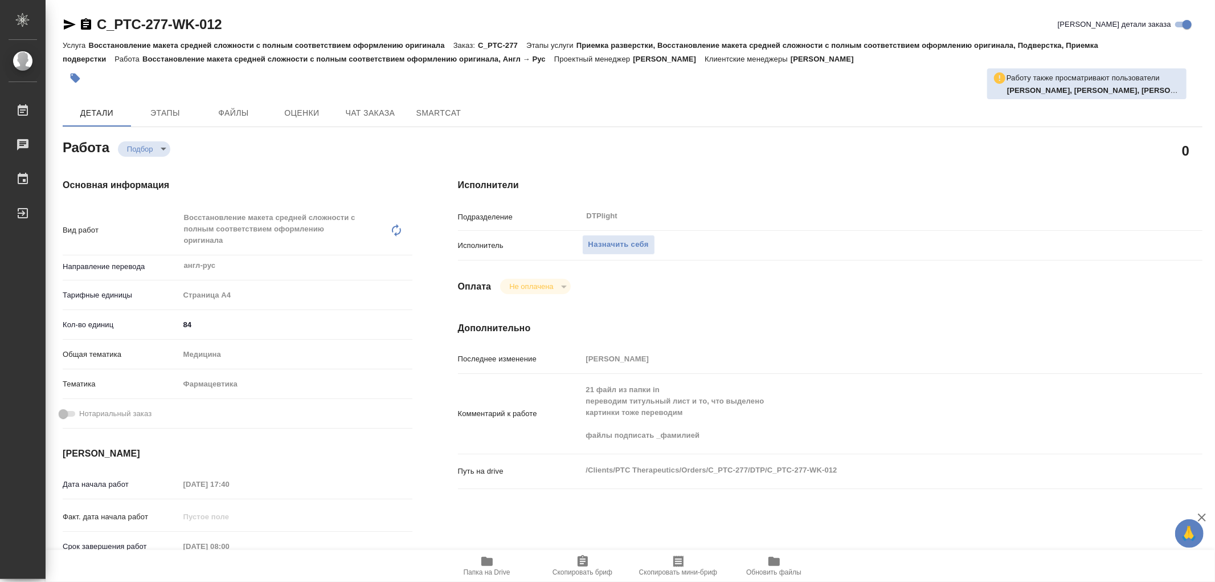
type textarea "x"
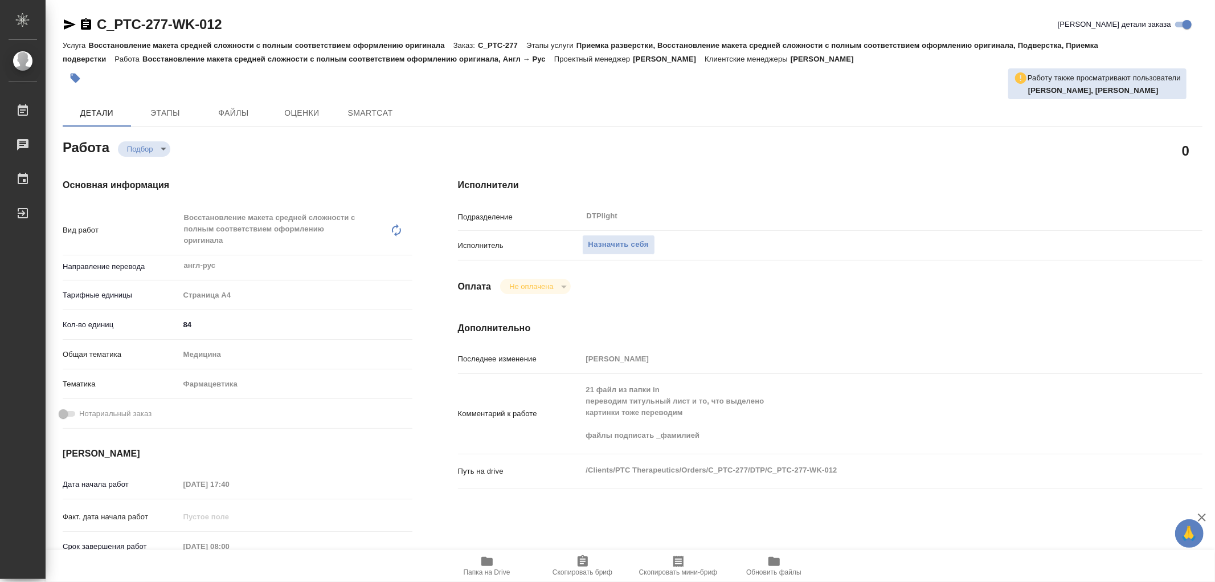
type textarea "x"
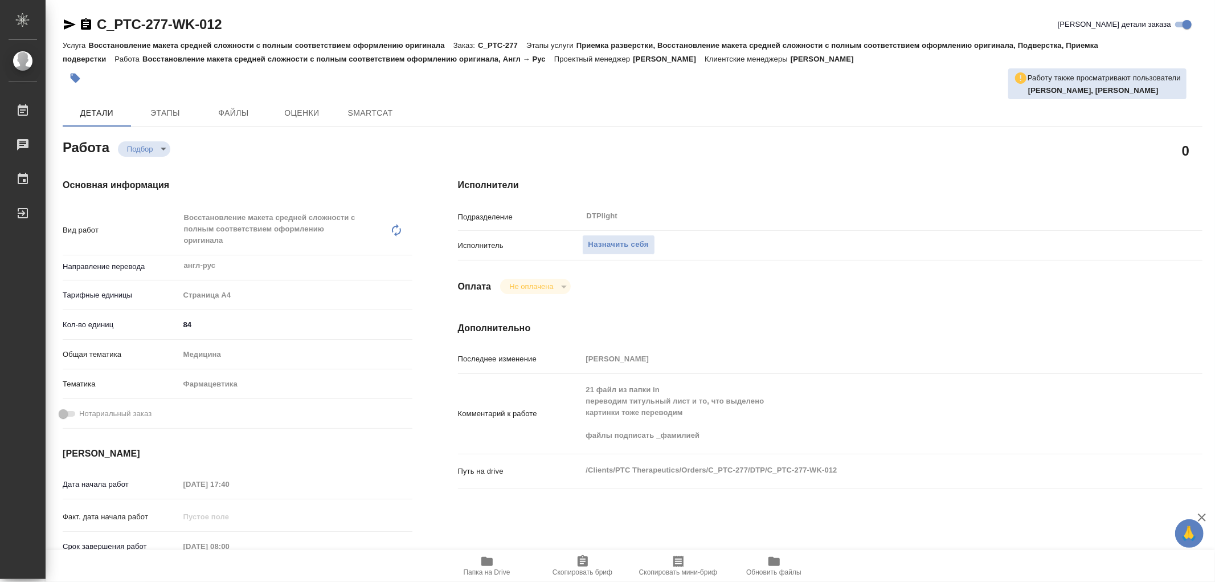
type textarea "x"
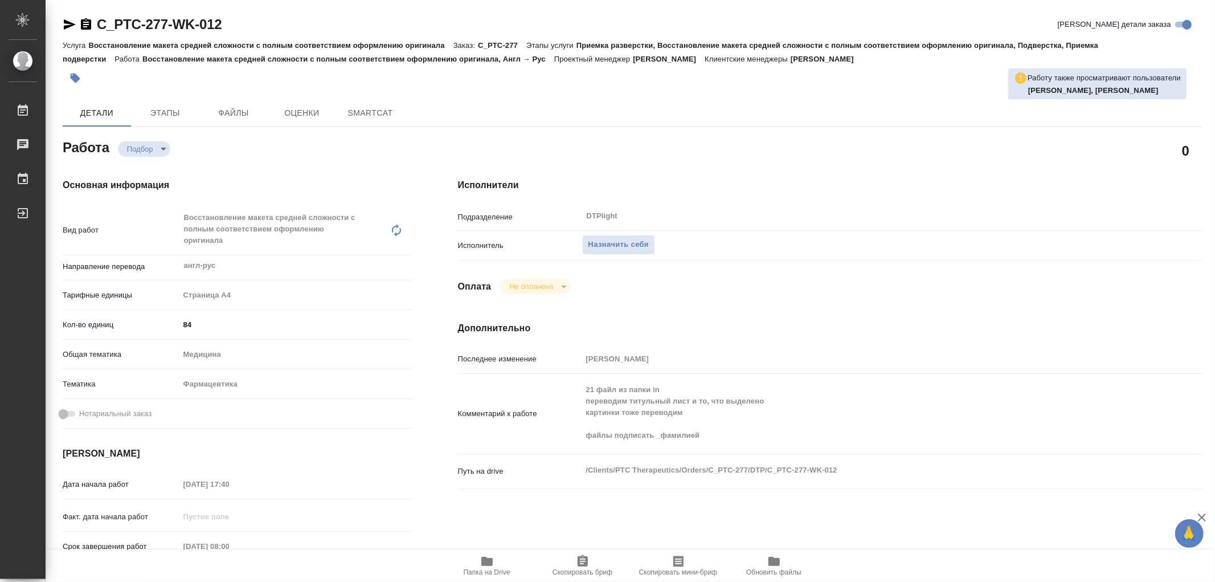
type textarea "x"
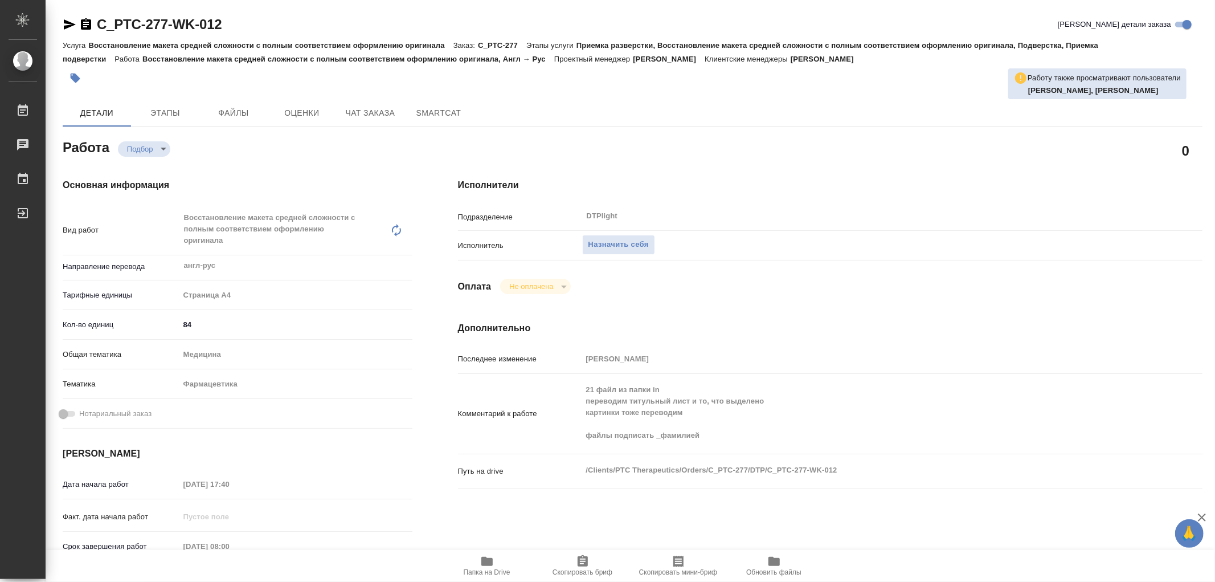
type textarea "x"
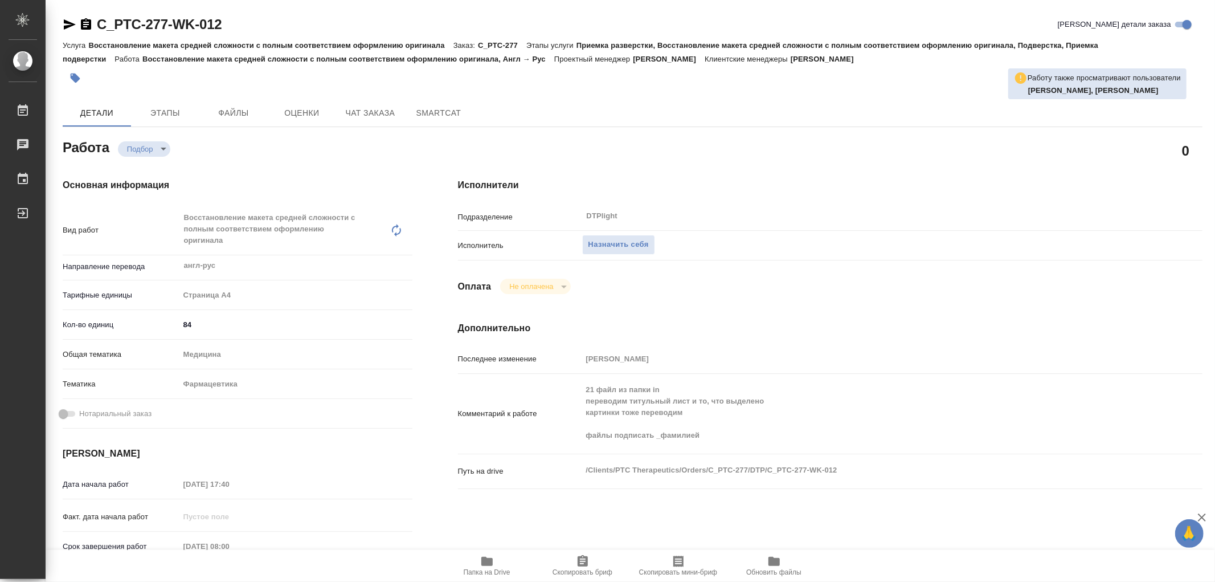
type textarea "x"
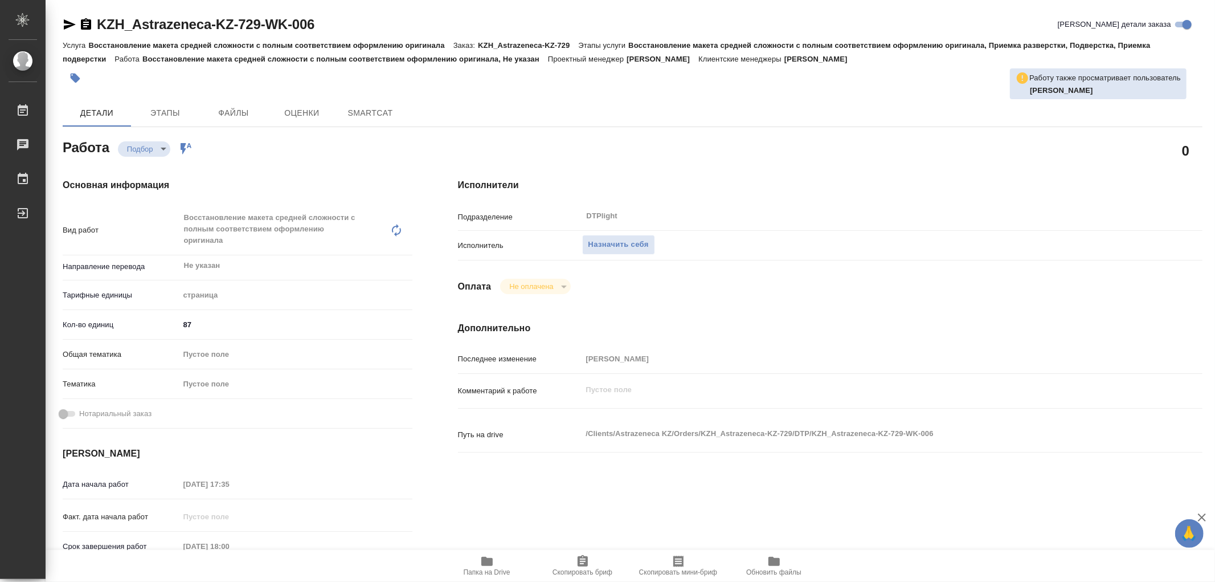
type textarea "x"
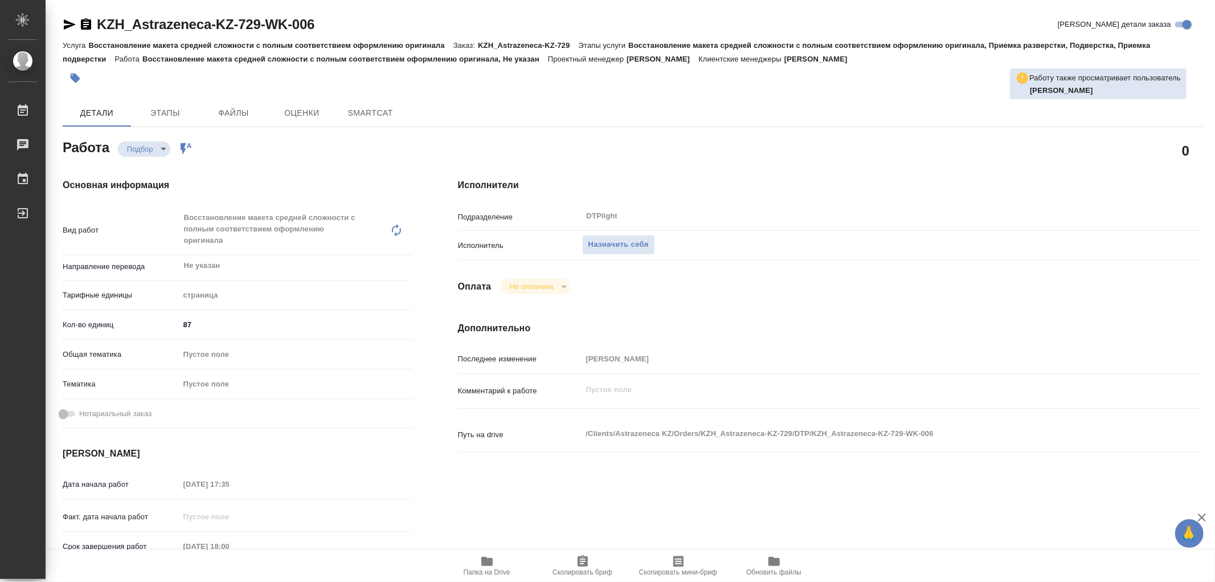
type textarea "x"
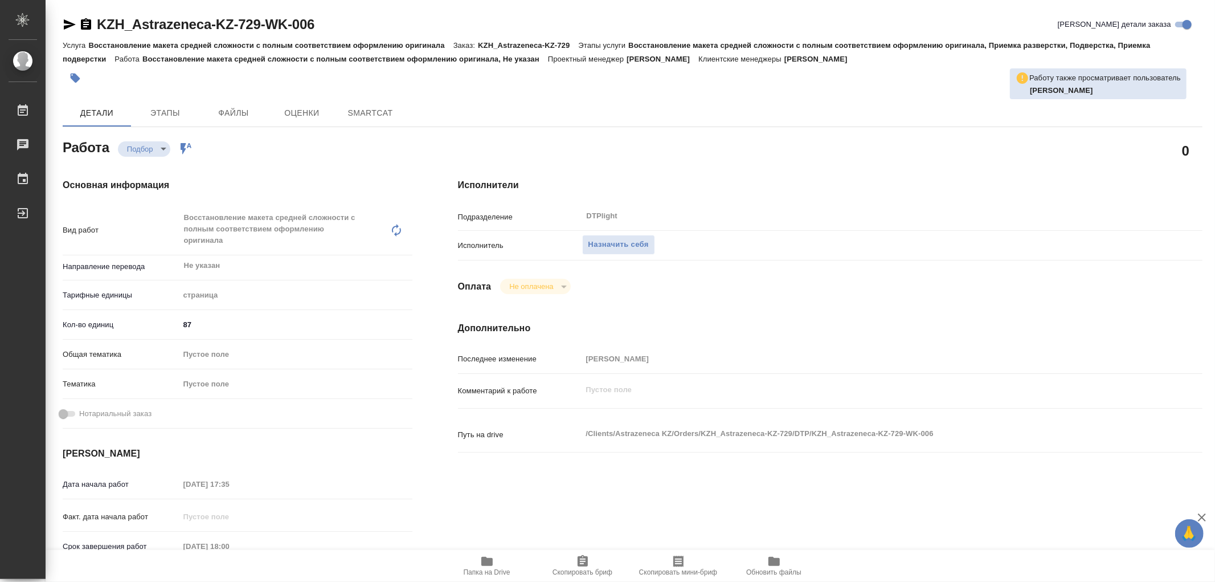
type textarea "x"
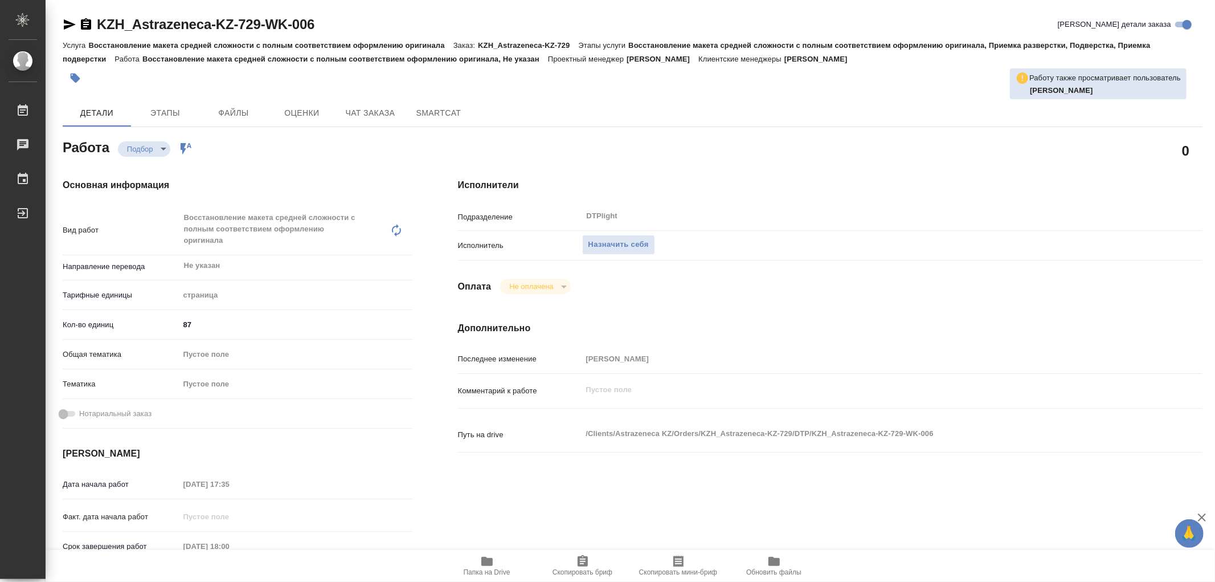
type textarea "x"
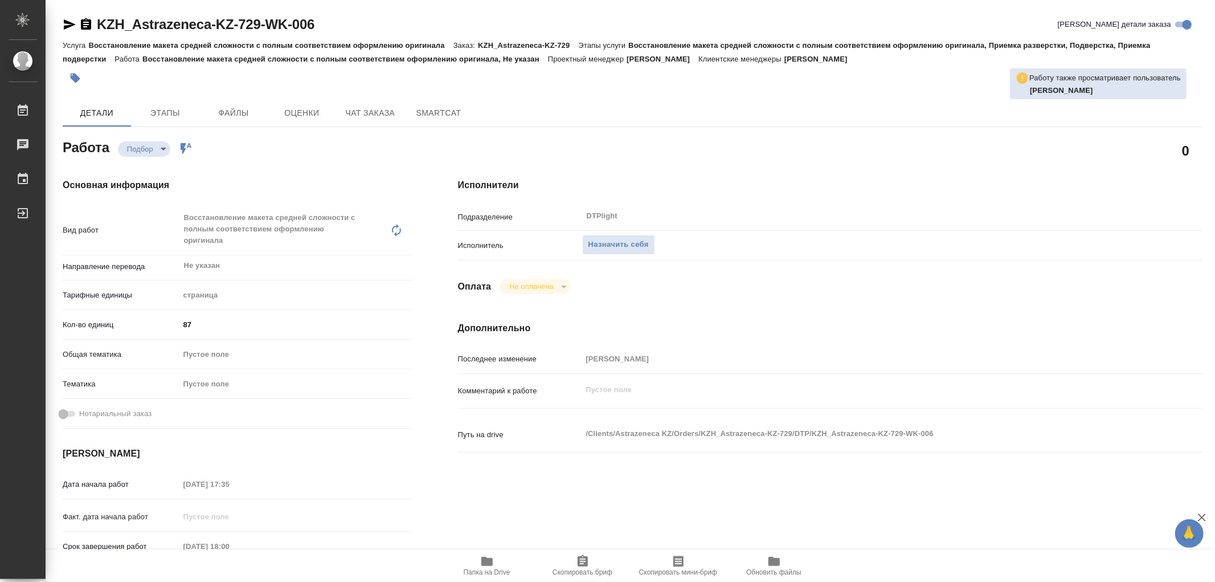
click at [488, 558] on icon "button" at bounding box center [486, 561] width 11 height 9
type textarea "x"
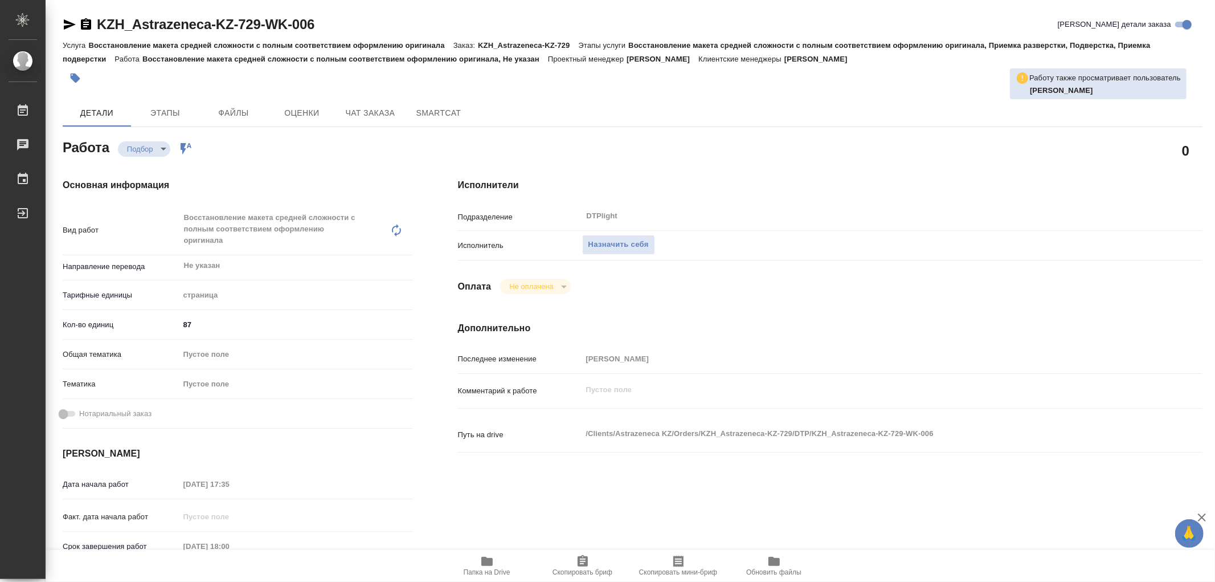
type textarea "x"
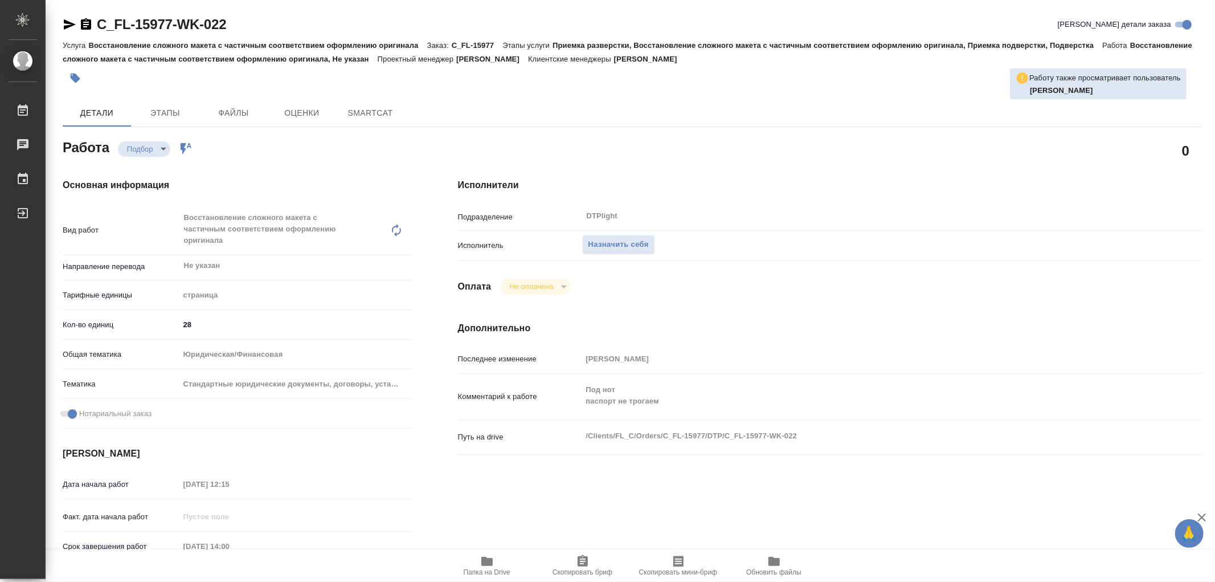
type textarea "x"
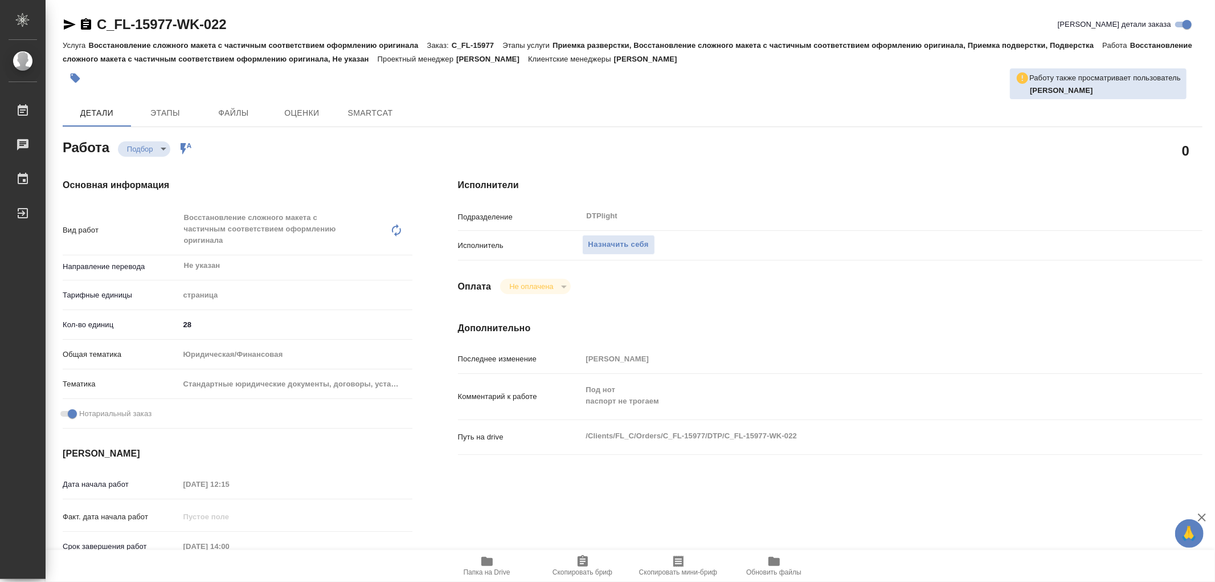
type textarea "x"
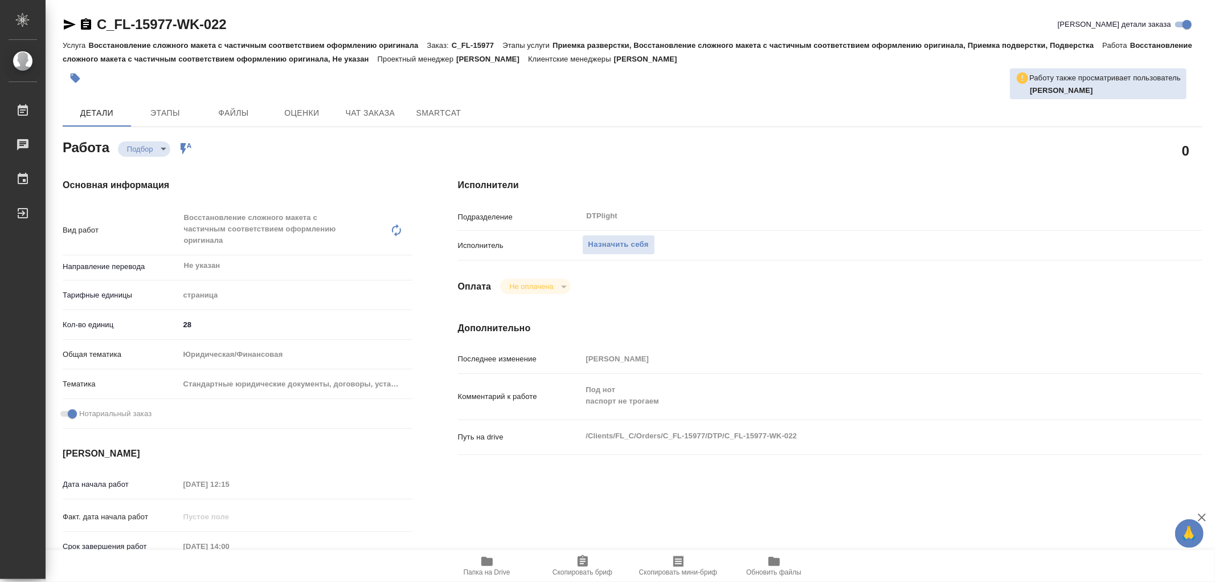
type textarea "x"
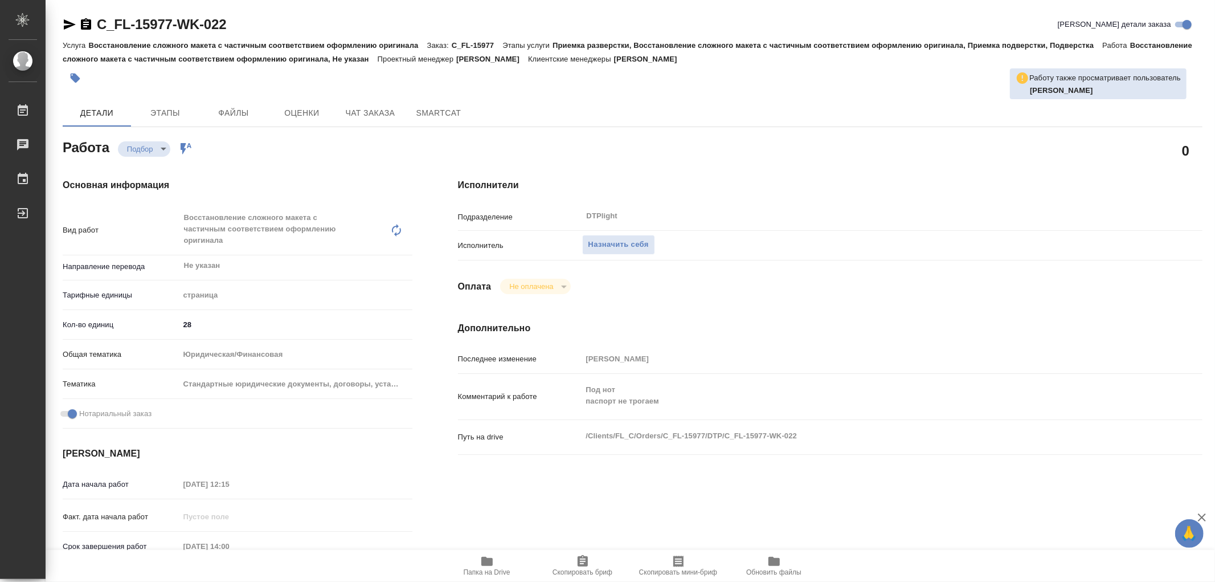
click at [490, 558] on icon "button" at bounding box center [486, 561] width 11 height 9
type textarea "x"
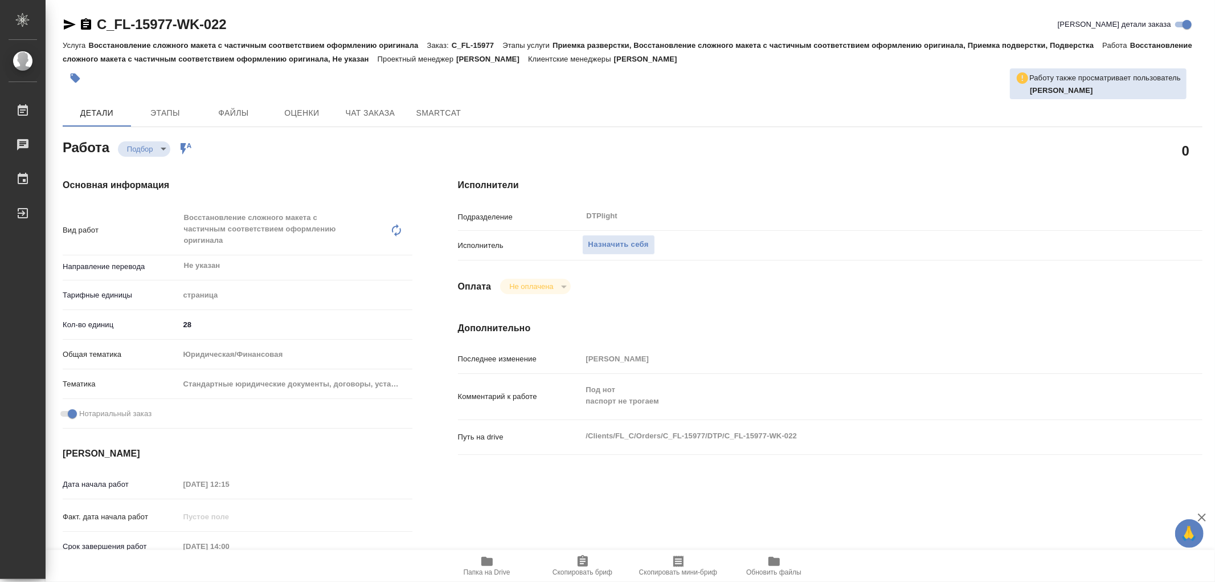
type textarea "x"
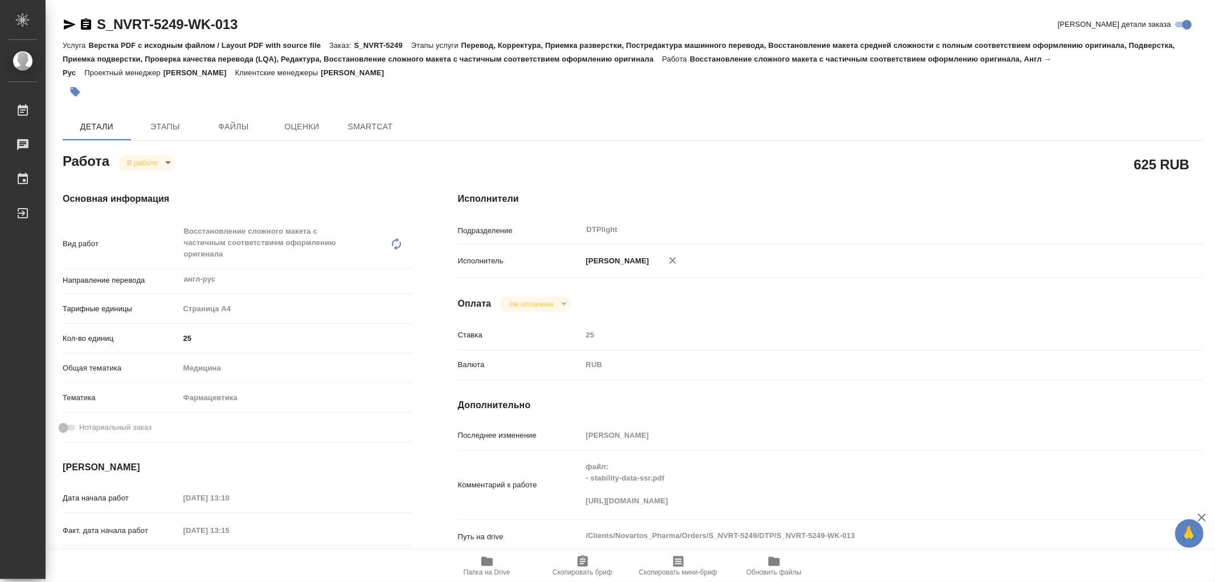
type textarea "x"
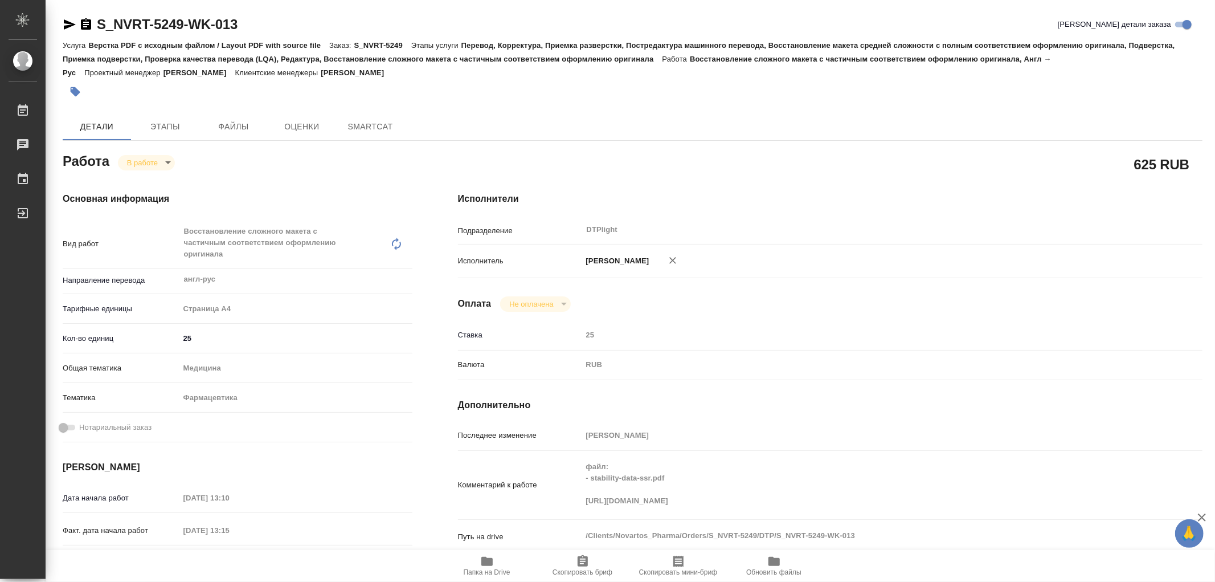
type textarea "x"
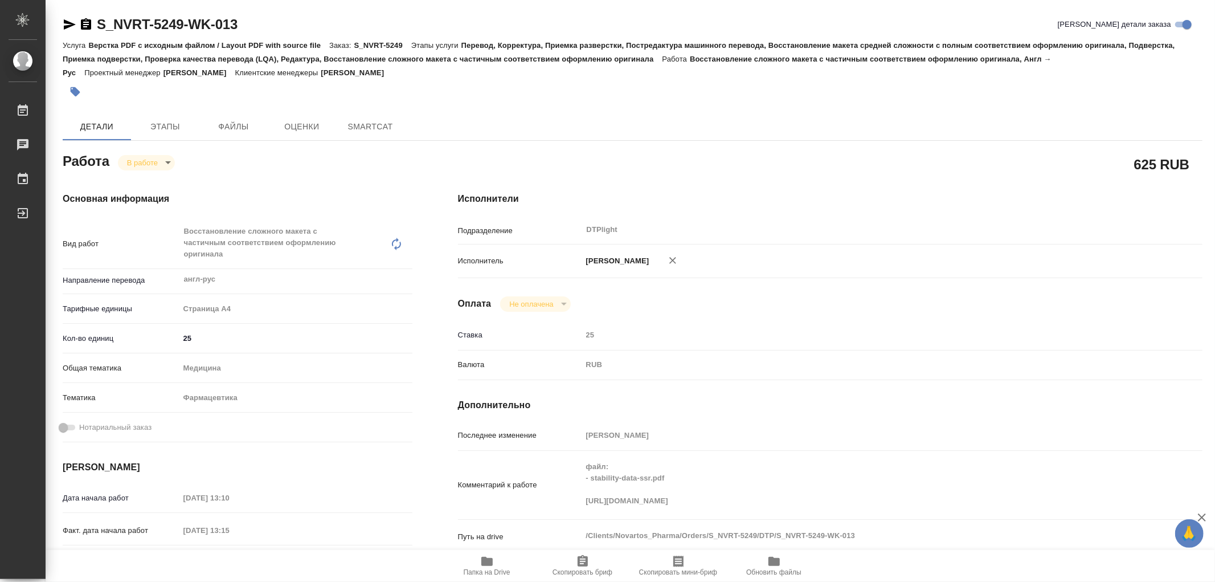
type textarea "x"
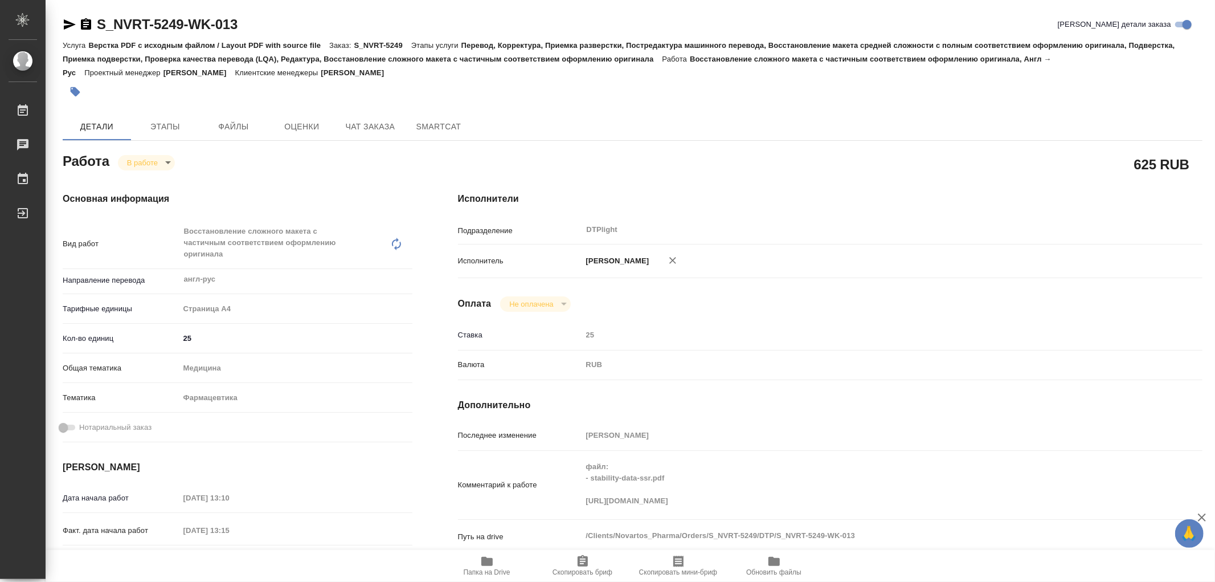
type textarea "x"
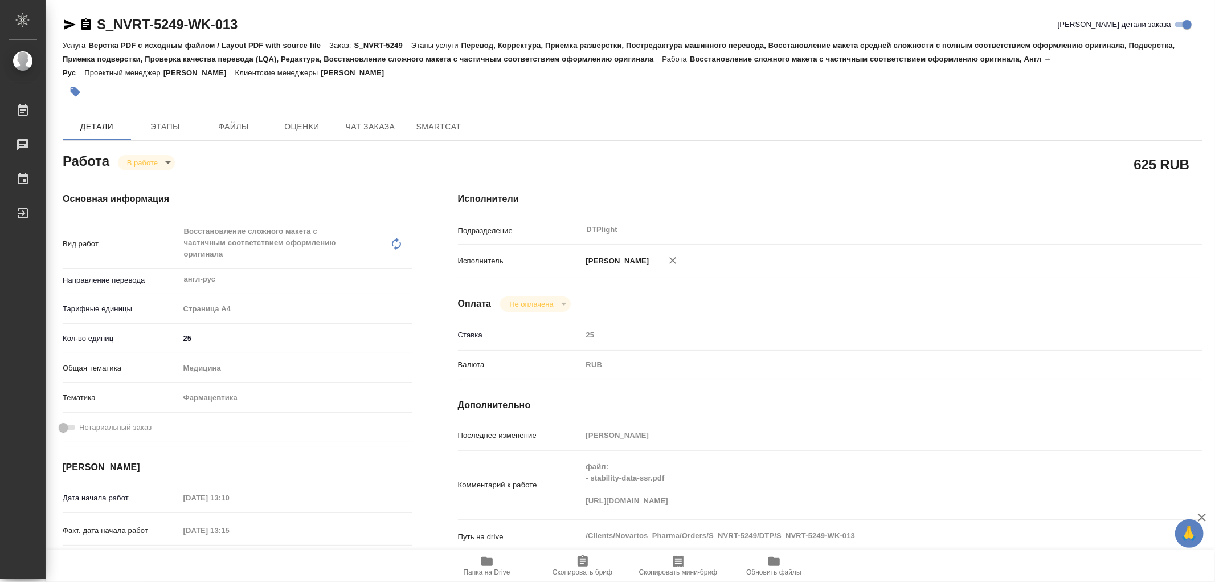
click at [481, 562] on icon "button" at bounding box center [487, 561] width 14 height 14
type textarea "x"
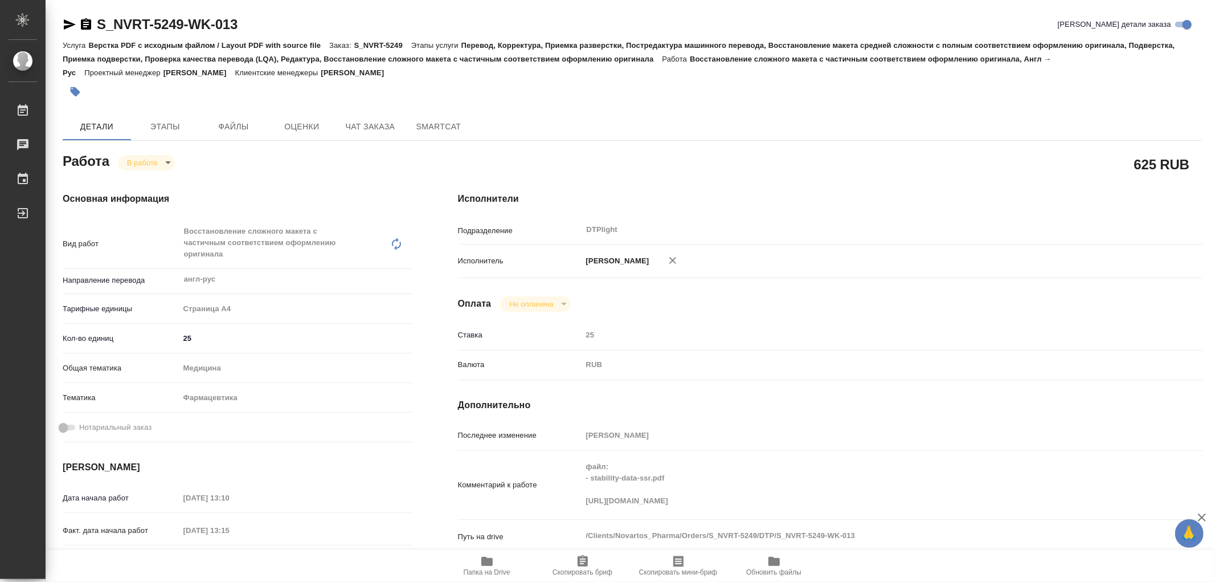
type textarea "x"
click at [150, 165] on body "🙏 .cls-1 fill:#fff; AWATERA Работы 0 Чаты График Выйти S_NVRT-5249-WK-013 Кратк…" at bounding box center [607, 291] width 1215 height 582
click at [149, 184] on button "Выполнен" at bounding box center [148, 181] width 42 height 13
type textarea "x"
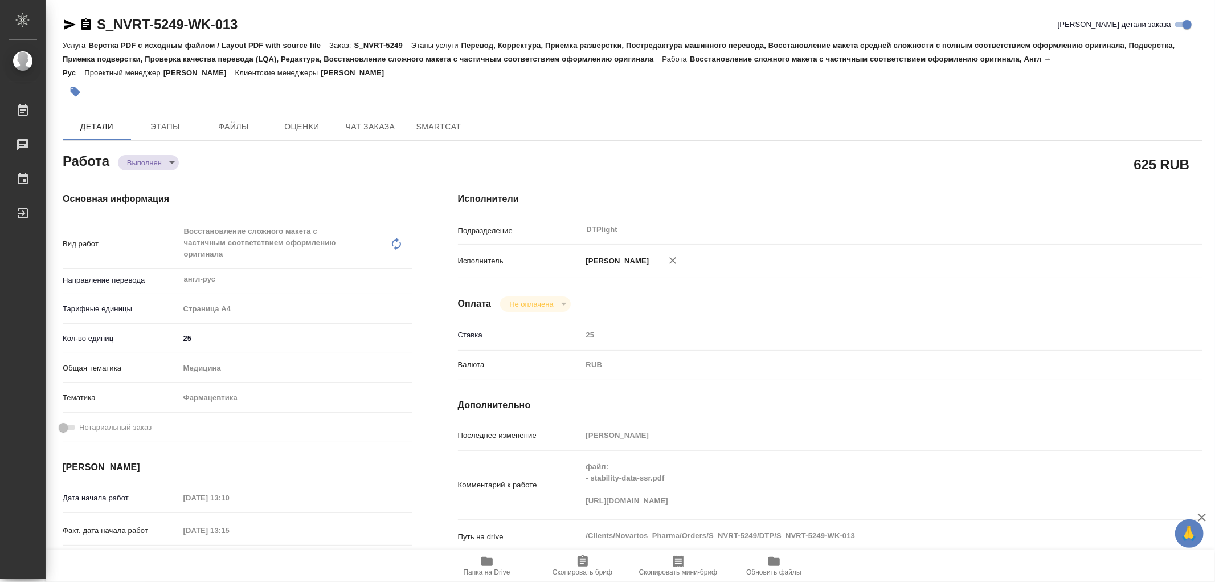
type textarea "x"
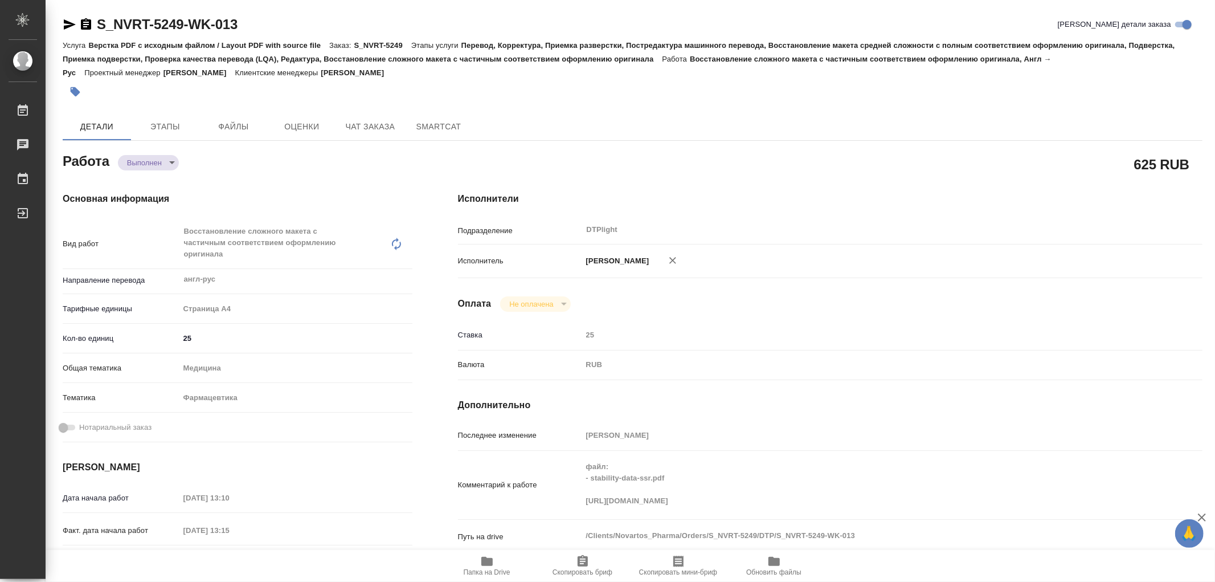
type textarea "x"
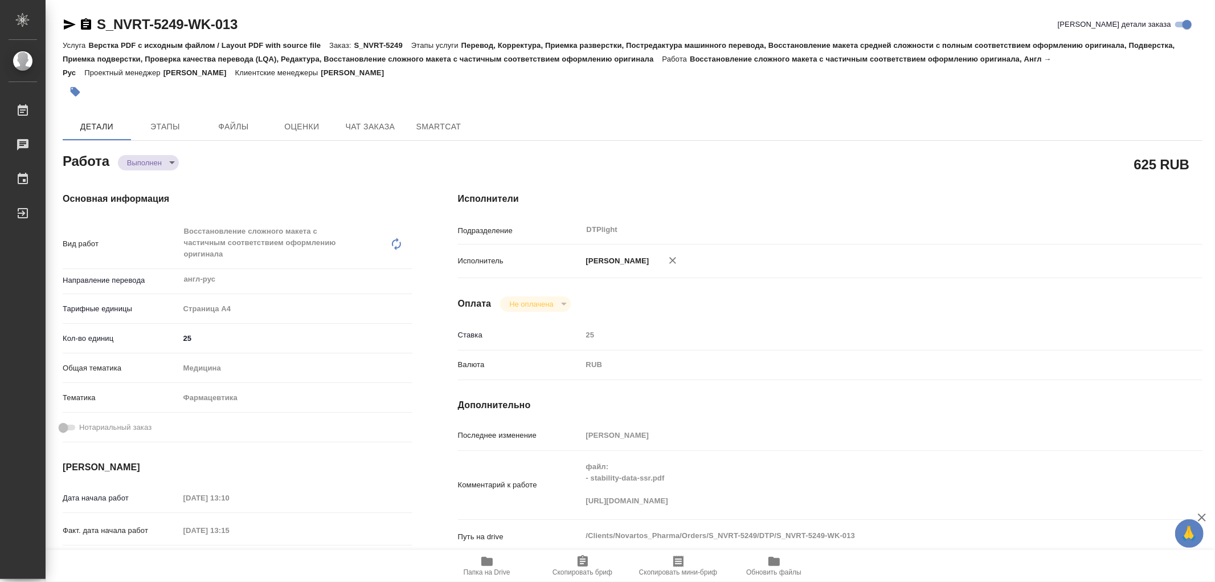
type textarea "x"
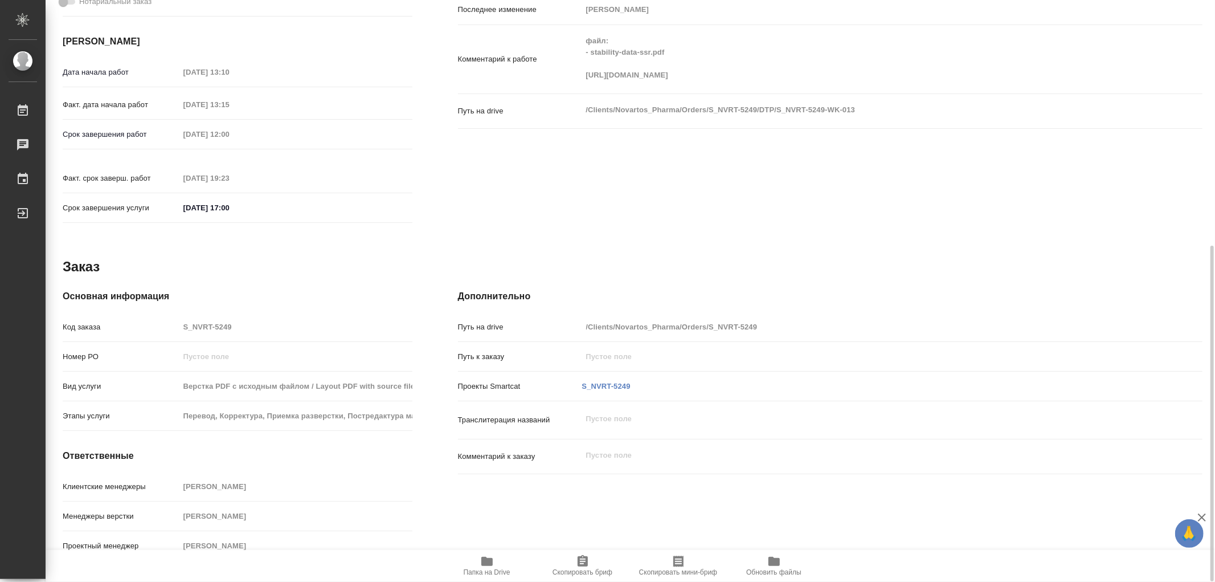
type textarea "x"
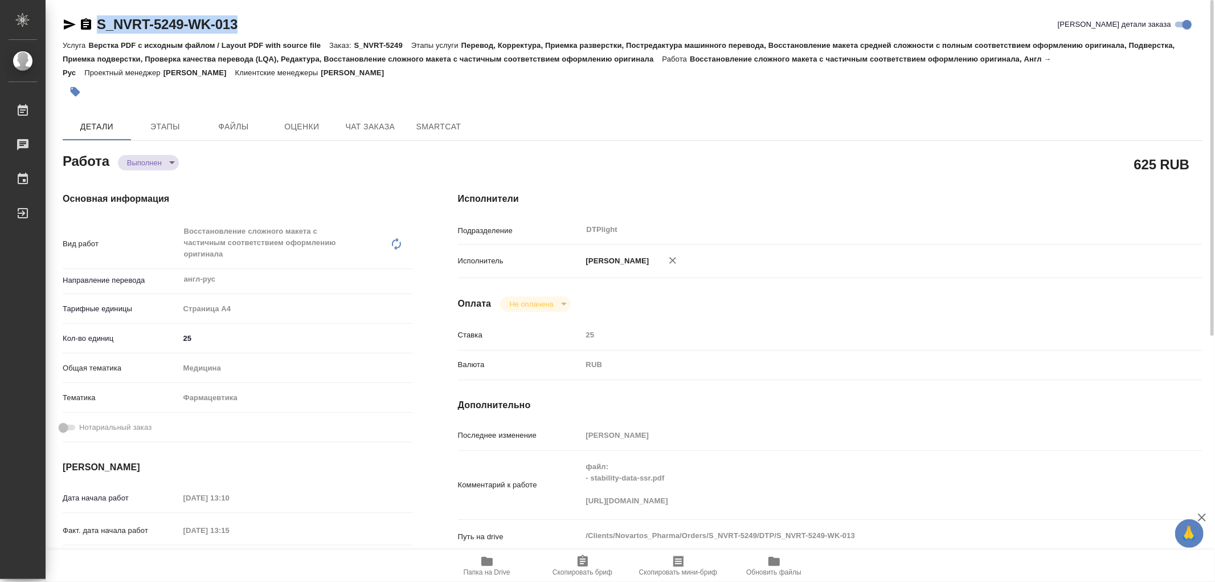
drag, startPoint x: 248, startPoint y: 28, endPoint x: 100, endPoint y: 30, distance: 148.1
click at [100, 30] on div "S_NVRT-5249-WK-013 [PERSON_NAME] детали заказа" at bounding box center [633, 24] width 1140 height 18
copy link "S_NVRT-5249-WK-013"
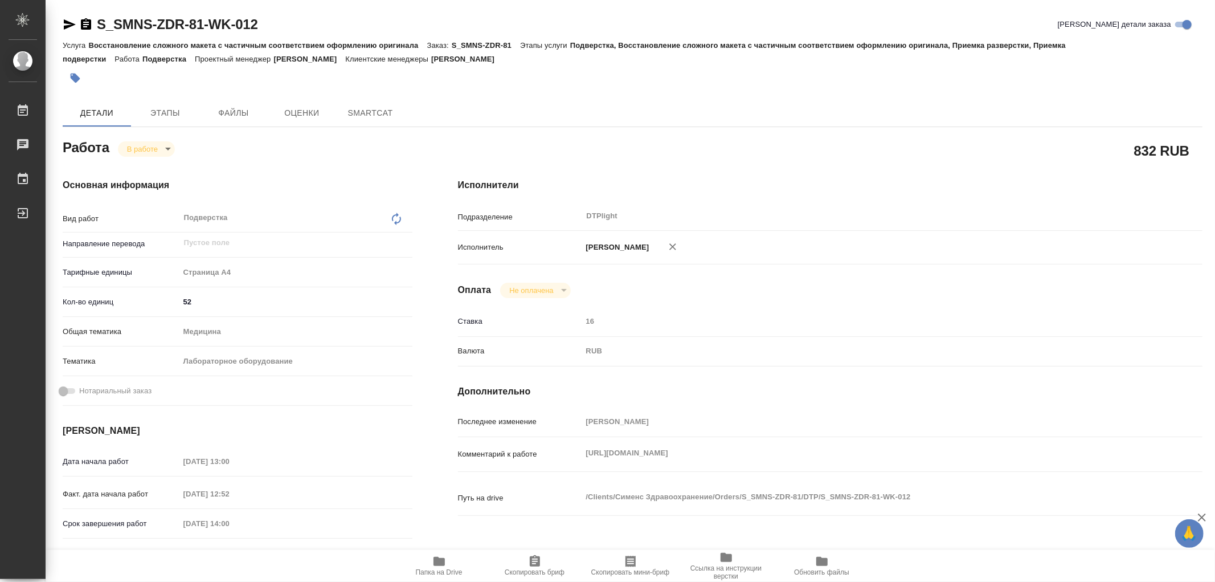
type textarea "x"
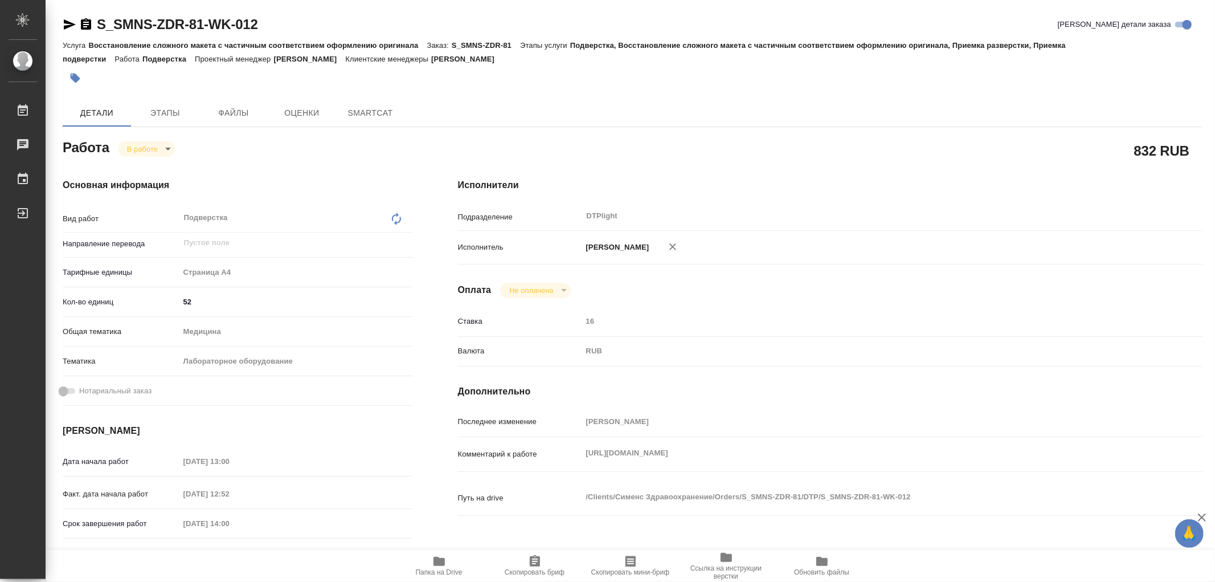
type textarea "x"
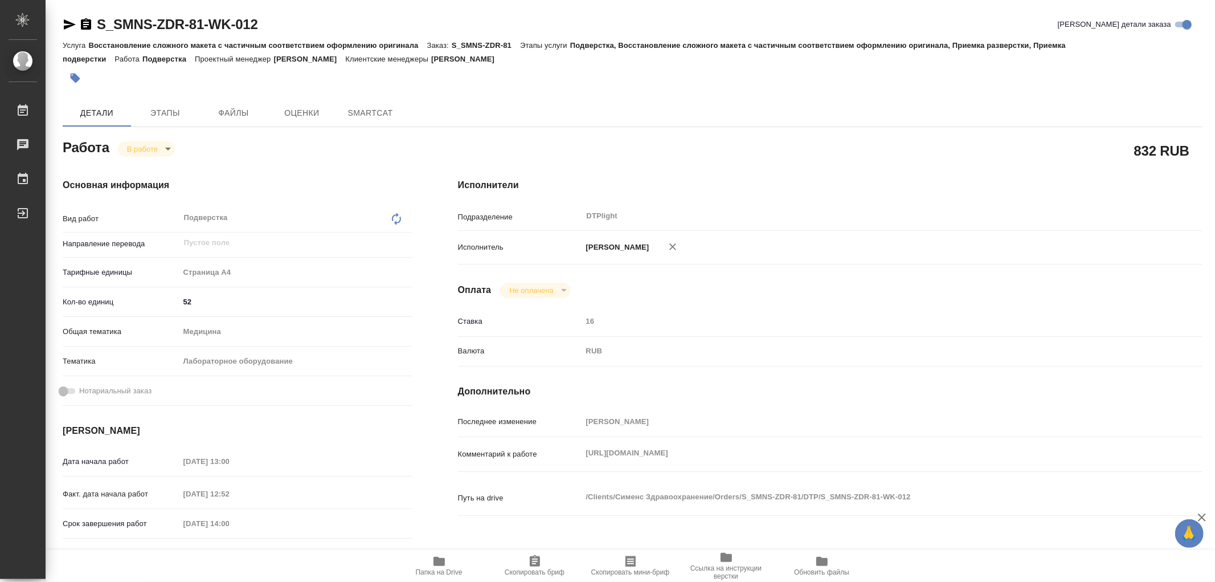
type textarea "x"
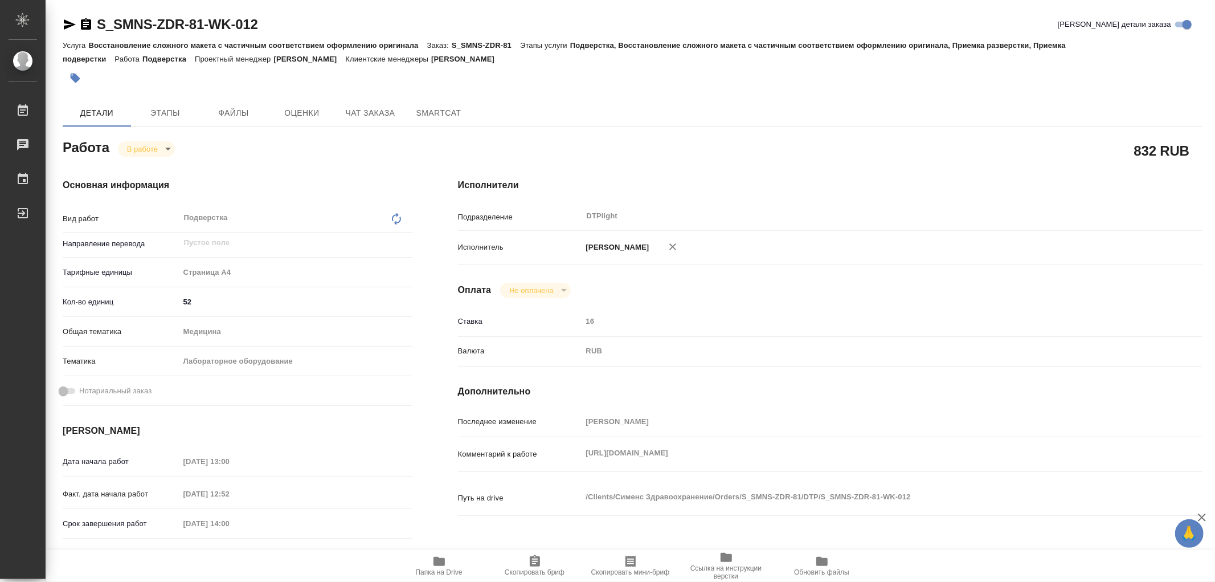
type textarea "x"
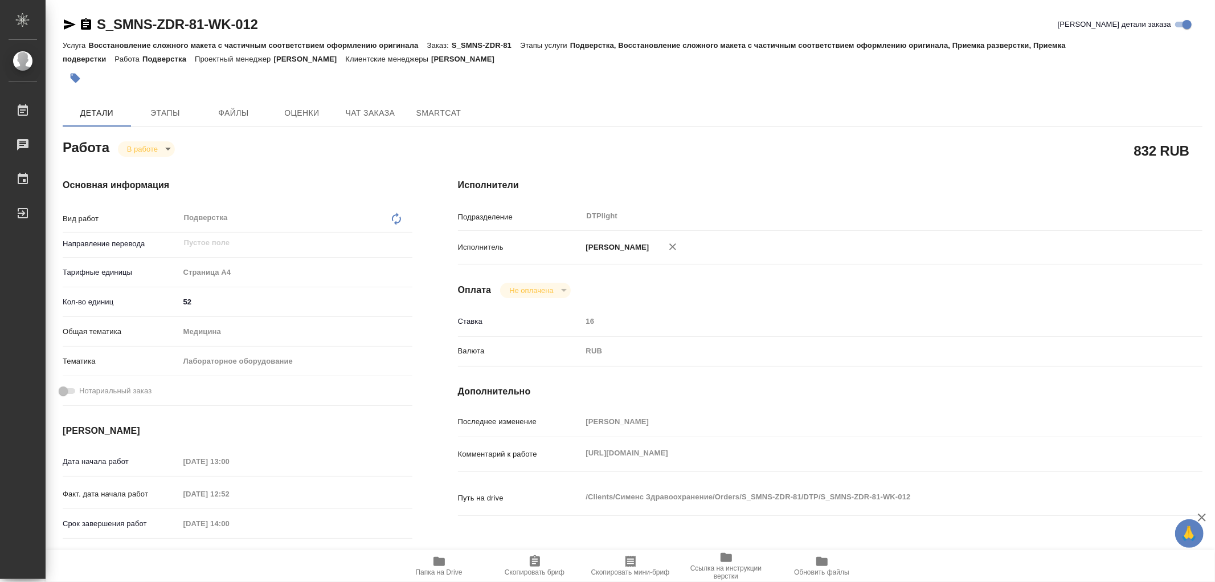
type textarea "x"
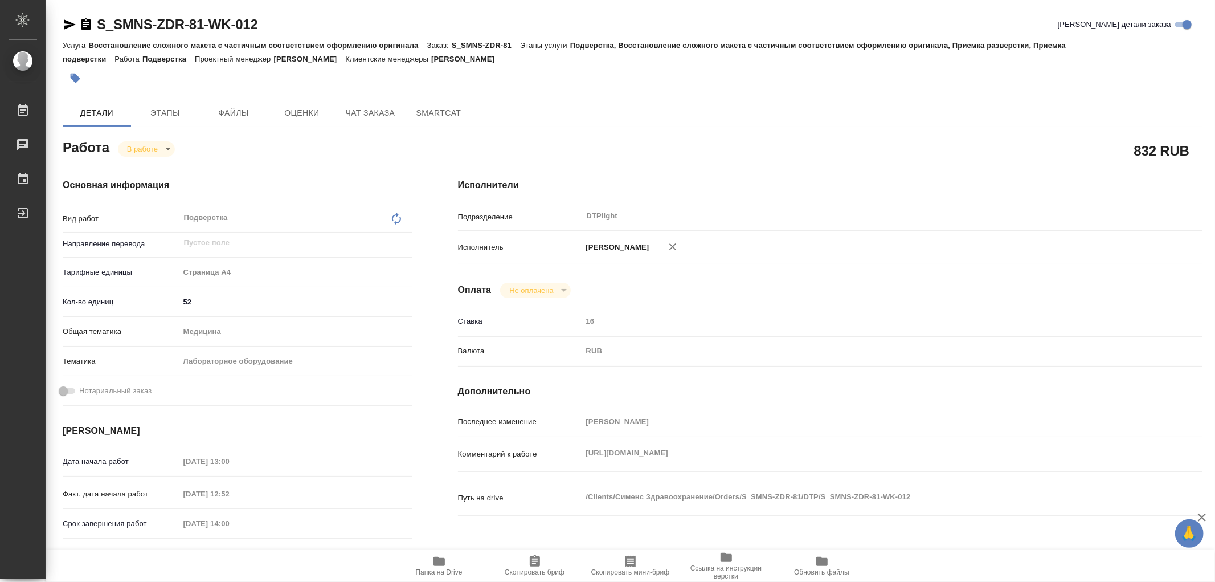
click at [439, 568] on span "Папка на Drive" at bounding box center [439, 572] width 47 height 8
type textarea "x"
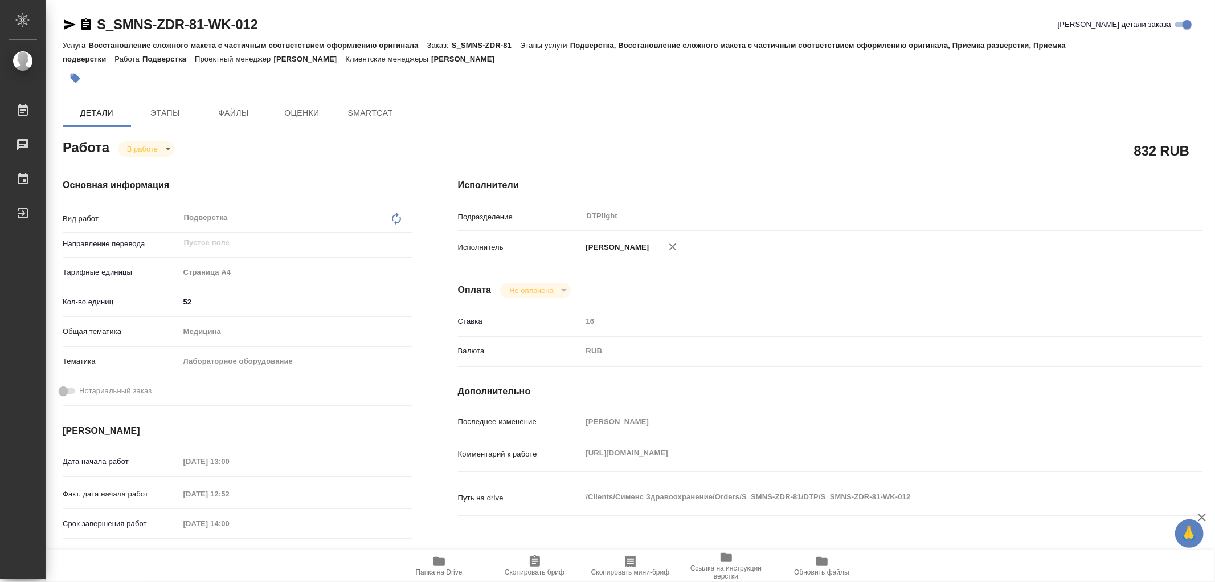
type textarea "x"
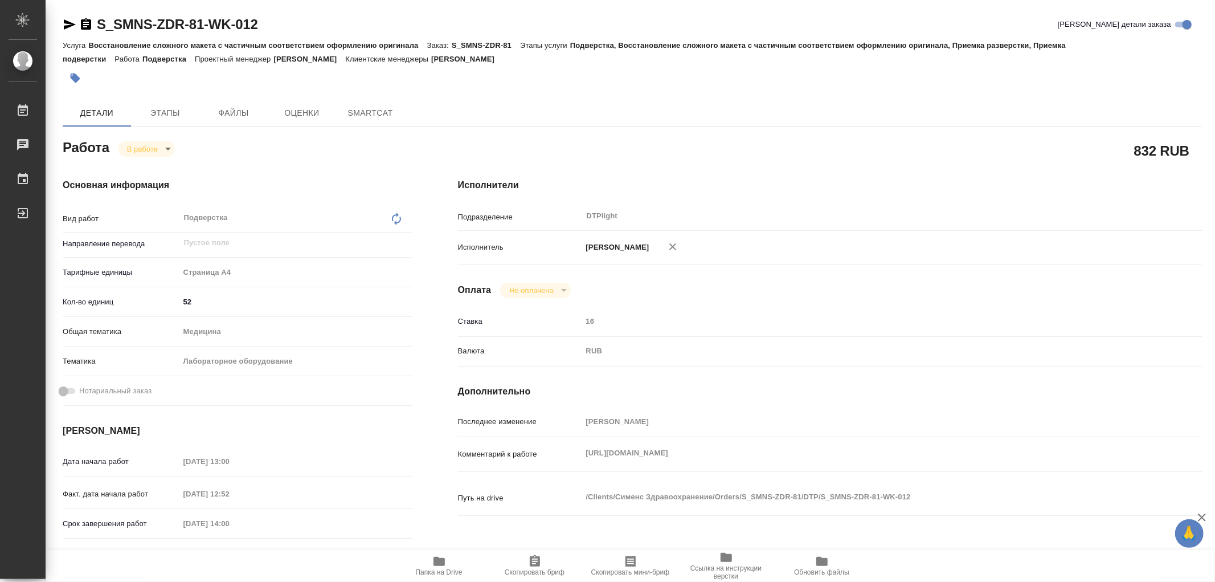
type textarea "x"
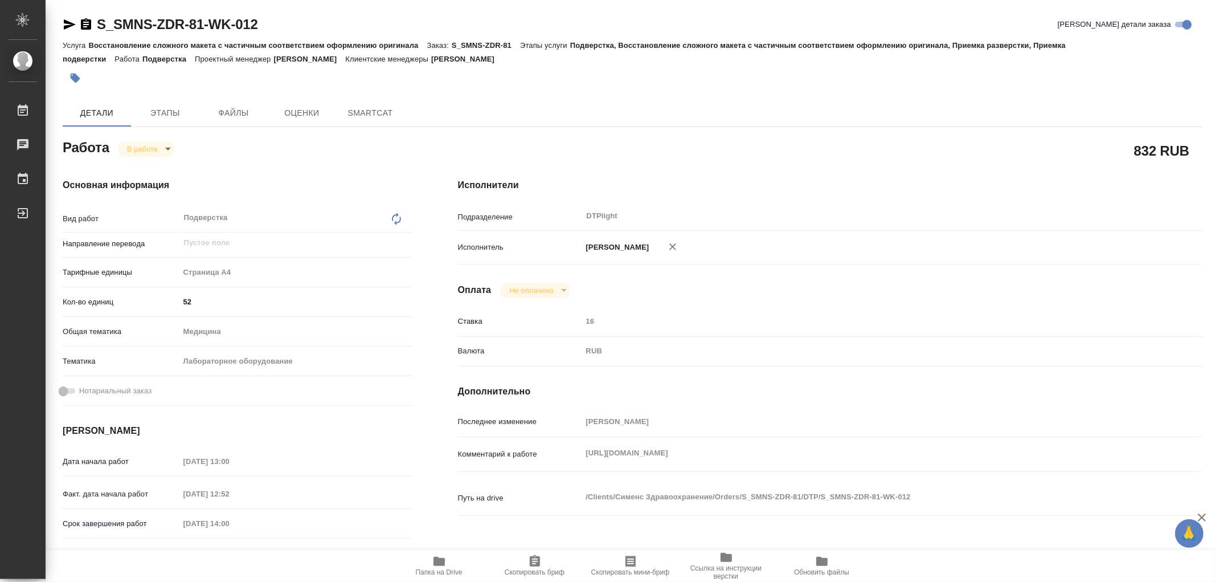
type textarea "x"
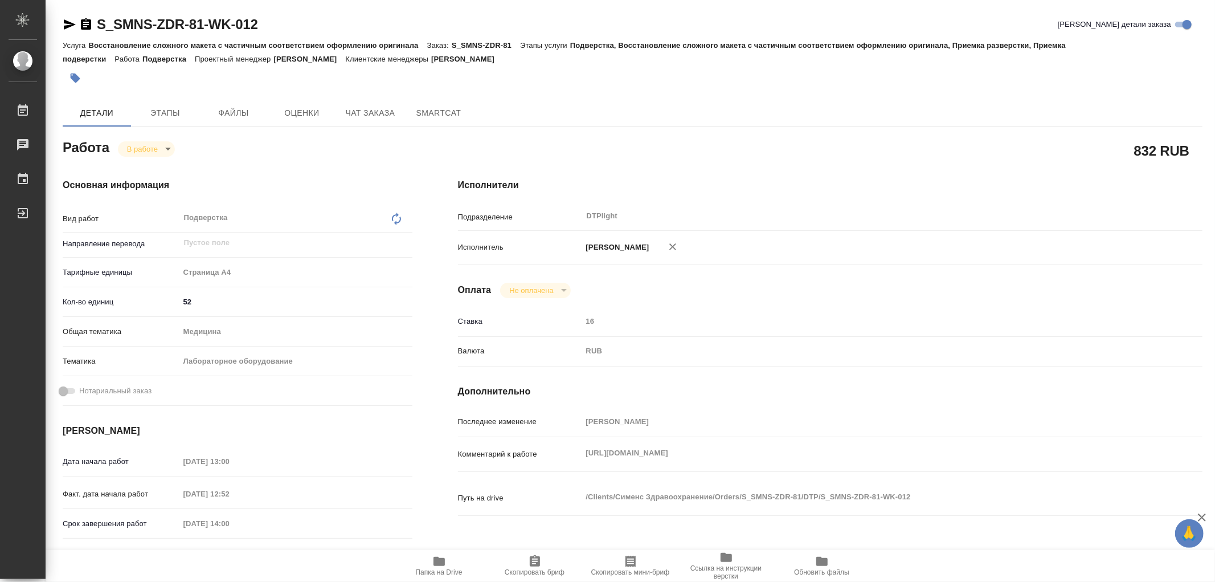
type textarea "x"
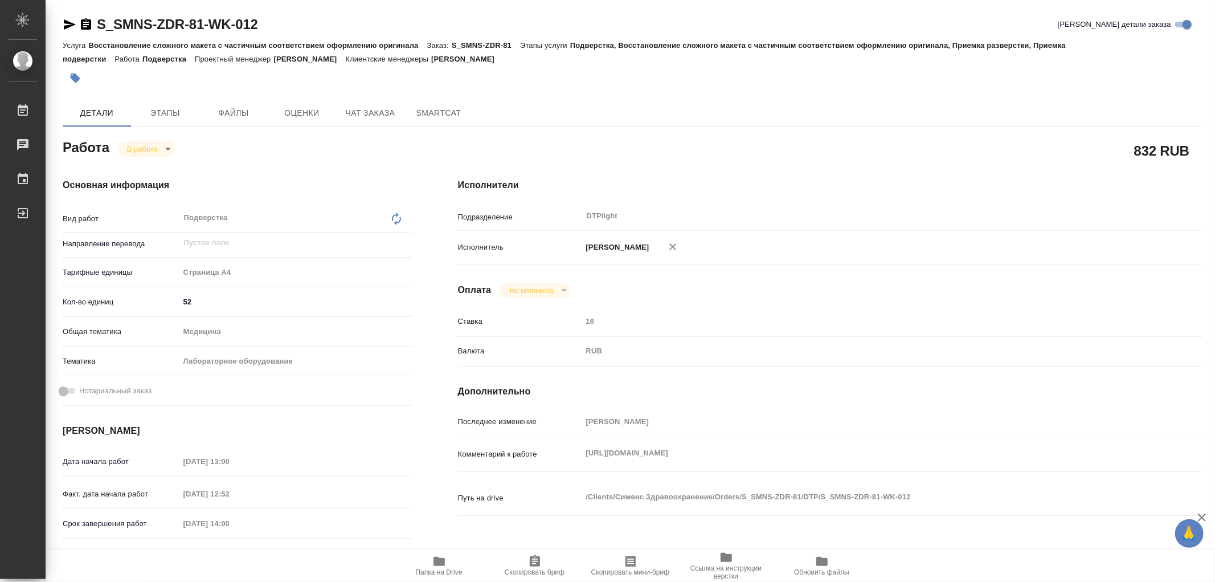
type textarea "x"
click at [171, 107] on span "Этапы" at bounding box center [165, 113] width 55 height 14
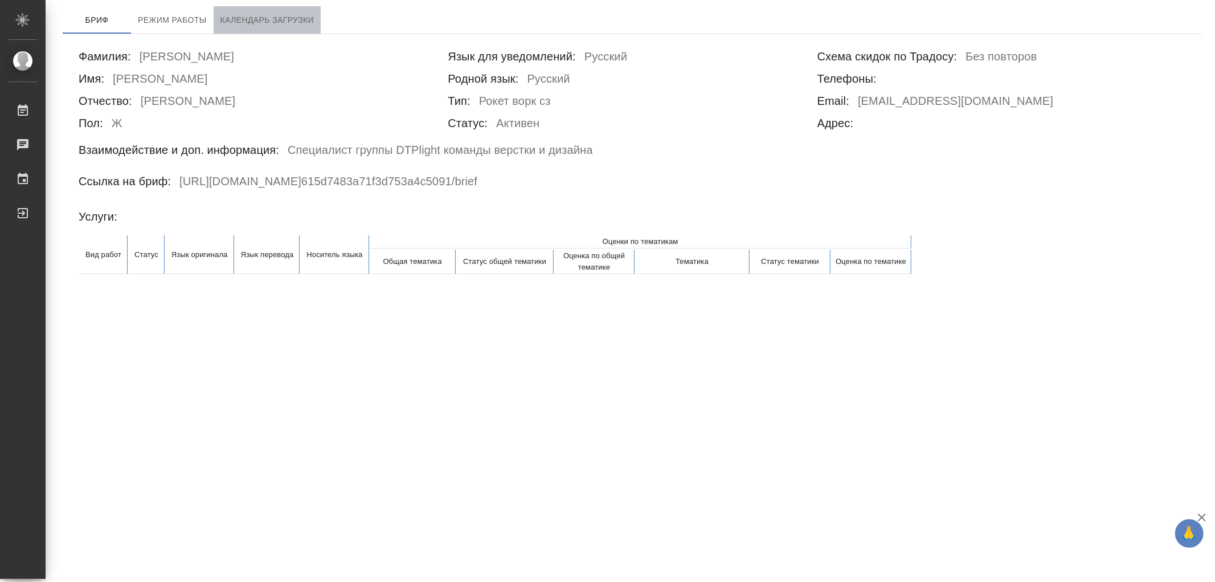
click at [232, 16] on span "Календарь загрузки" at bounding box center [267, 20] width 94 height 14
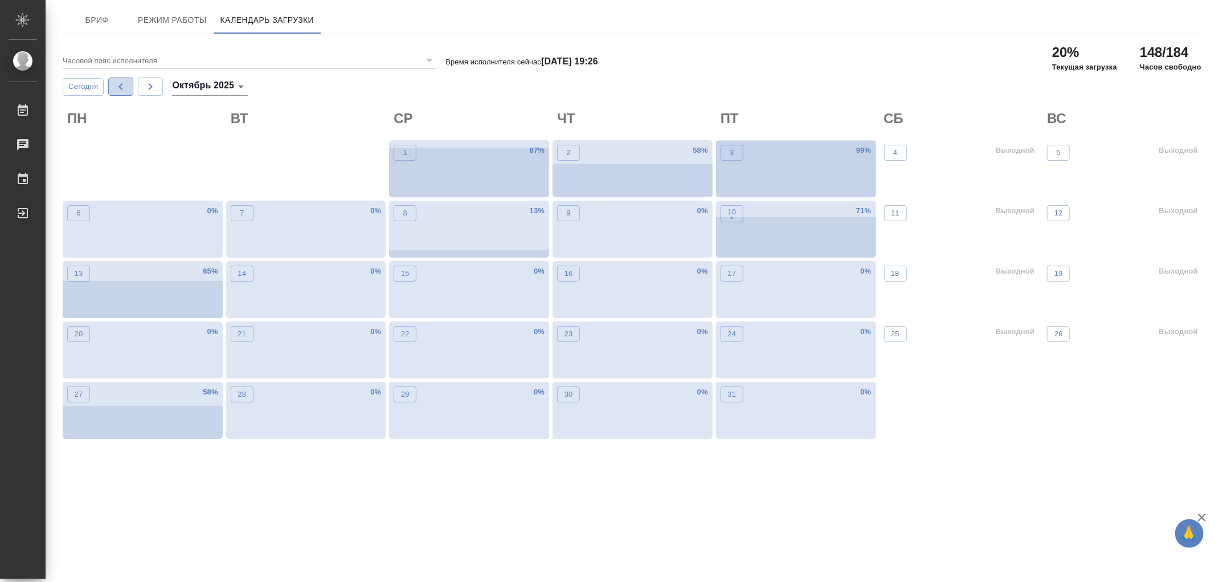
click at [128, 91] on button "button" at bounding box center [120, 86] width 25 height 18
type input "сентябрь 2025"
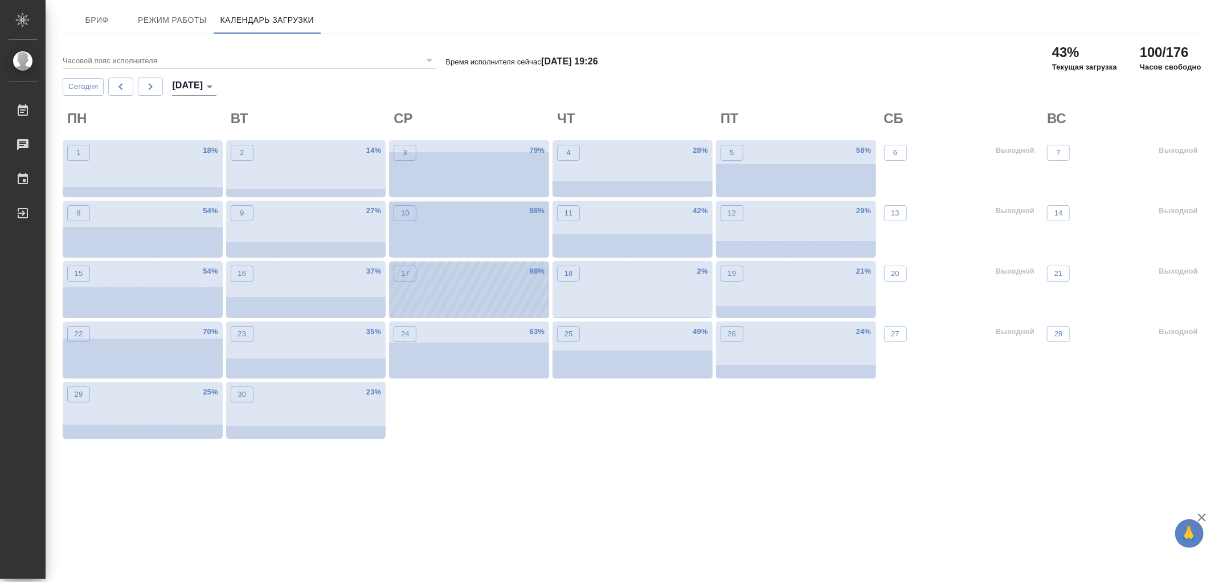
click at [459, 281] on div "17 98 %" at bounding box center [469, 289] width 160 height 57
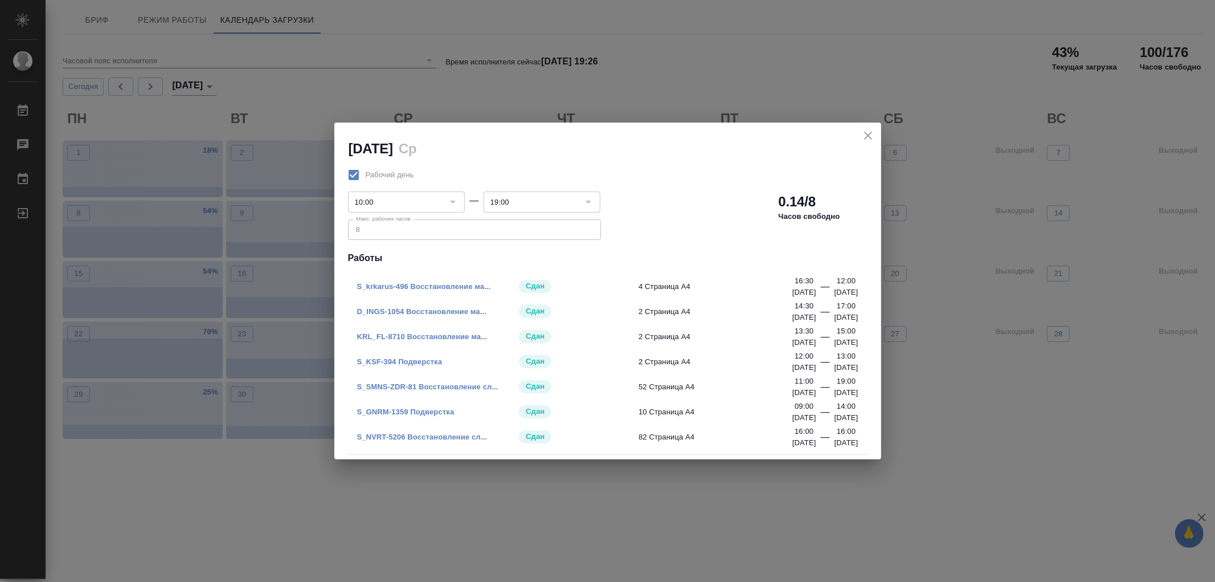
click at [424, 386] on link "S_SMNS-ZDR-81 Восстановление сл..." at bounding box center [427, 386] width 141 height 9
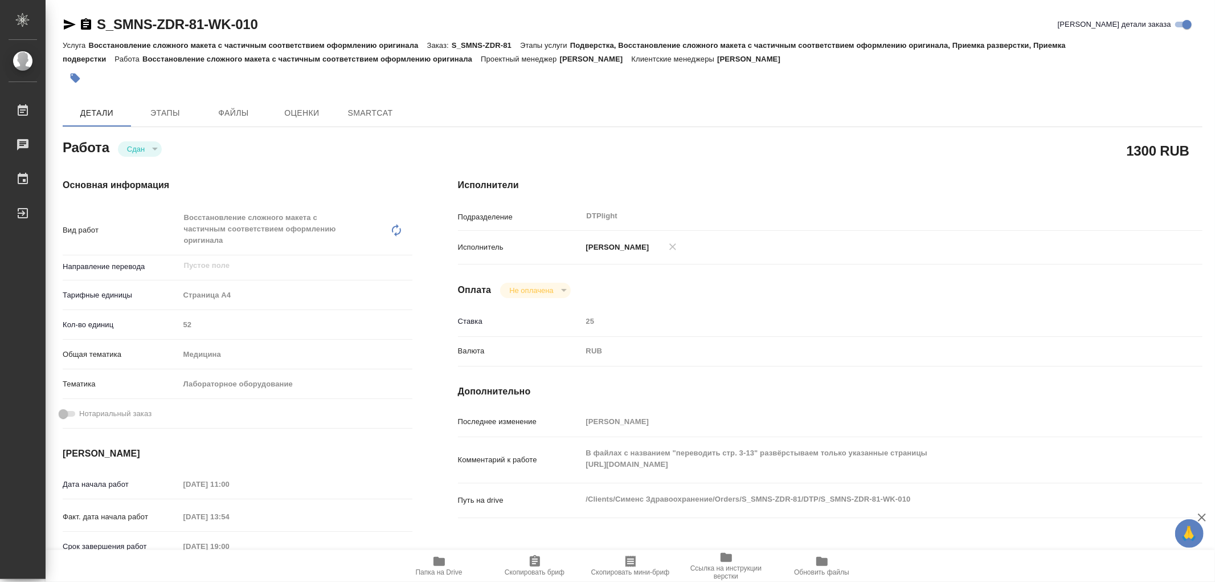
type textarea "x"
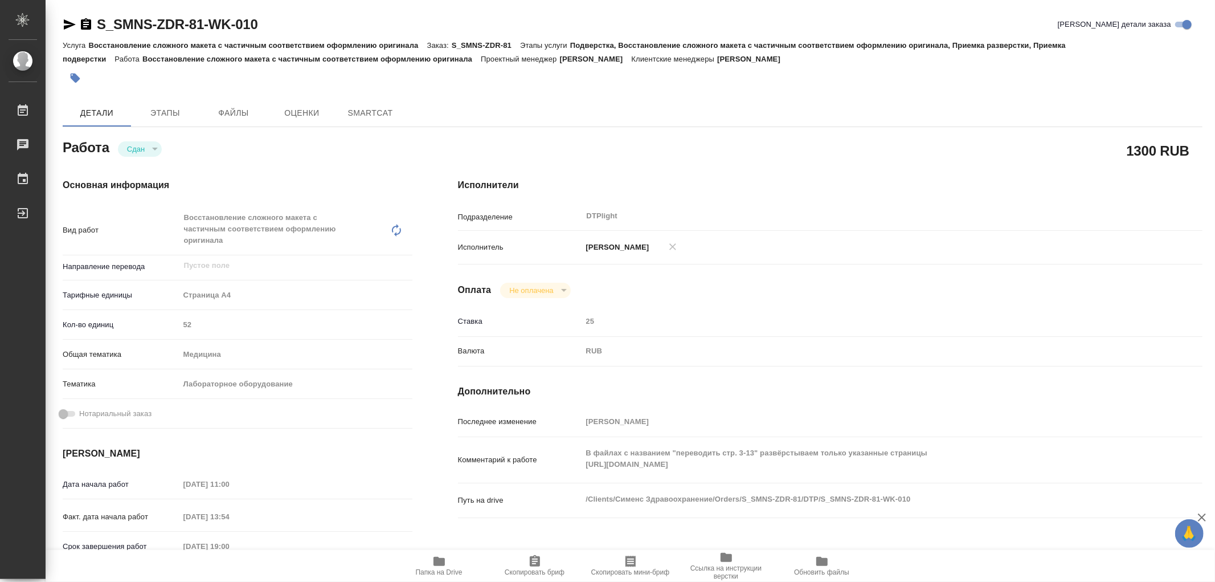
type textarea "x"
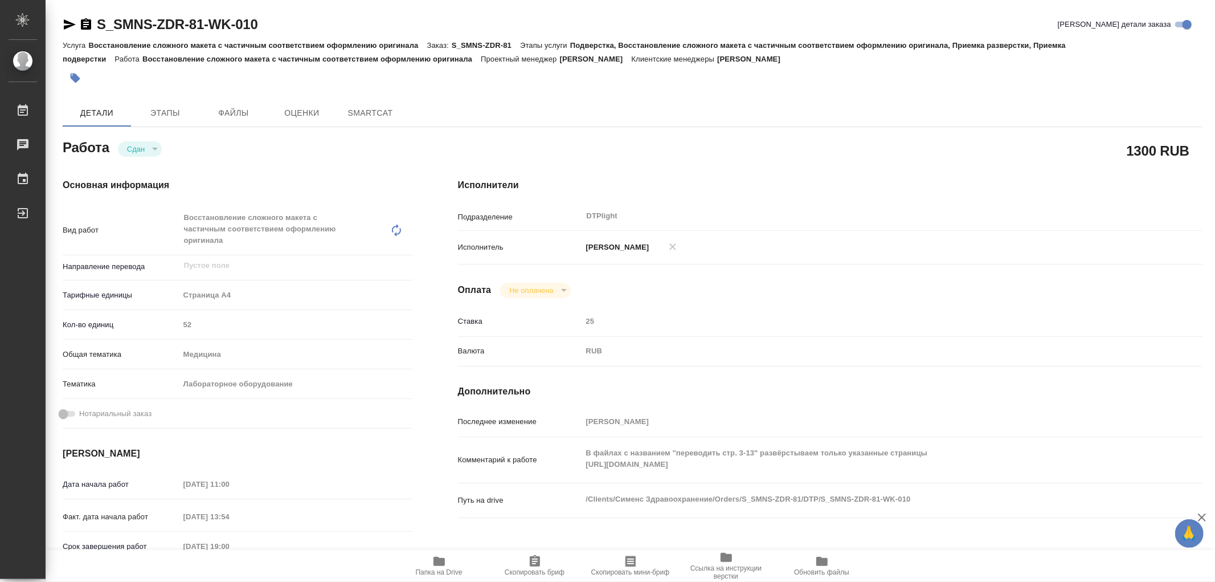
type textarea "x"
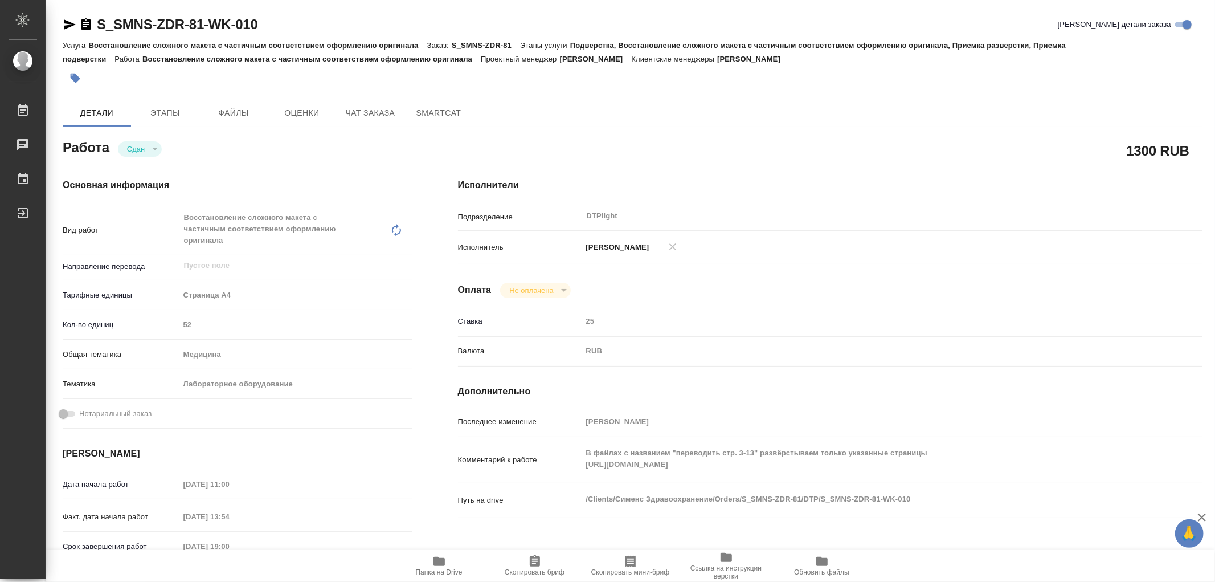
type textarea "x"
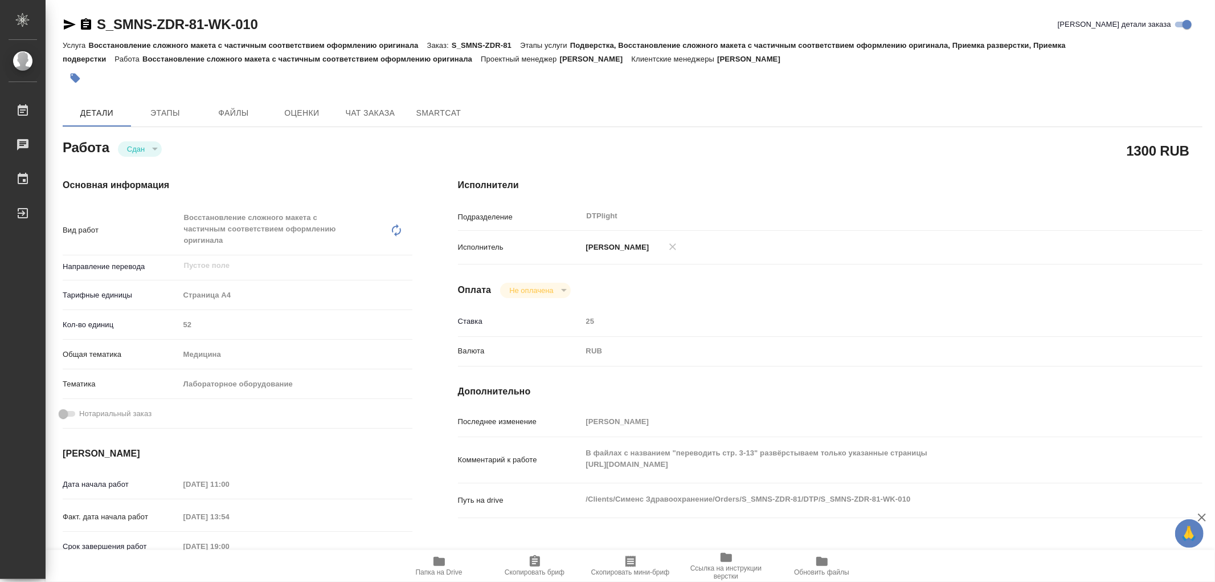
type textarea "x"
